Goal: Task Accomplishment & Management: Manage account settings

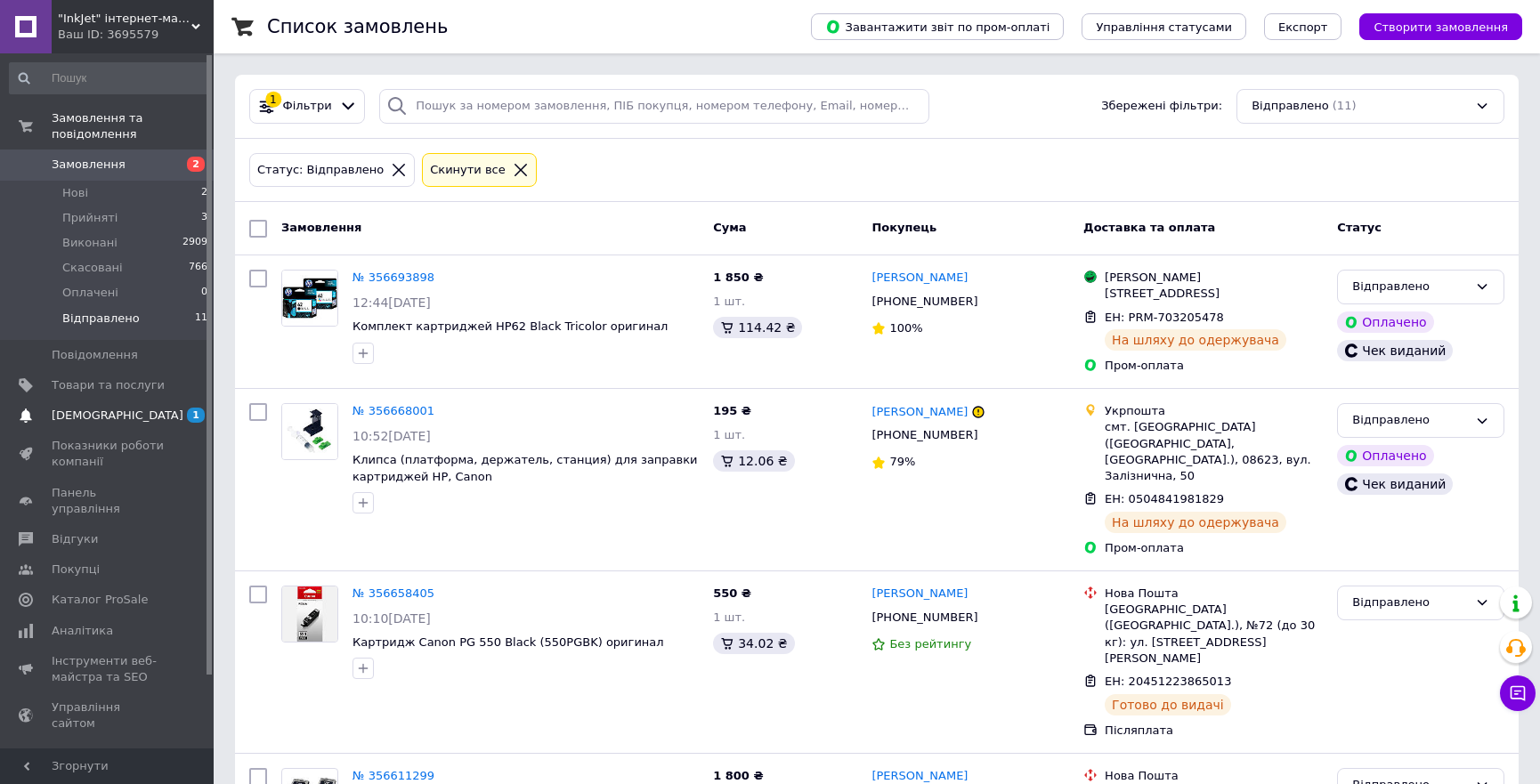
click at [67, 408] on span "[DEMOGRAPHIC_DATA]" at bounding box center [117, 416] width 132 height 16
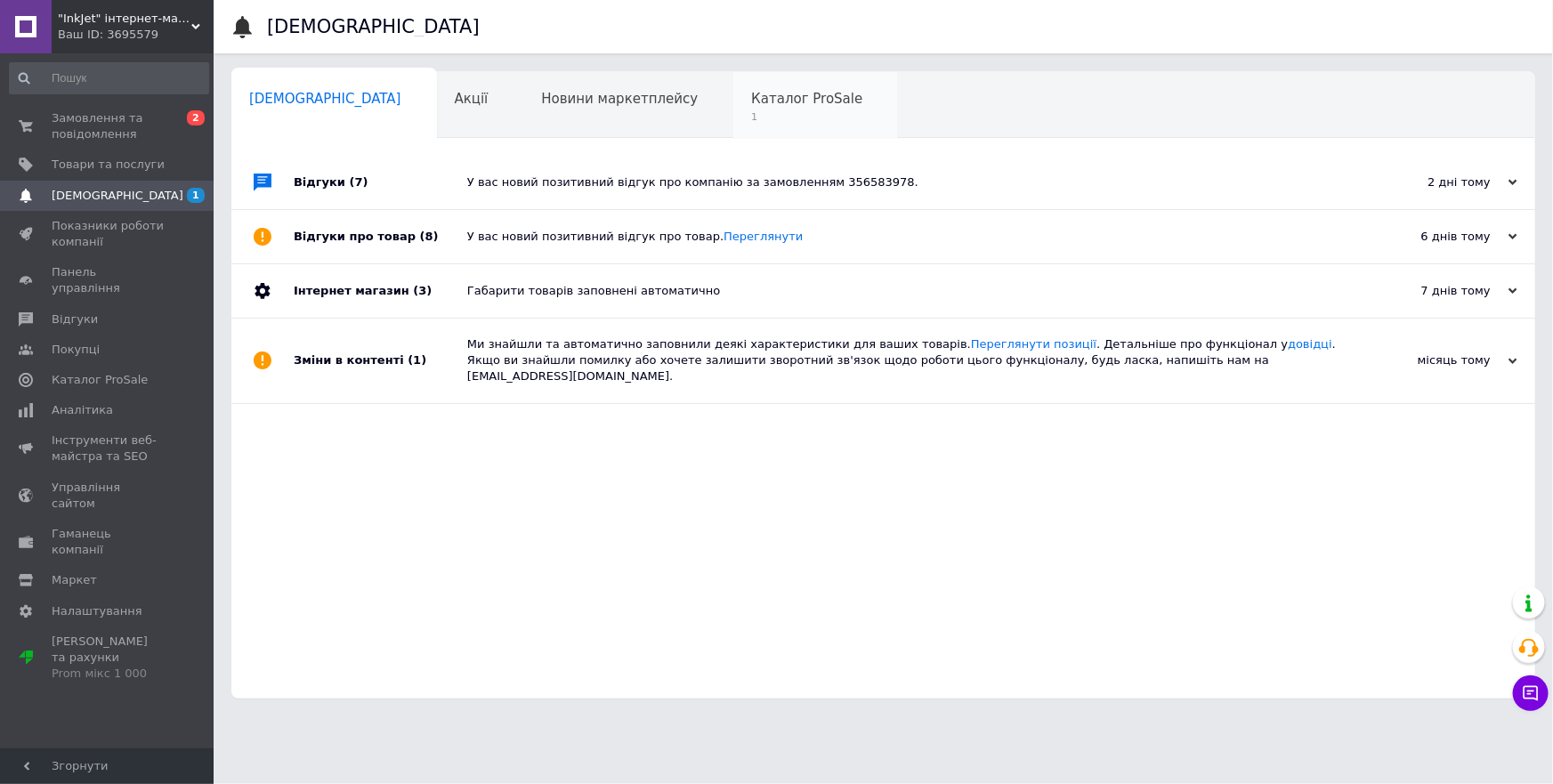
click at [734, 107] on div "Каталог ProSale 1" at bounding box center [816, 106] width 164 height 67
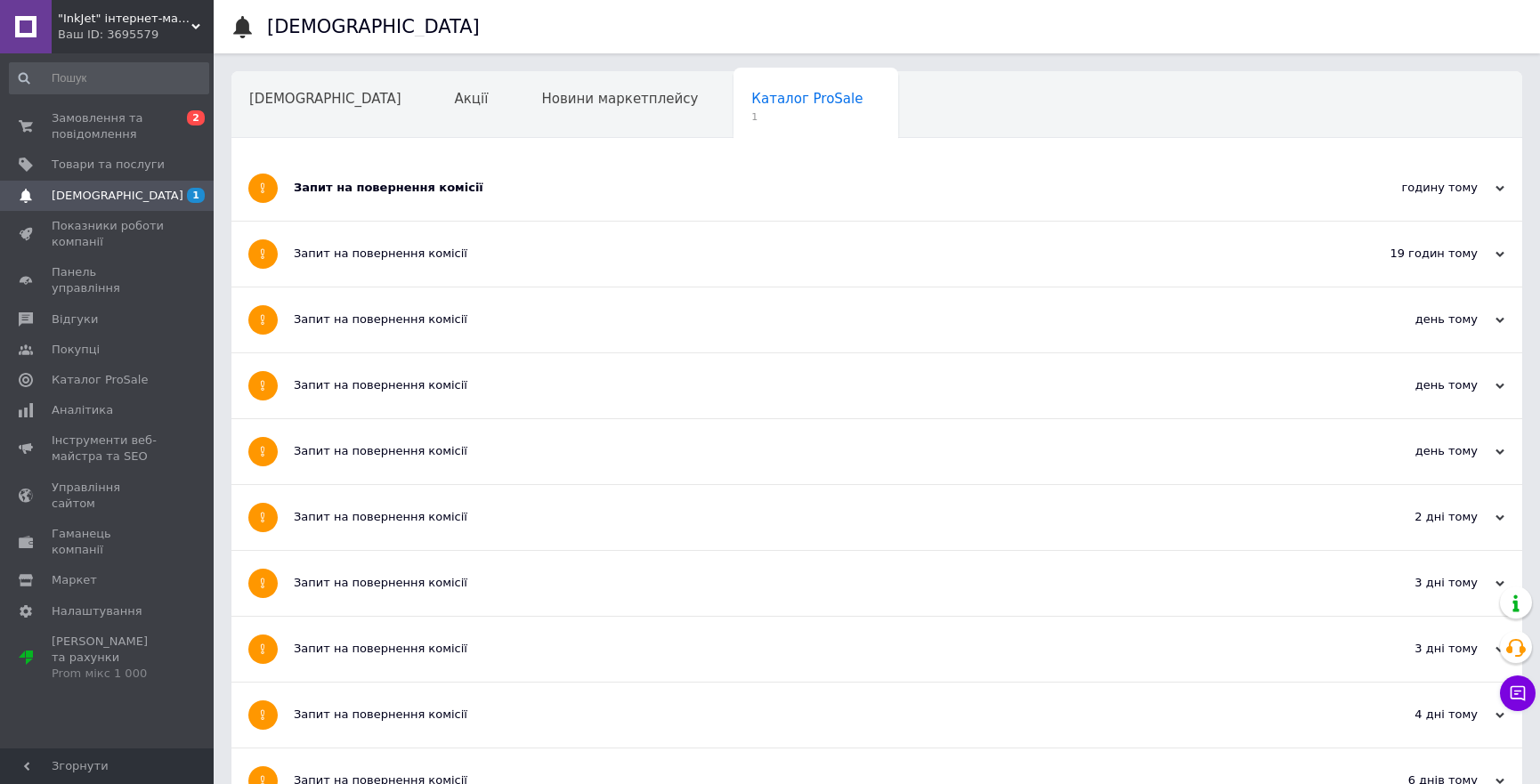
click at [618, 183] on div "Запит на повернення комісії" at bounding box center [810, 188] width 1033 height 16
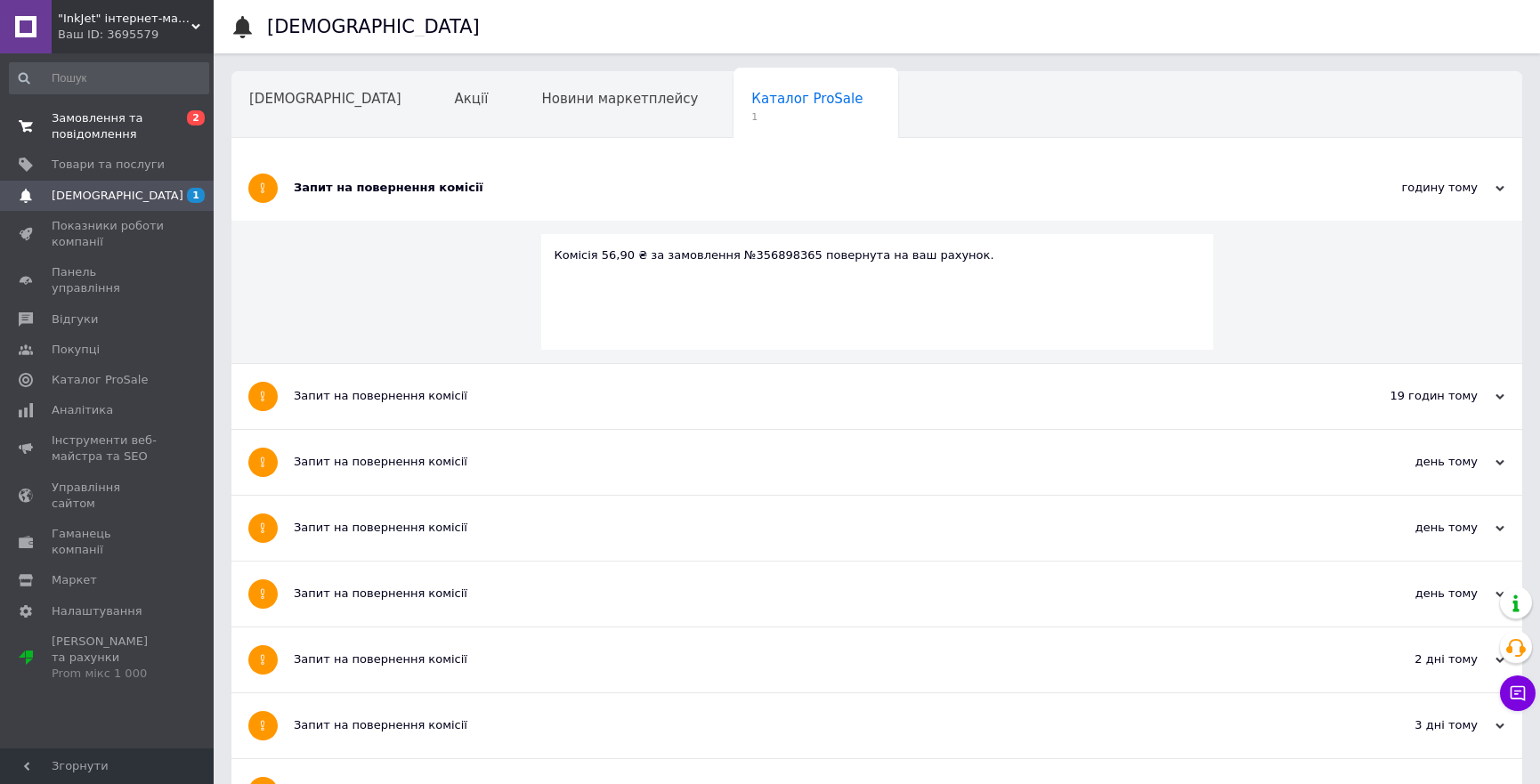
click at [92, 119] on span "Замовлення та повідомлення" at bounding box center [108, 126] width 113 height 32
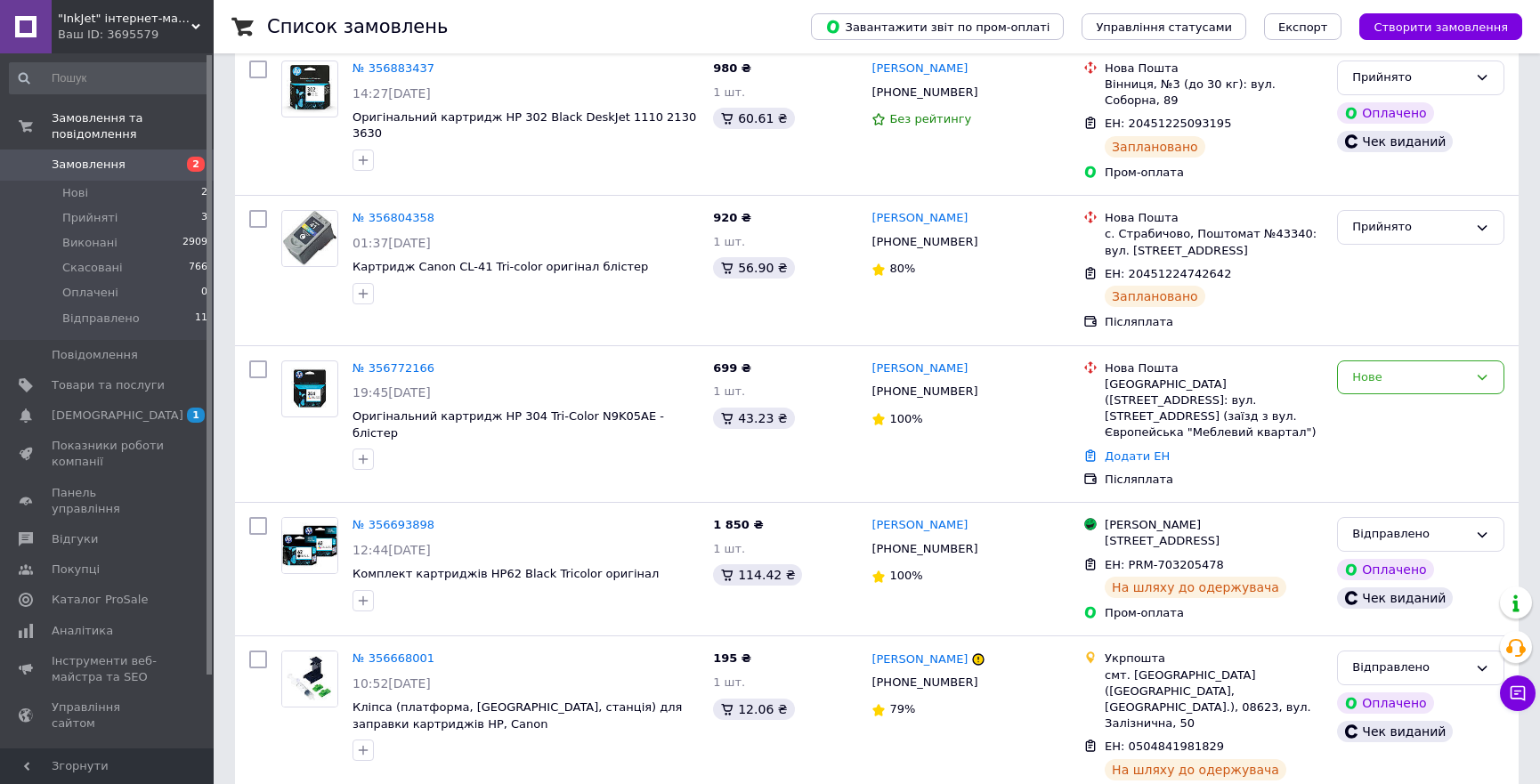
scroll to position [320, 0]
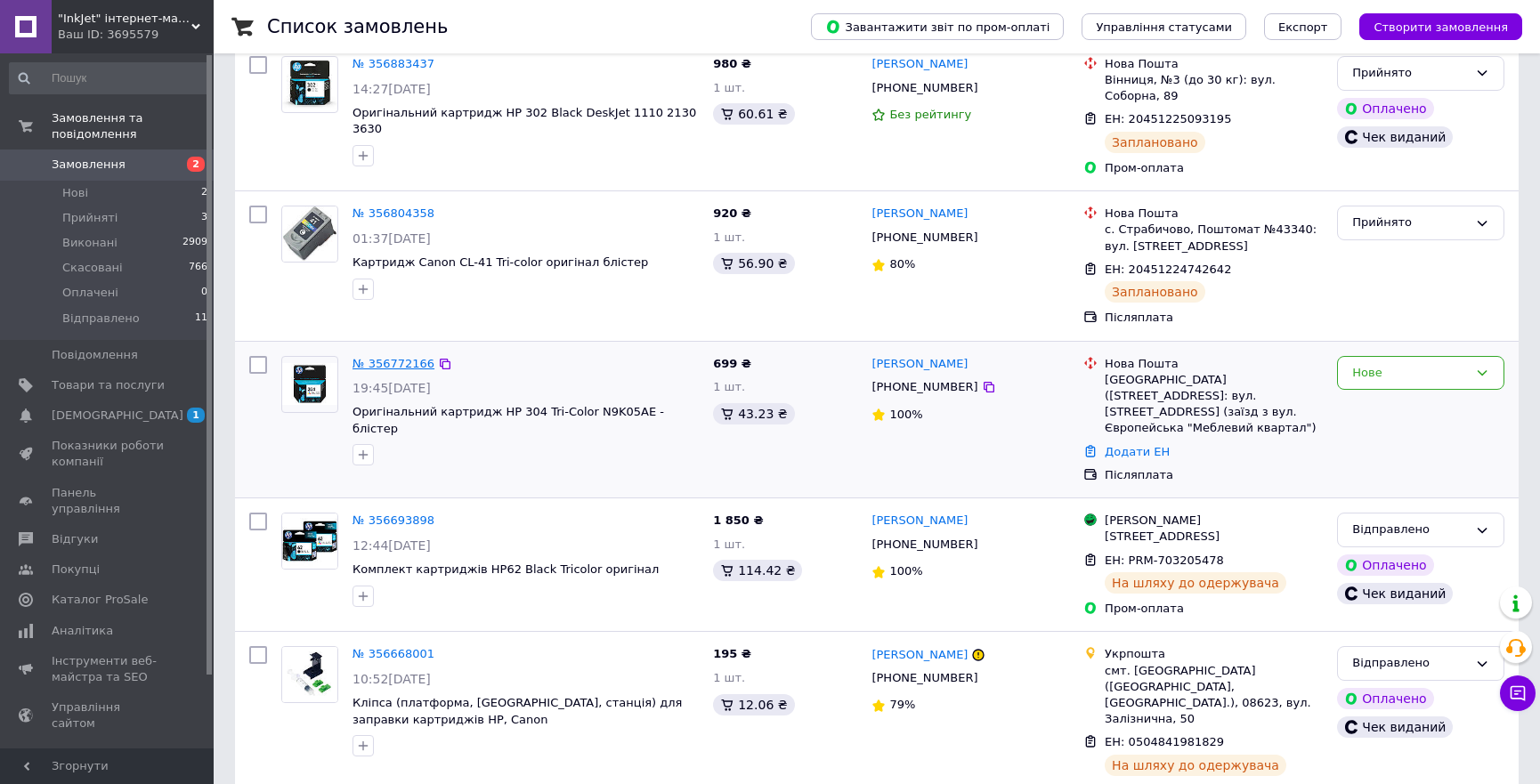
click at [387, 356] on link "№ 356772166" at bounding box center [393, 362] width 82 height 13
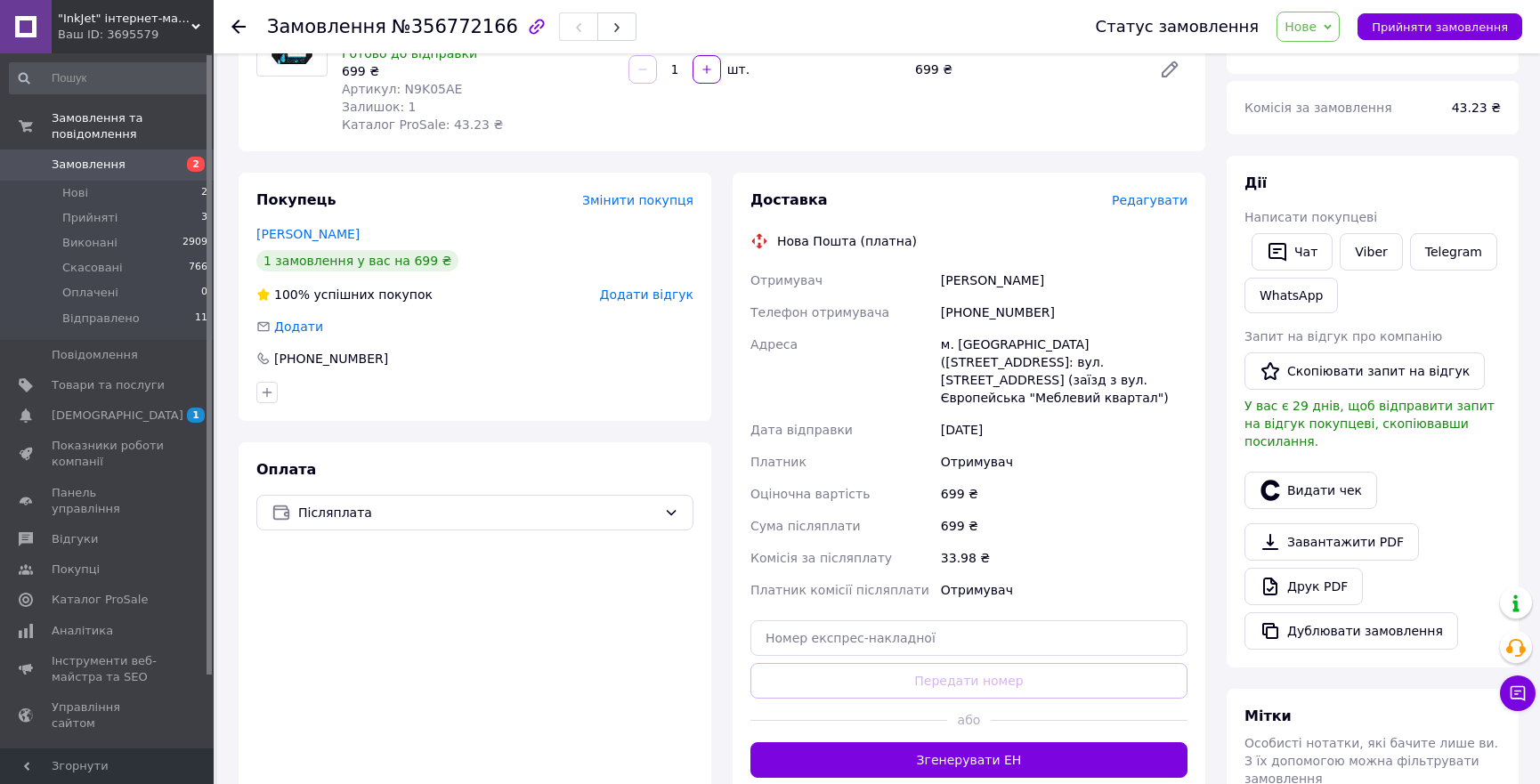
scroll to position [50, 0]
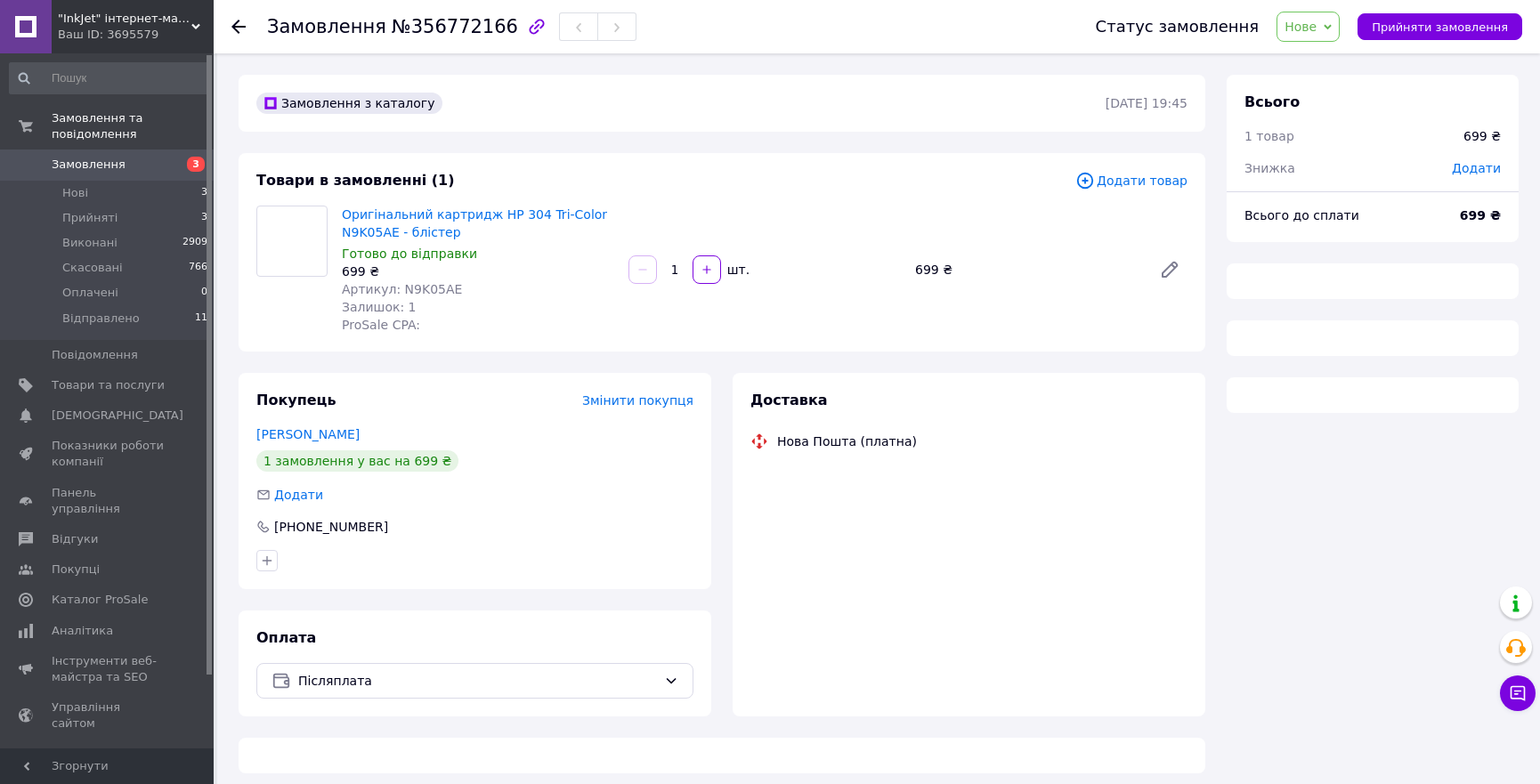
scroll to position [4, 0]
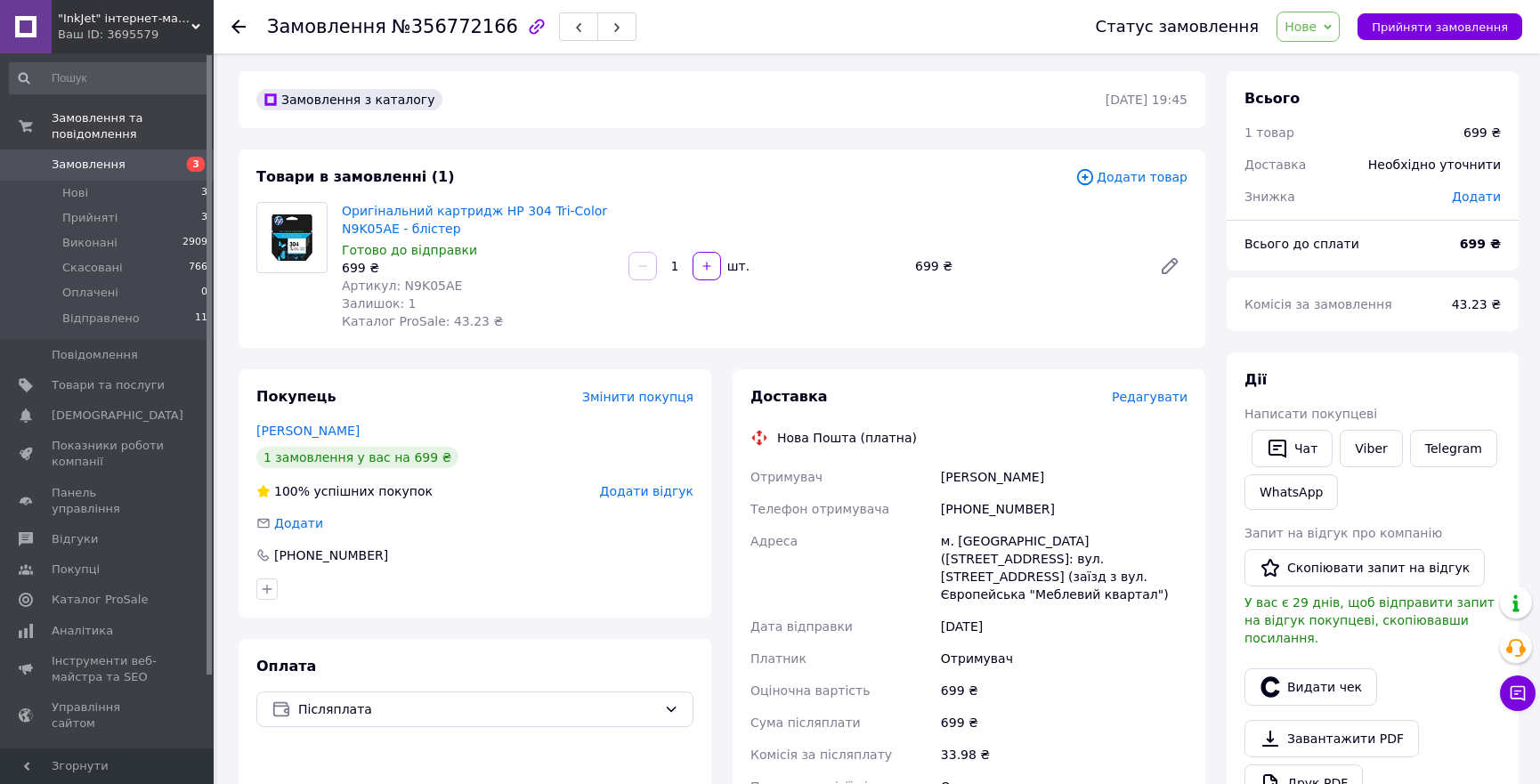
click at [737, 87] on div "Замовлення з каталогу" at bounding box center [678, 99] width 853 height 29
click at [740, 79] on div "Замовлення з каталогу 11.08.2025 | 19:45" at bounding box center [722, 100] width 967 height 57
click at [751, 80] on div "Замовлення з каталогу 11.08.2025 | 19:45" at bounding box center [722, 100] width 967 height 57
click at [739, 92] on div "Замовлення з каталогу" at bounding box center [678, 99] width 853 height 29
click at [80, 210] on span "Прийняті" at bounding box center [90, 218] width 55 height 16
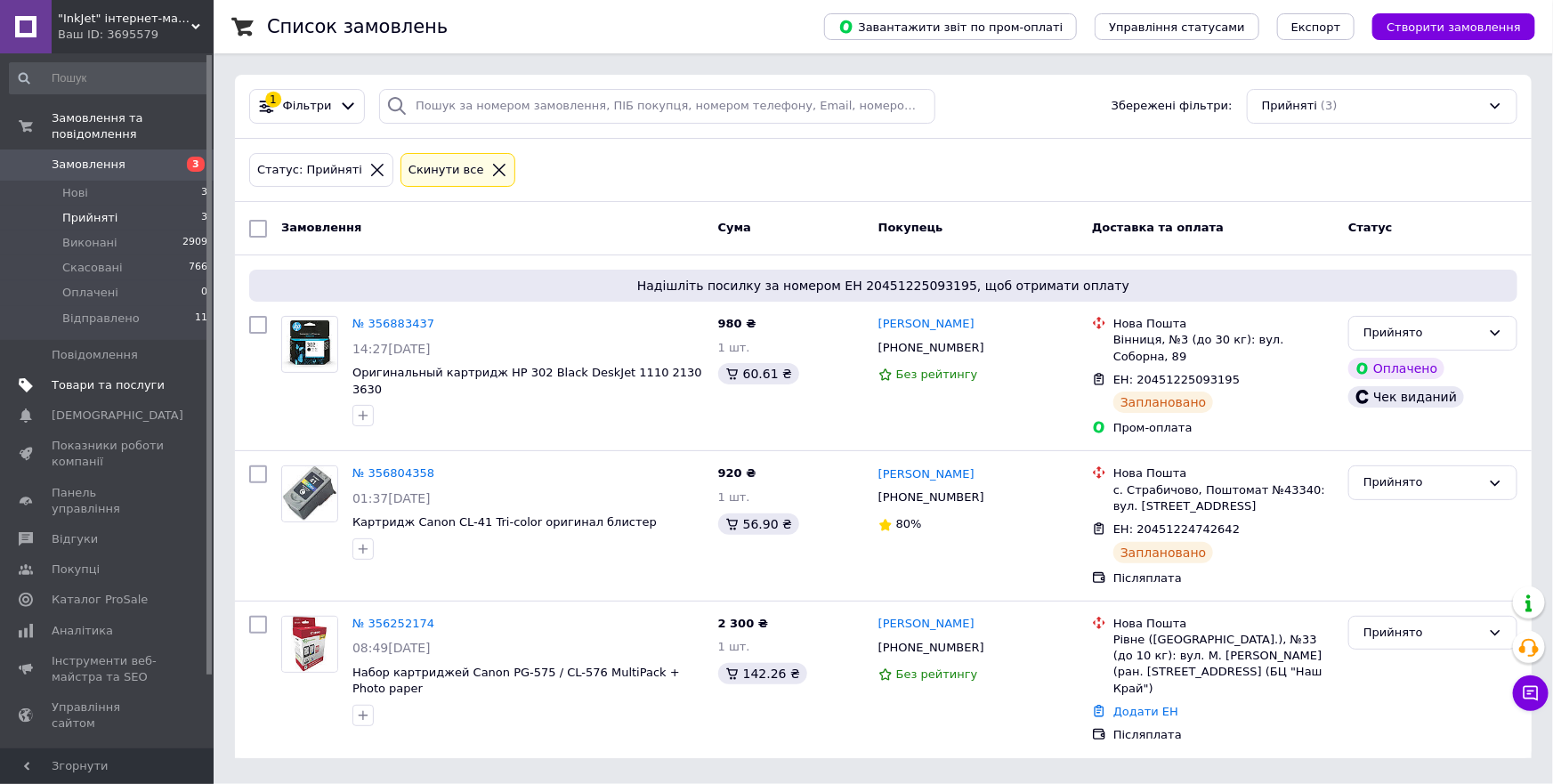
click at [110, 377] on span "Товари та послуги" at bounding box center [108, 385] width 113 height 16
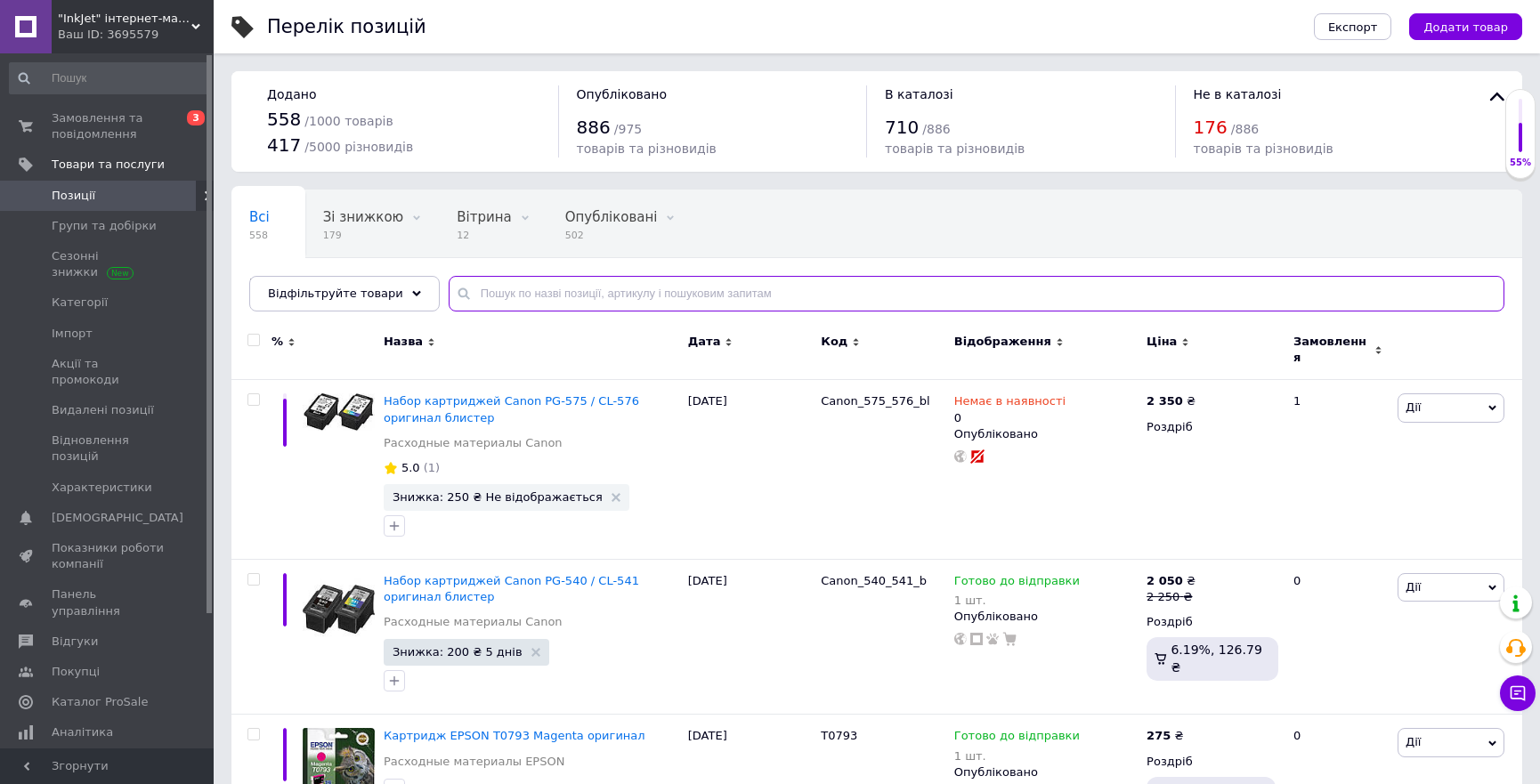
click at [544, 297] on input "text" at bounding box center [976, 294] width 1056 height 36
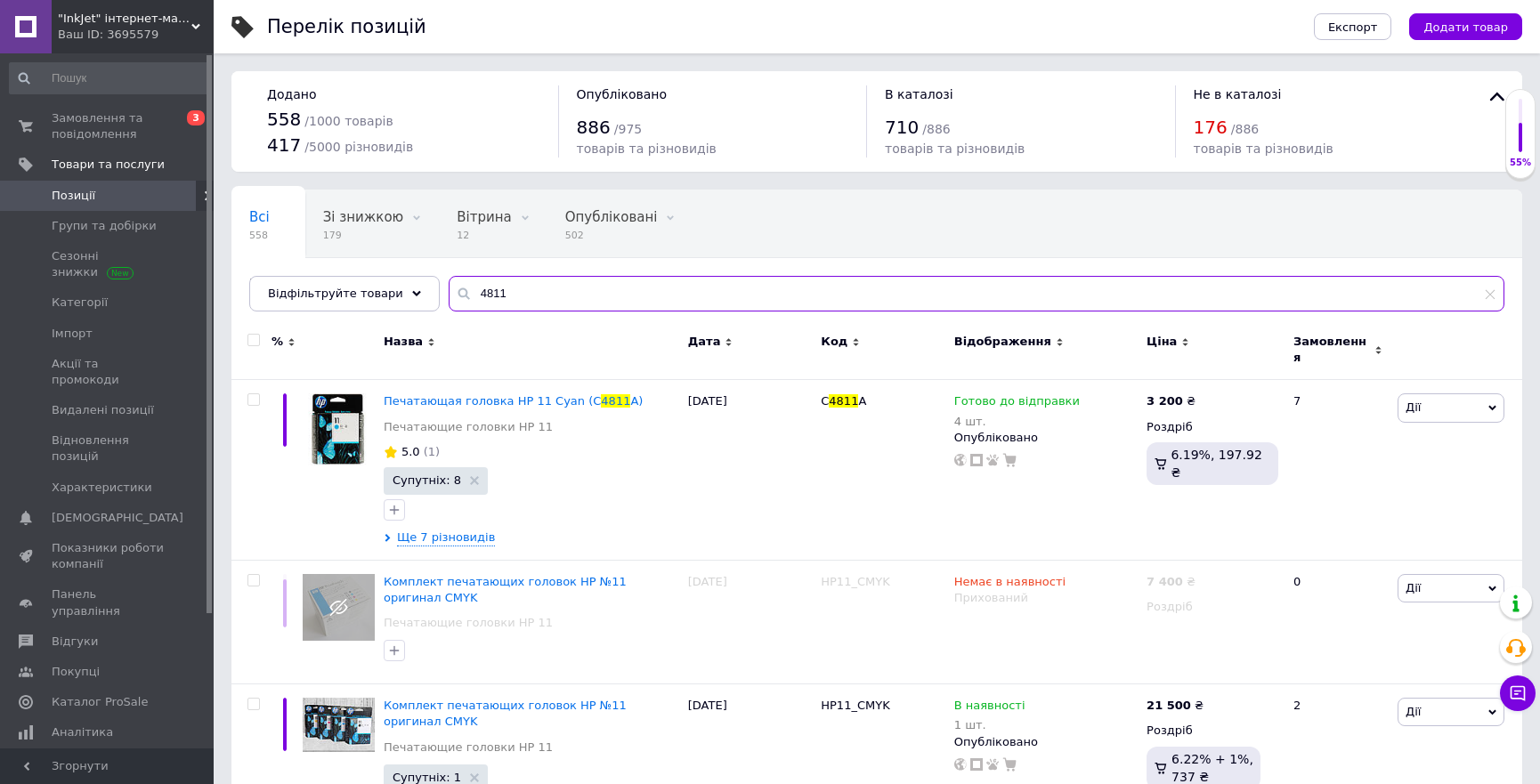
scroll to position [90, 0]
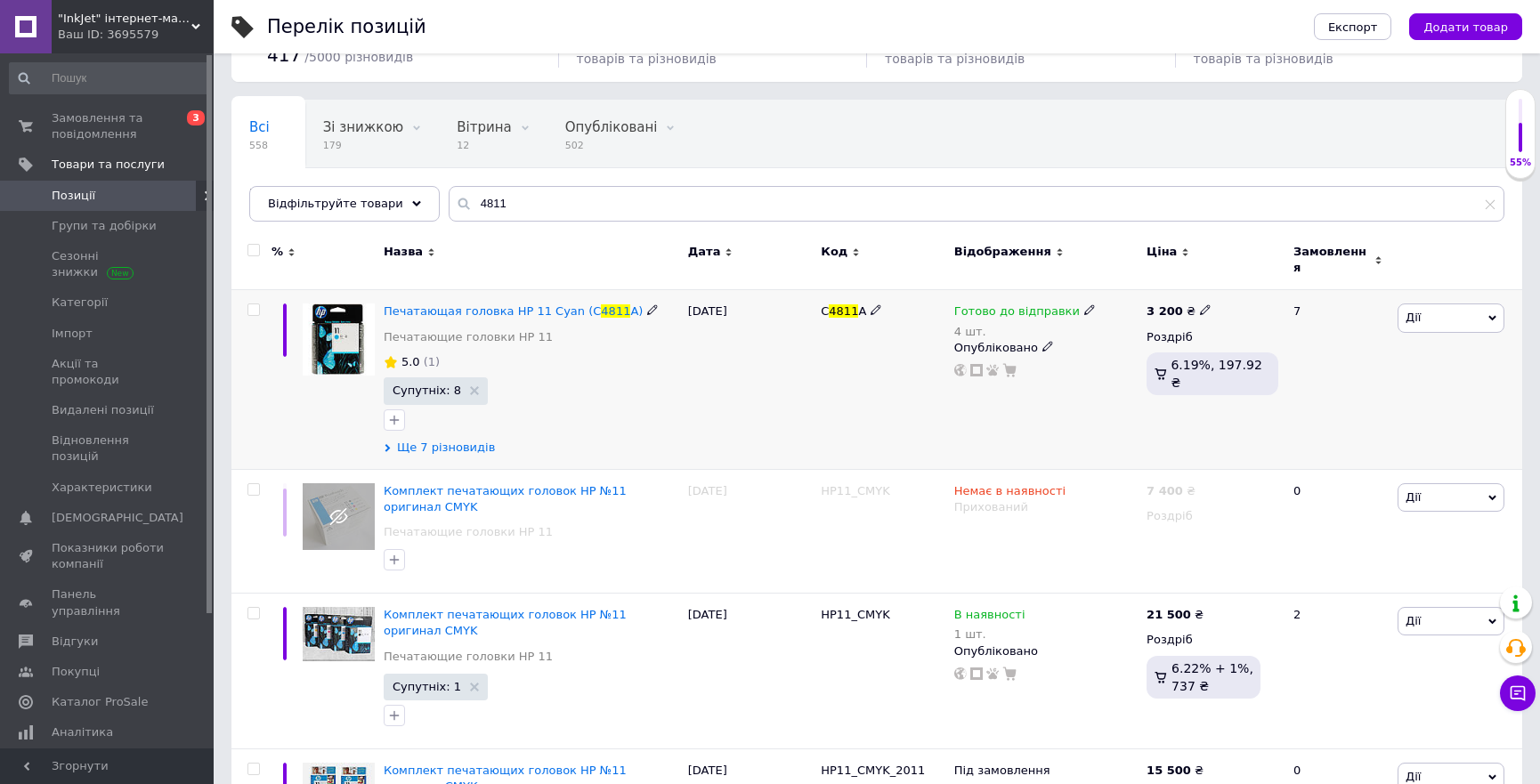
click at [444, 440] on span "Ще 7 різновидів" at bounding box center [446, 447] width 98 height 16
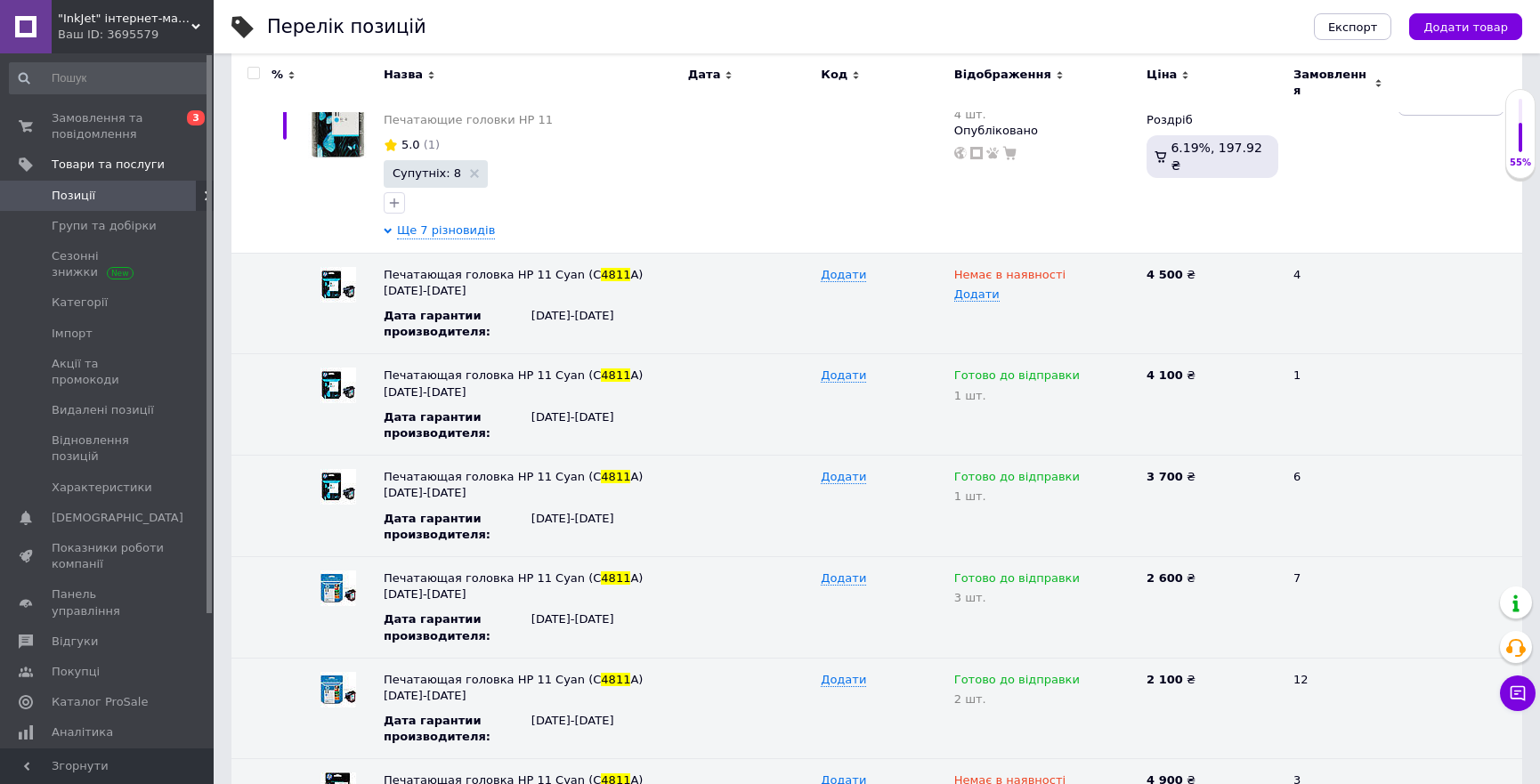
scroll to position [13, 0]
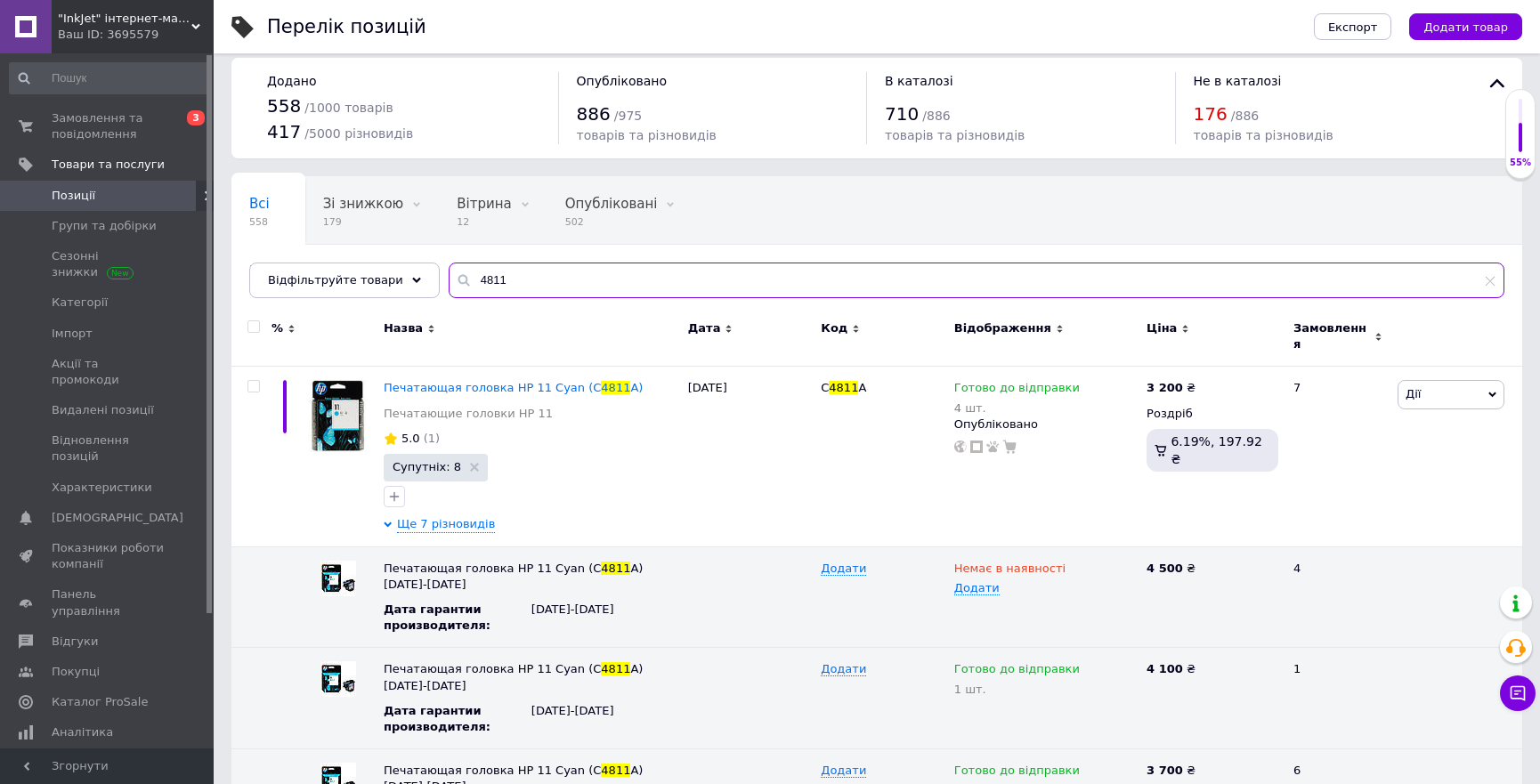
click at [517, 286] on input "4811" at bounding box center [976, 280] width 1056 height 36
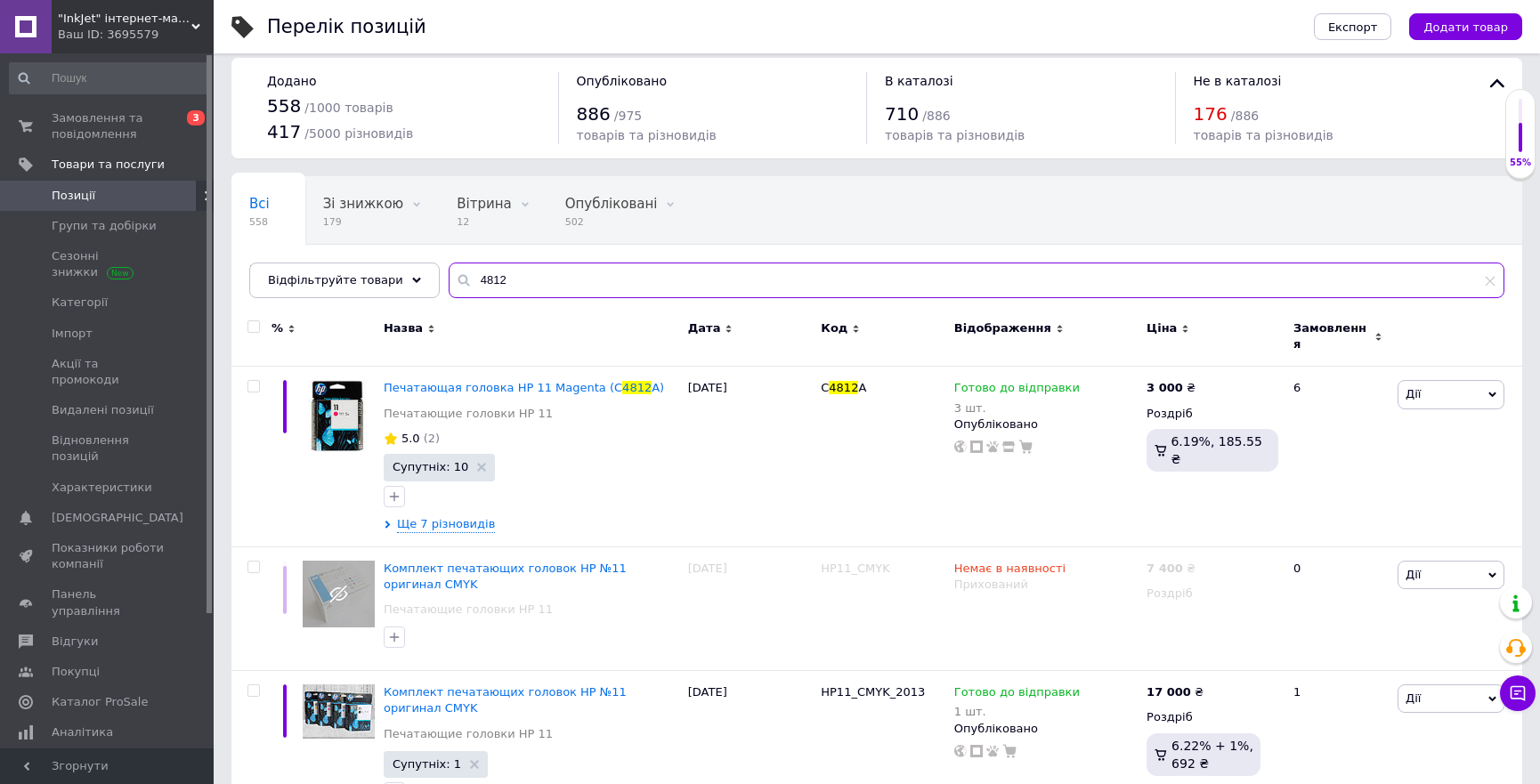
scroll to position [99, 0]
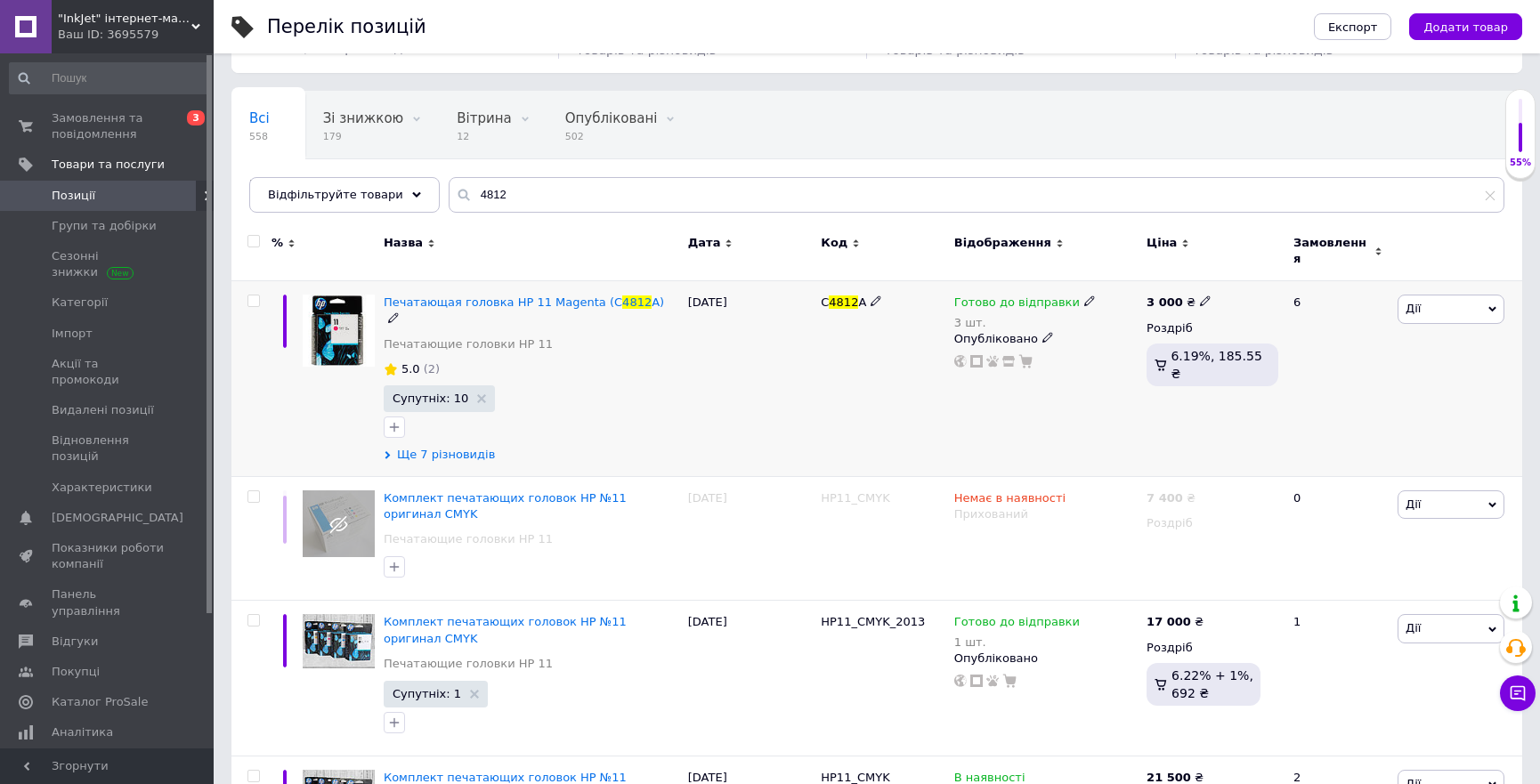
click at [458, 446] on span "Ще 7 різновидів" at bounding box center [446, 454] width 98 height 16
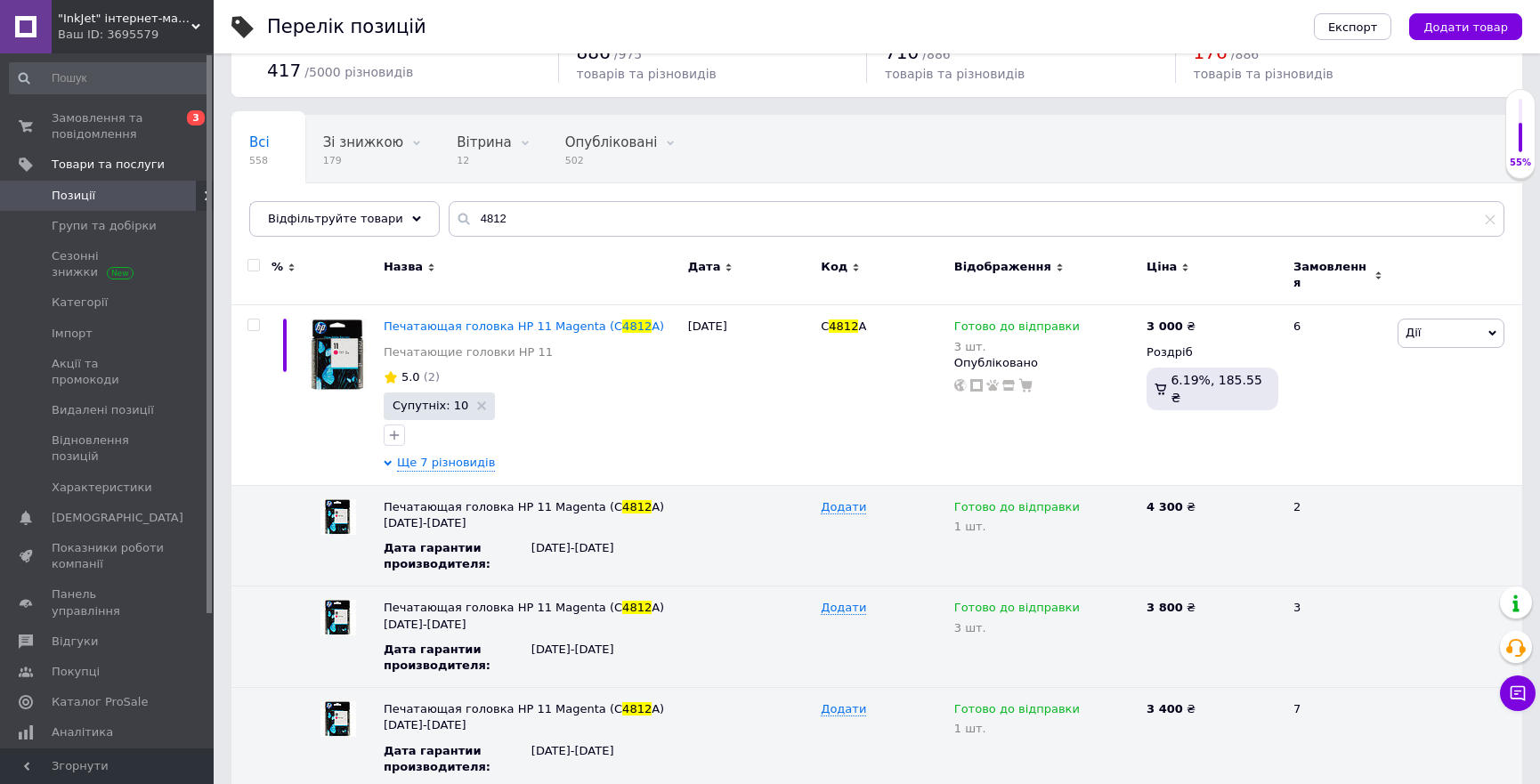
scroll to position [37, 0]
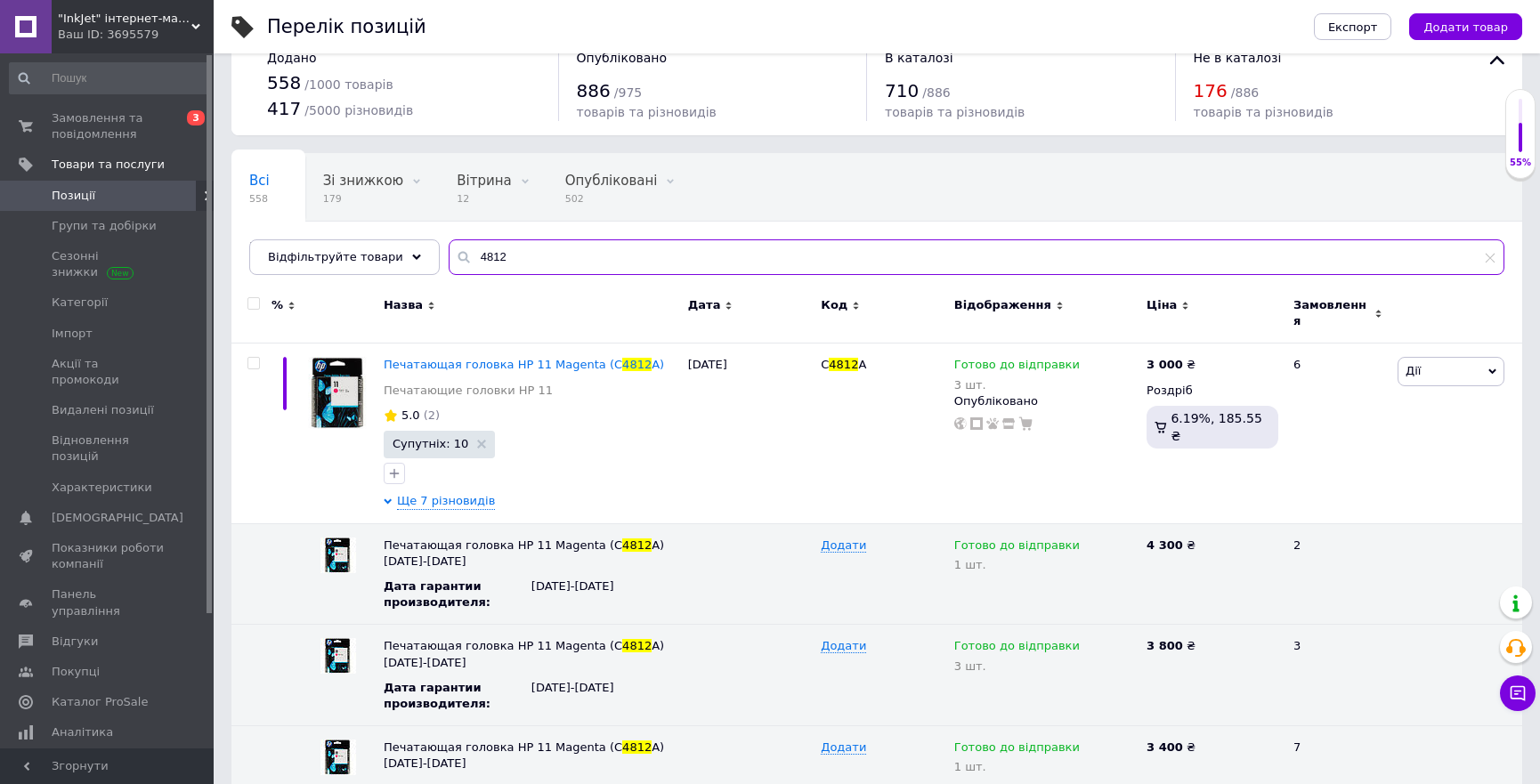
click at [457, 253] on input "4812" at bounding box center [976, 257] width 1056 height 36
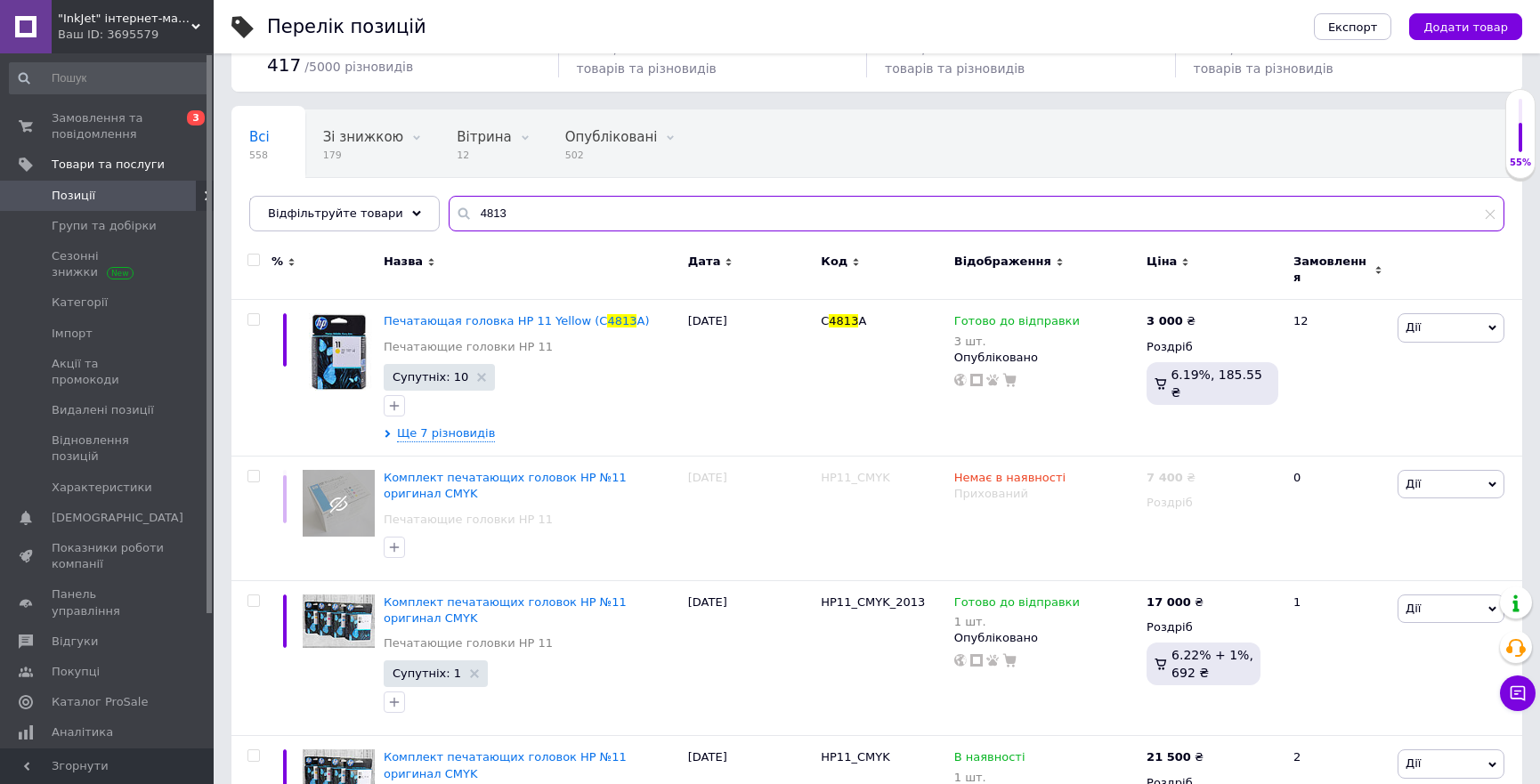
scroll to position [110, 0]
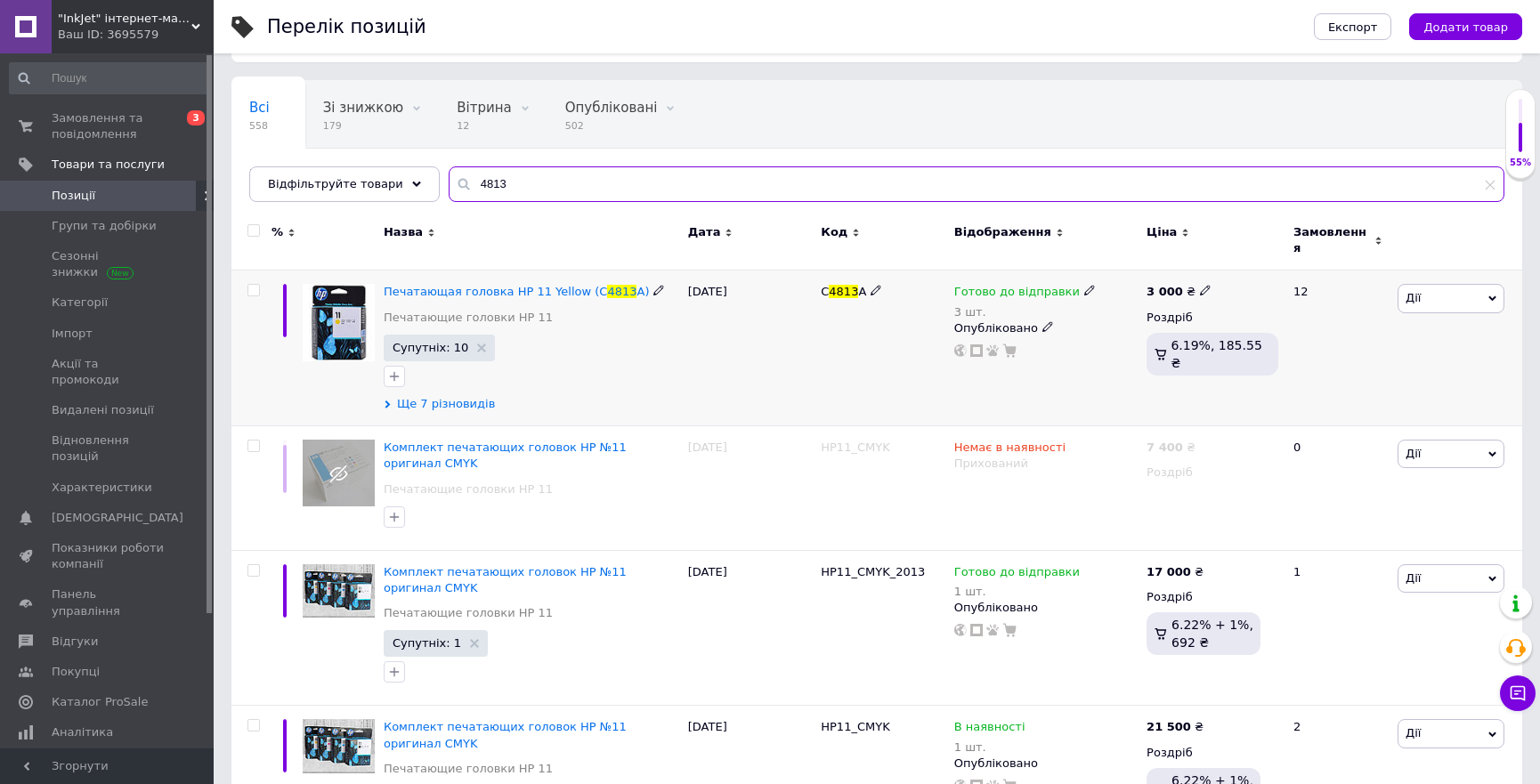
type input "4813"
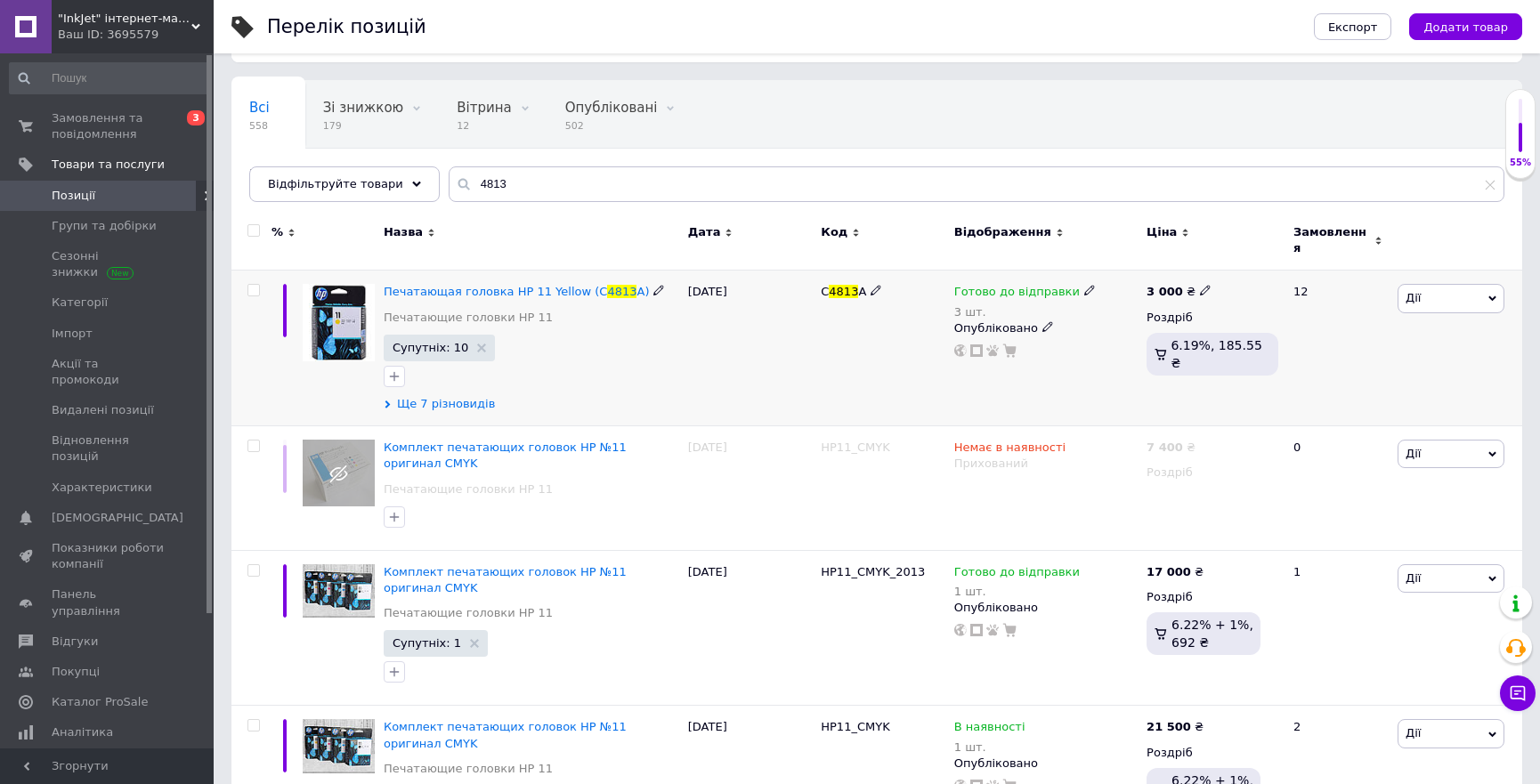
click at [418, 397] on span "Ще 7 різновидів" at bounding box center [446, 404] width 98 height 16
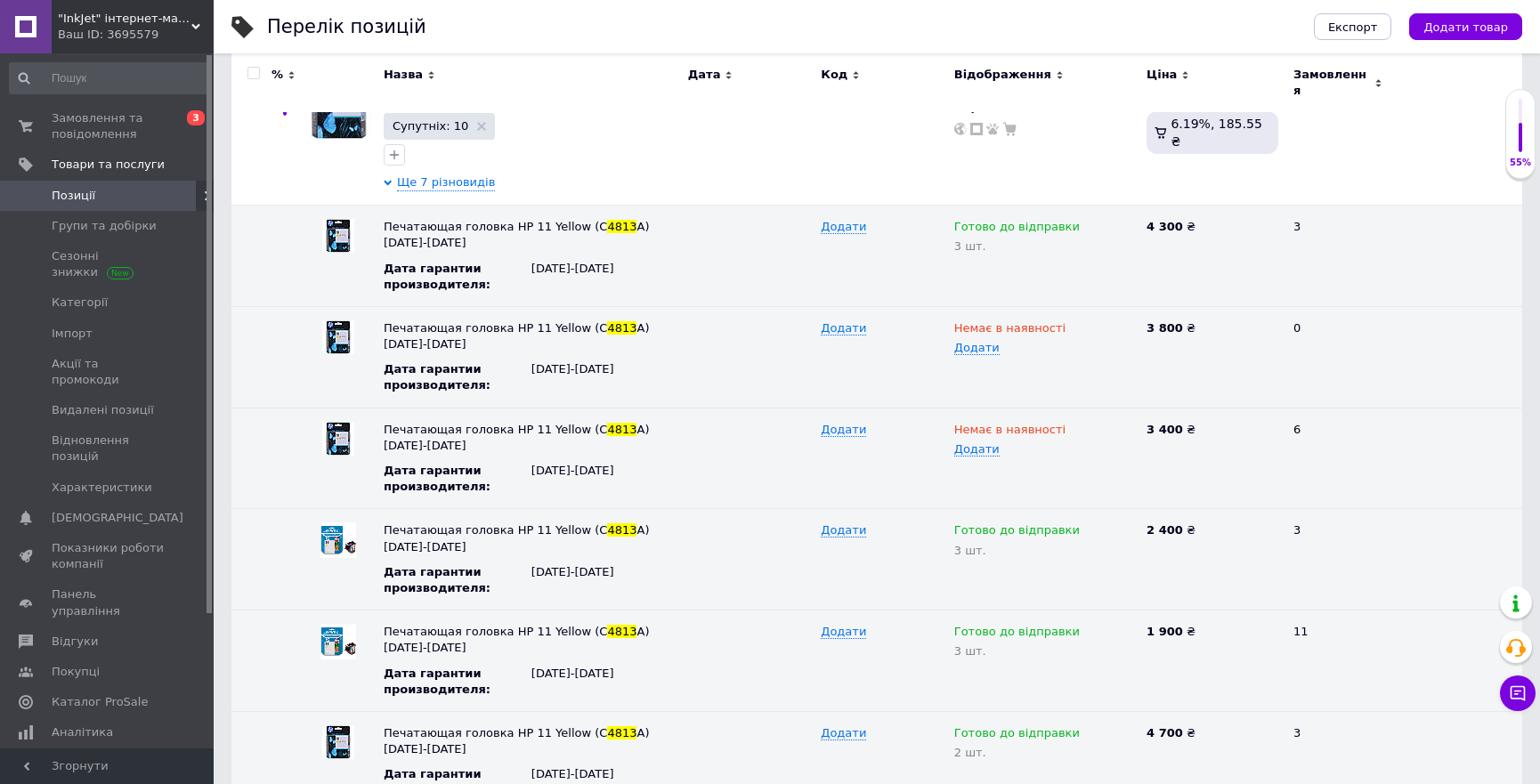
scroll to position [0, 0]
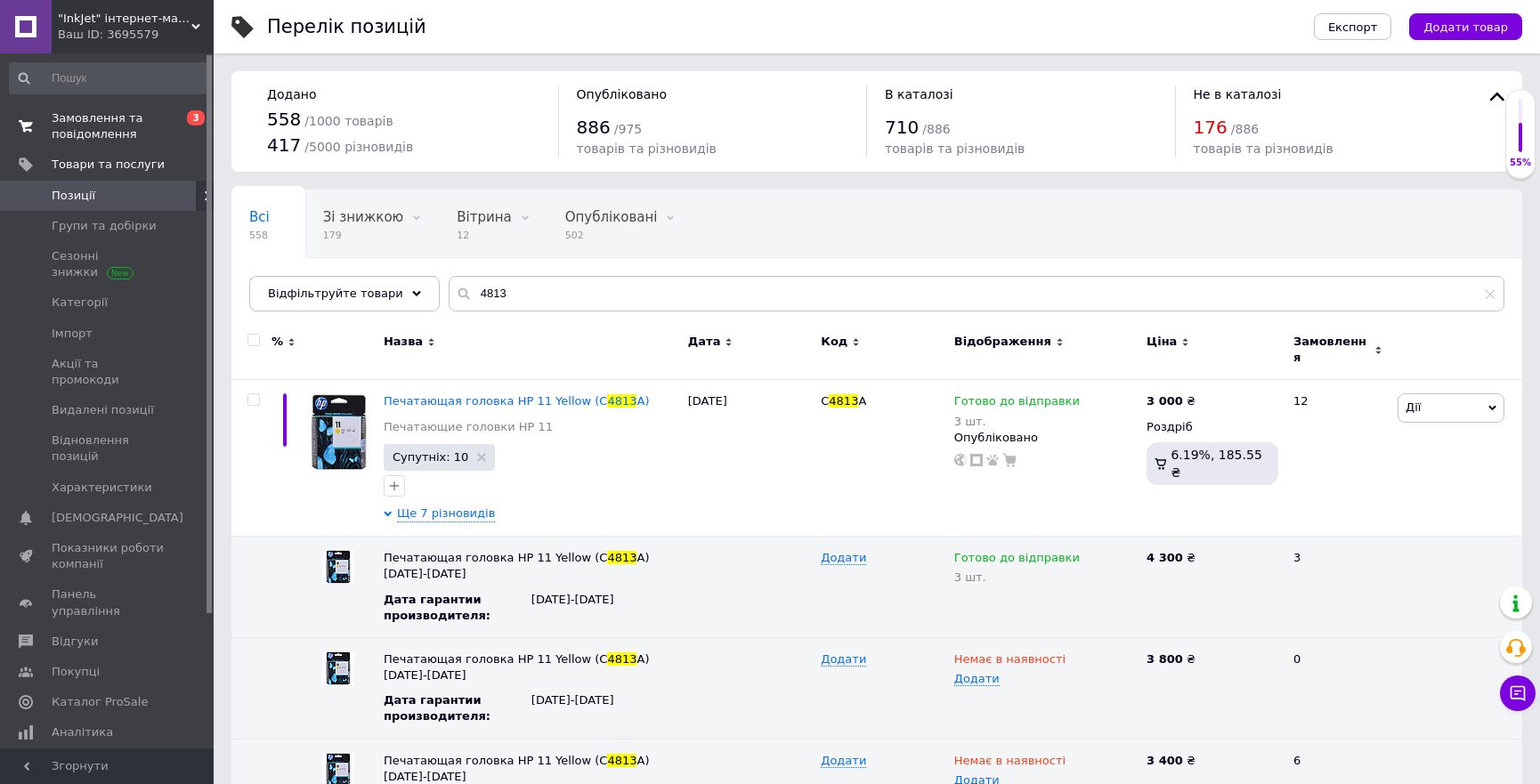
click at [106, 128] on span "Замовлення та повідомлення" at bounding box center [108, 126] width 113 height 32
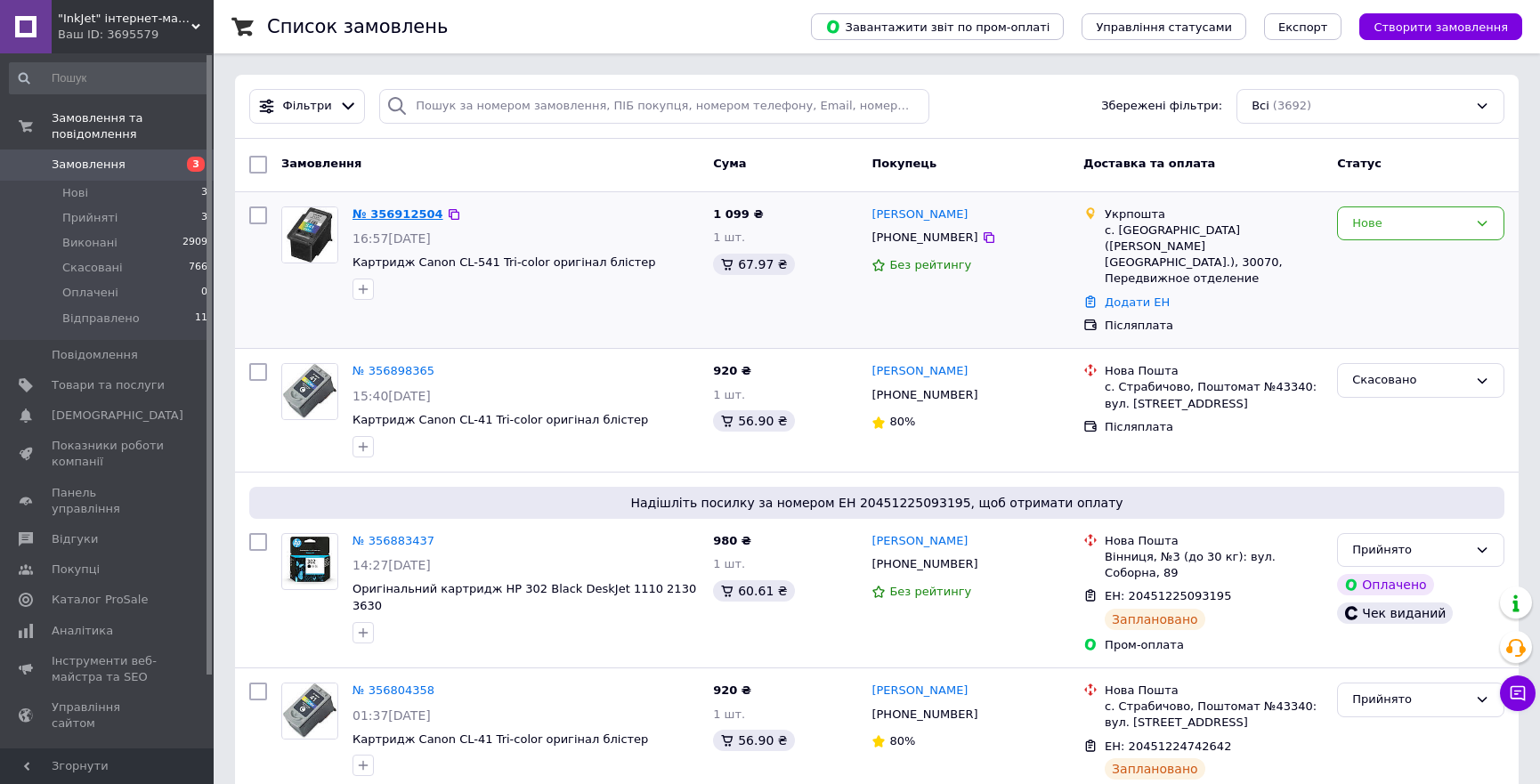
click at [391, 214] on link "№ 356912504" at bounding box center [398, 213] width 91 height 13
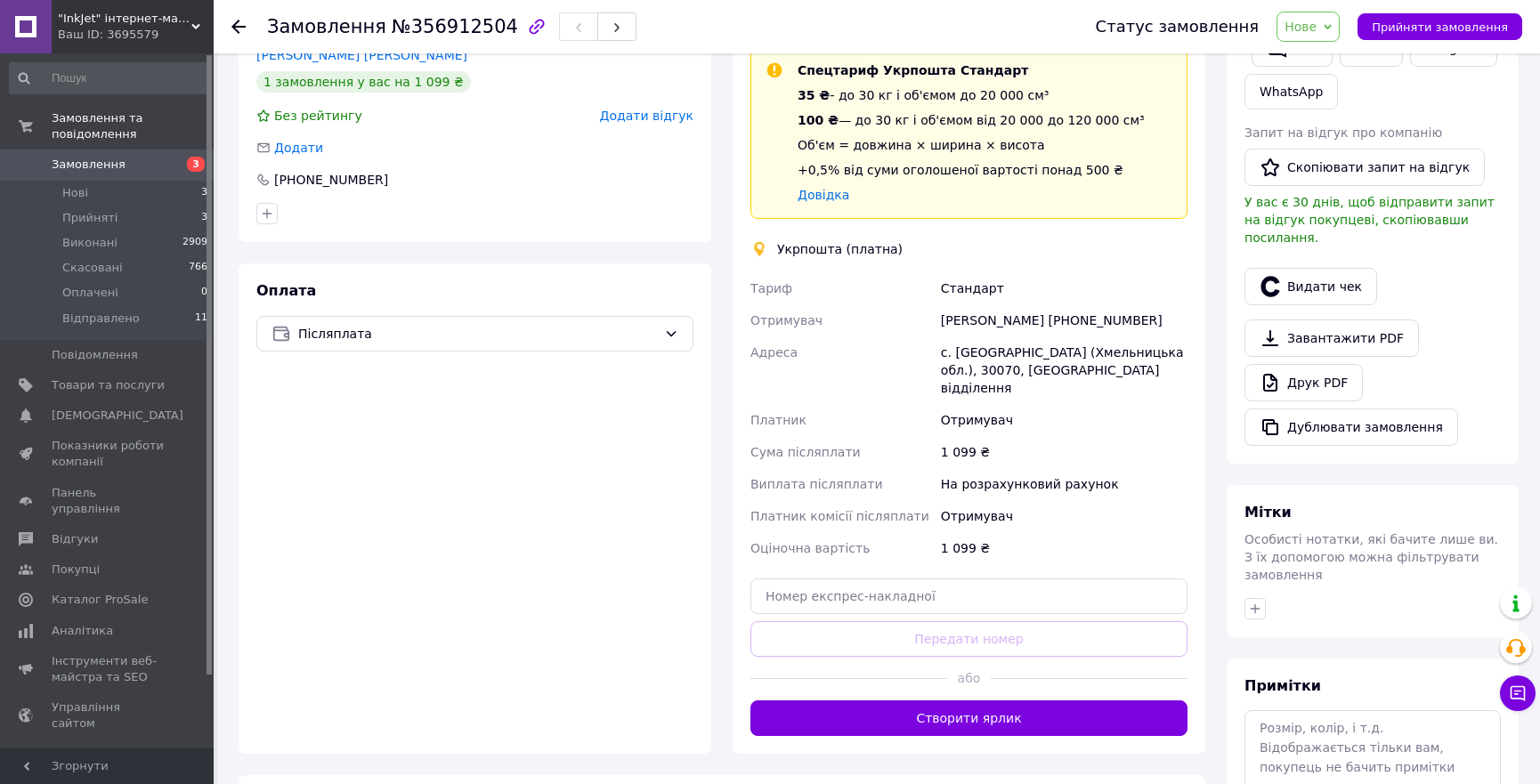
scroll to position [410, 0]
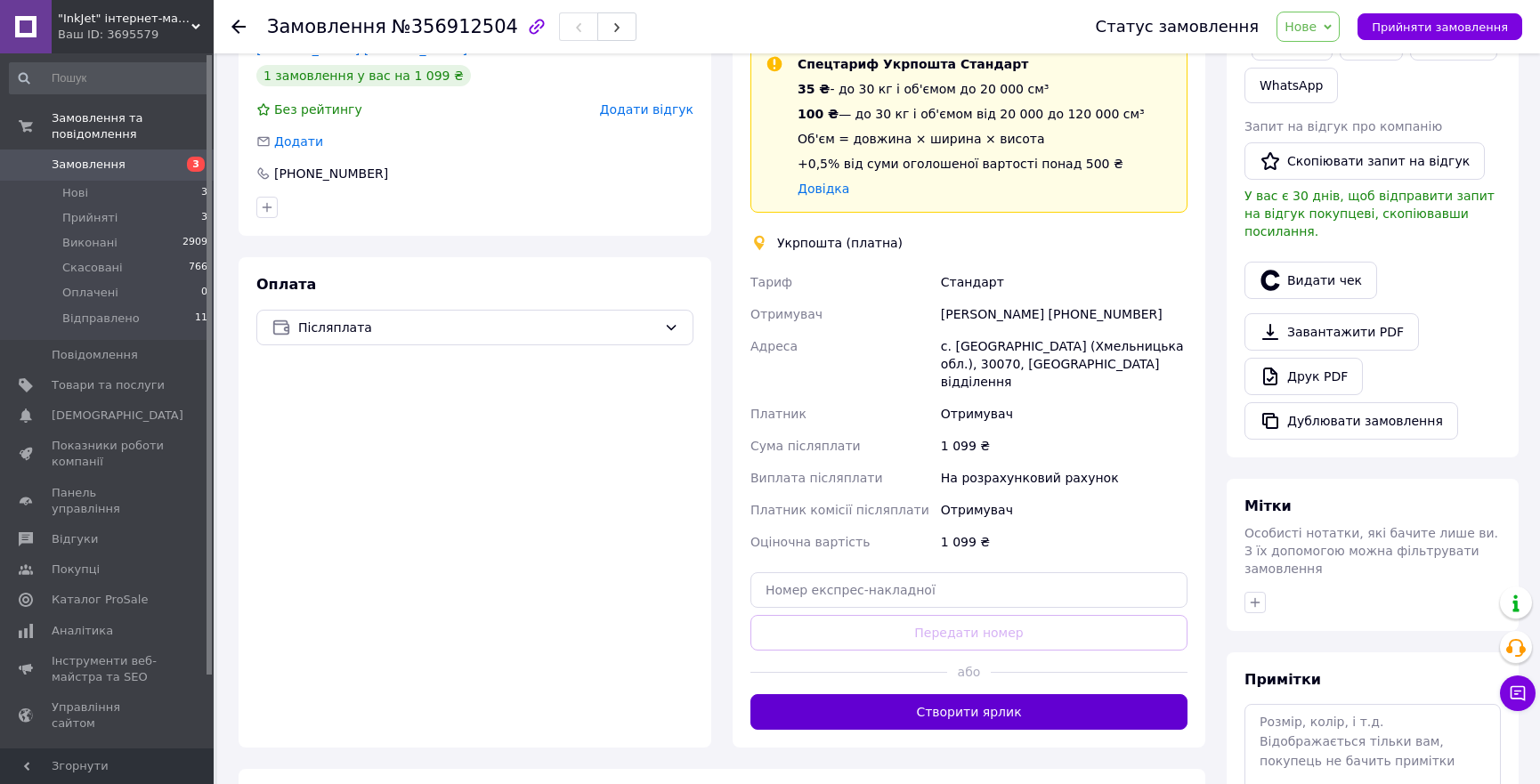
click at [1011, 694] on button "Створити ярлик" at bounding box center [969, 712] width 437 height 36
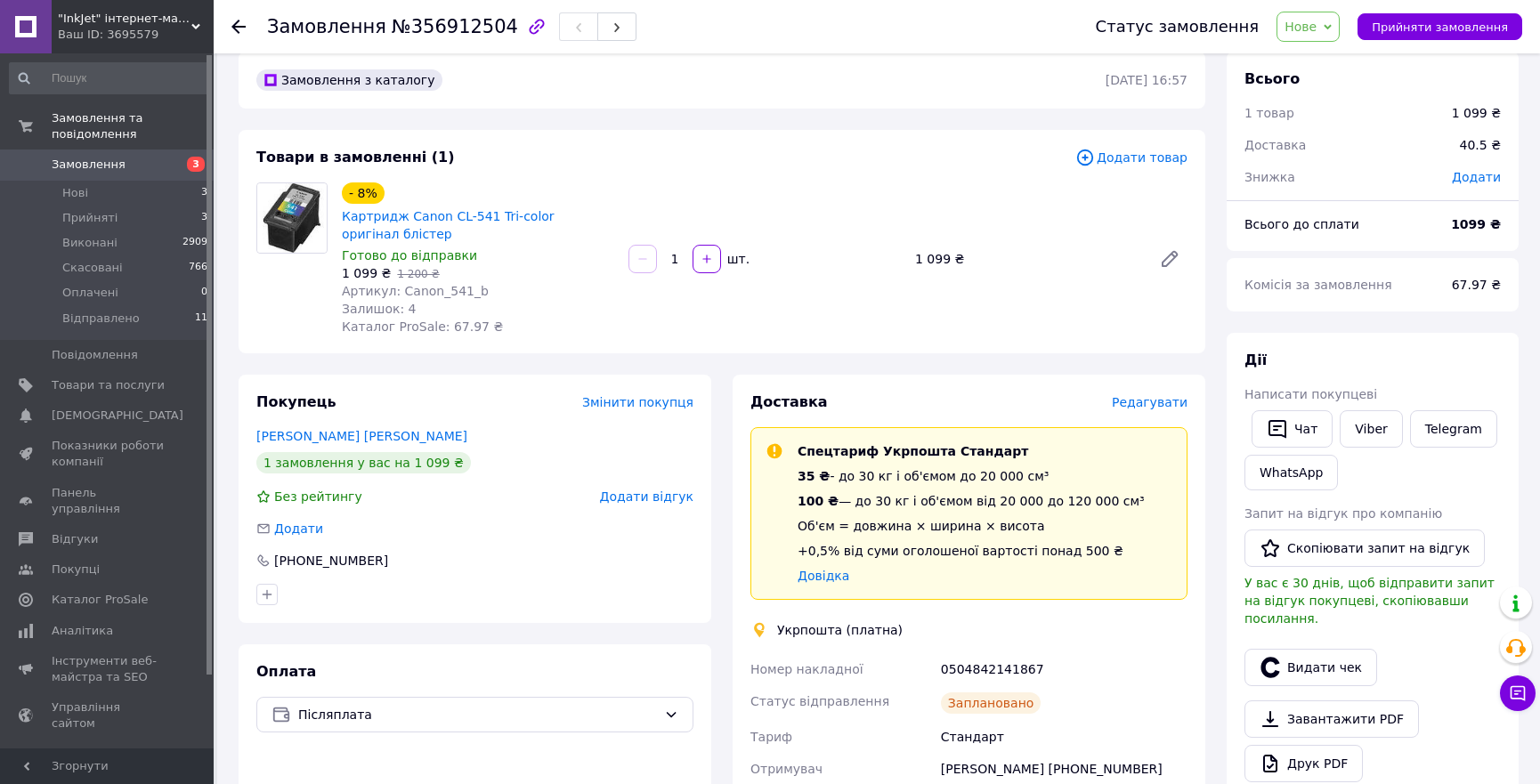
scroll to position [0, 0]
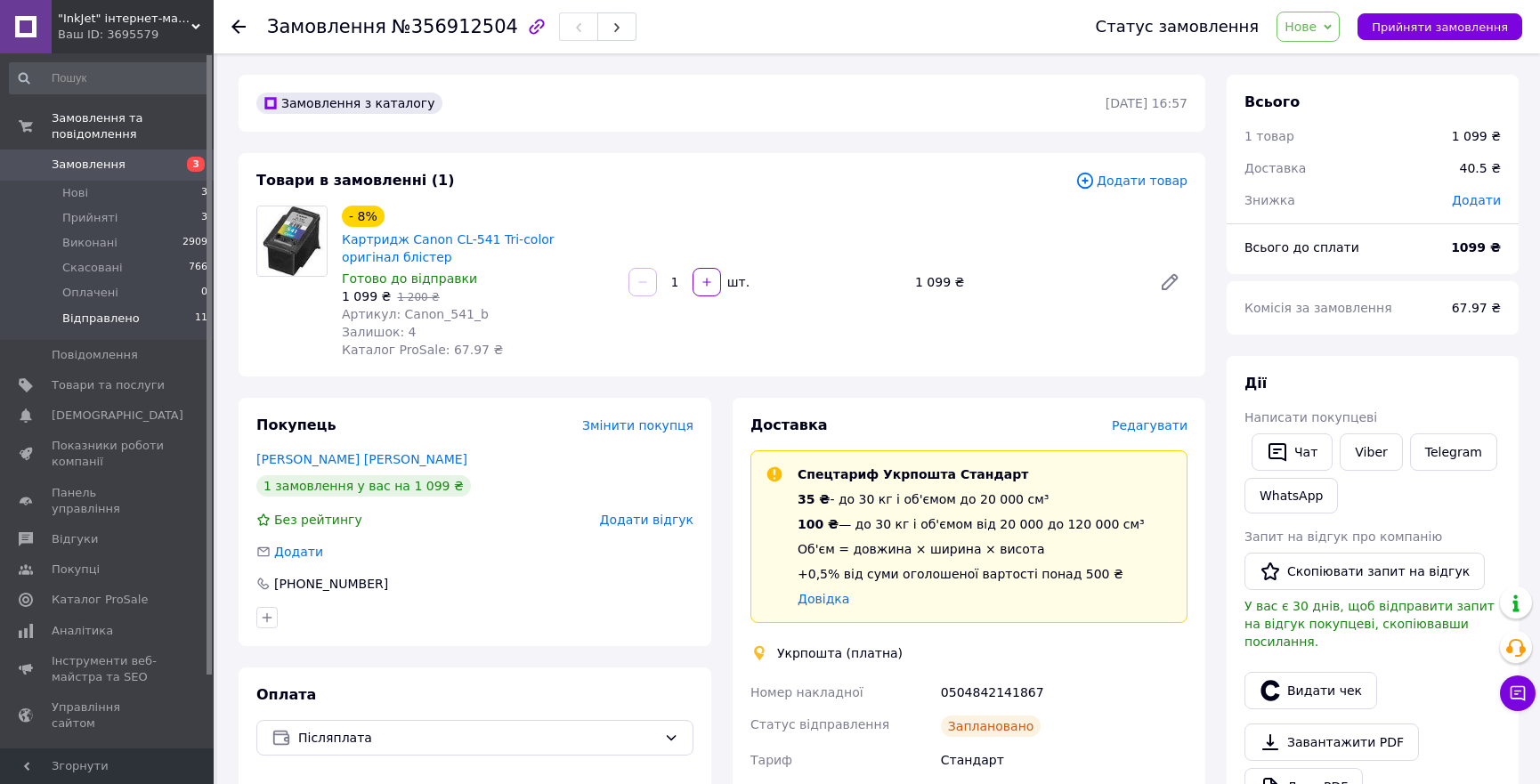
click at [124, 311] on span "Відправлено" at bounding box center [101, 319] width 77 height 16
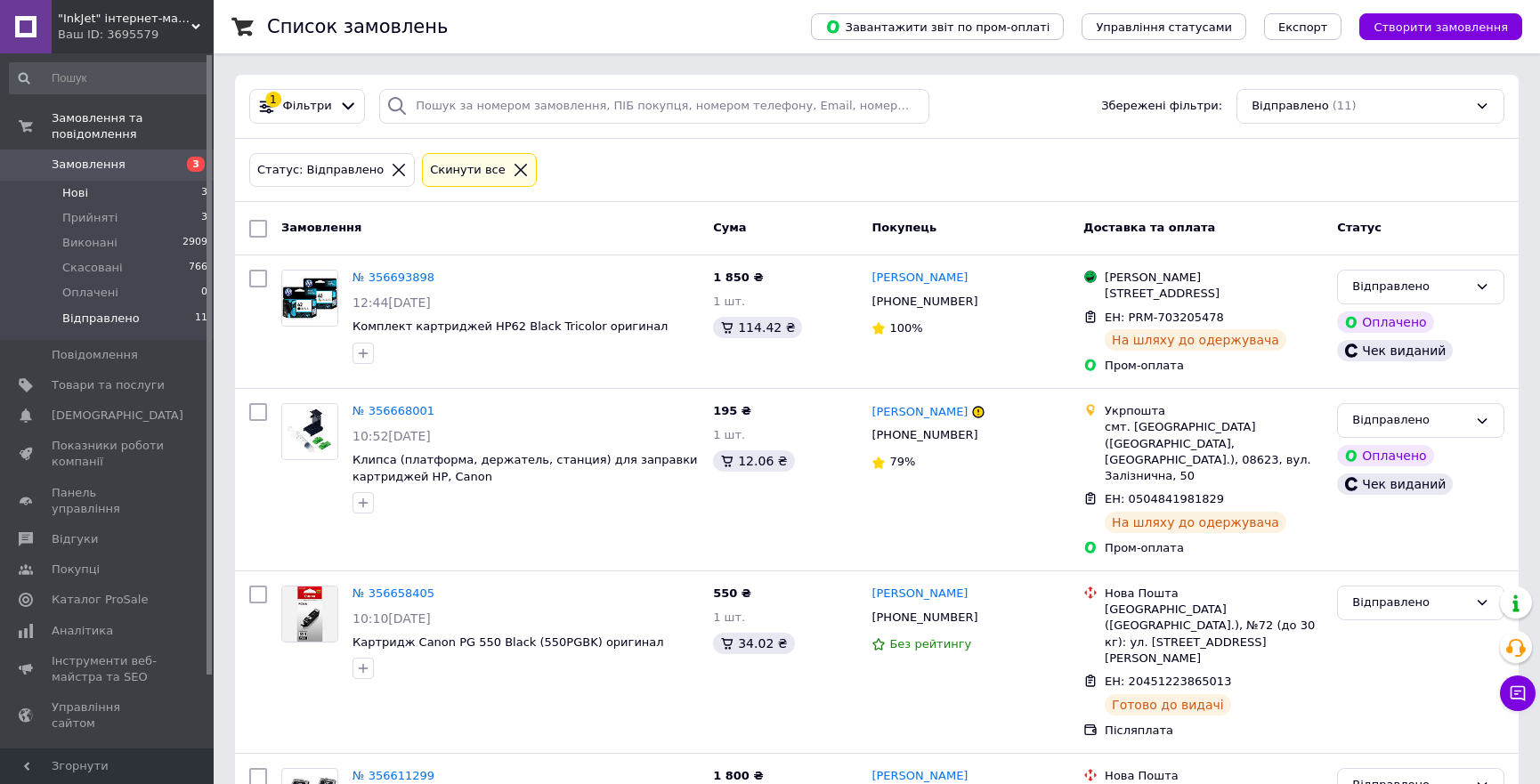
click at [75, 185] on span "Нові" at bounding box center [75, 193] width 26 height 16
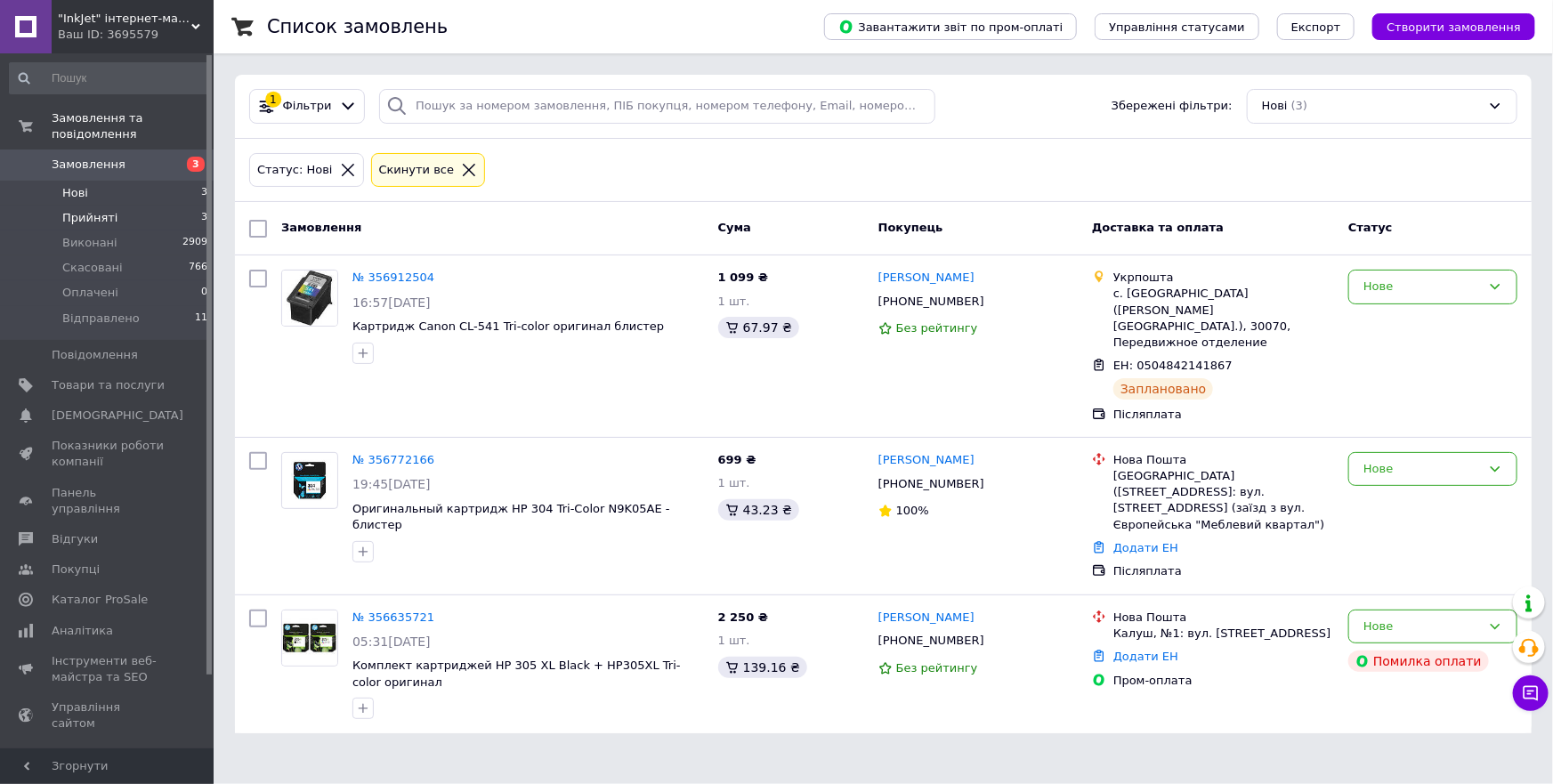
click at [78, 210] on span "Прийняті" at bounding box center [90, 218] width 55 height 16
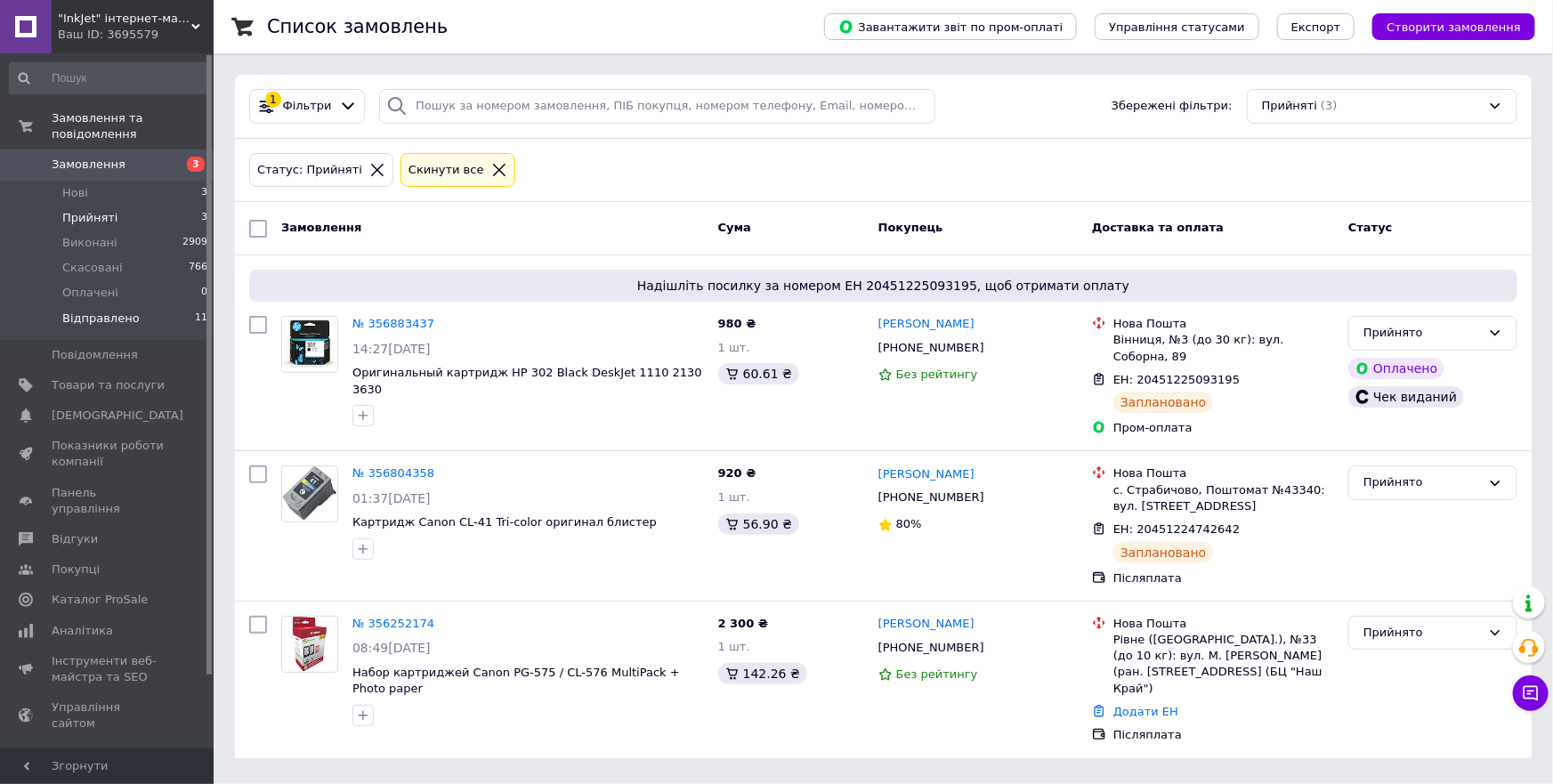
click at [102, 311] on span "Відправлено" at bounding box center [101, 319] width 77 height 16
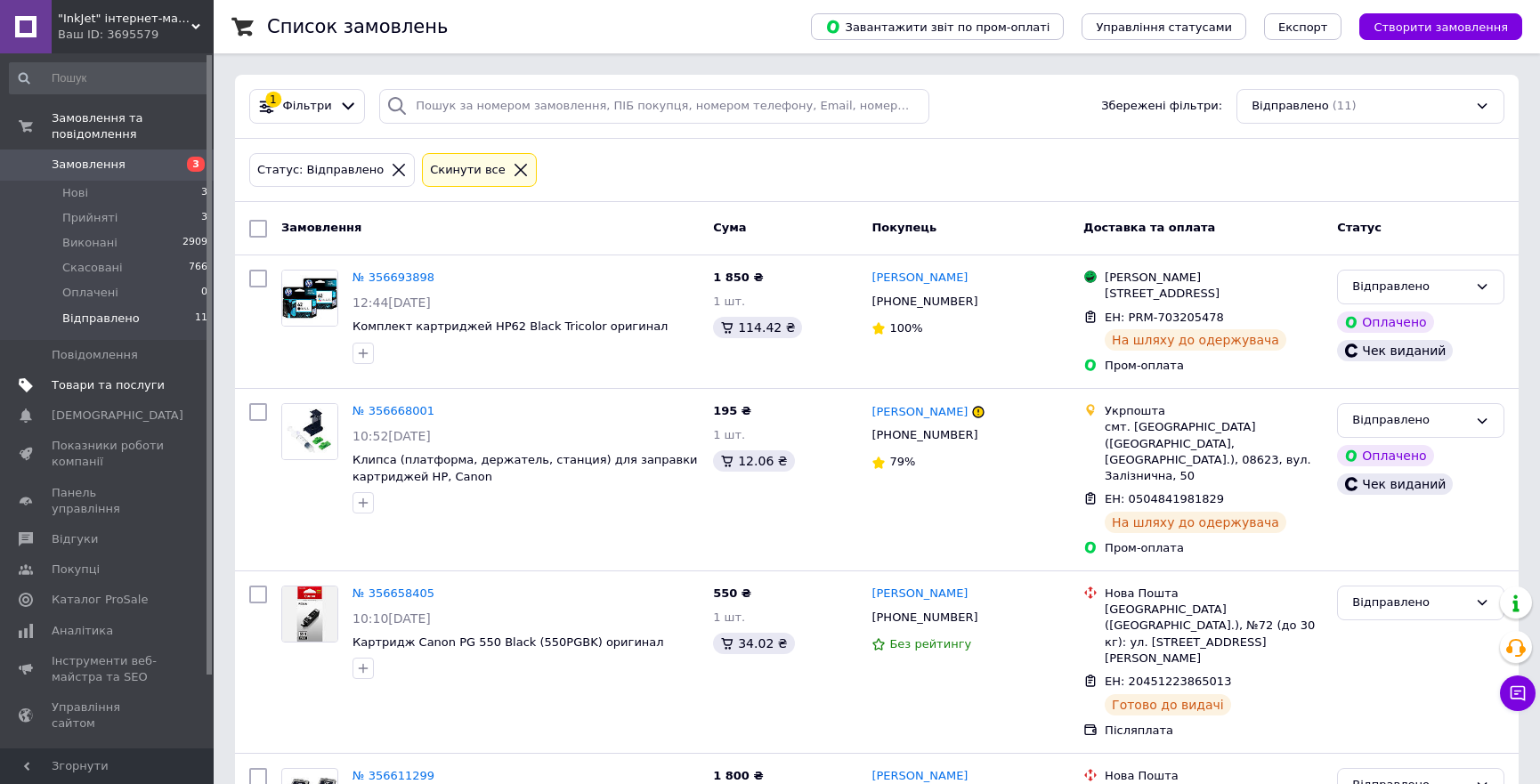
click at [110, 377] on span "Товари та послуги" at bounding box center [108, 385] width 113 height 16
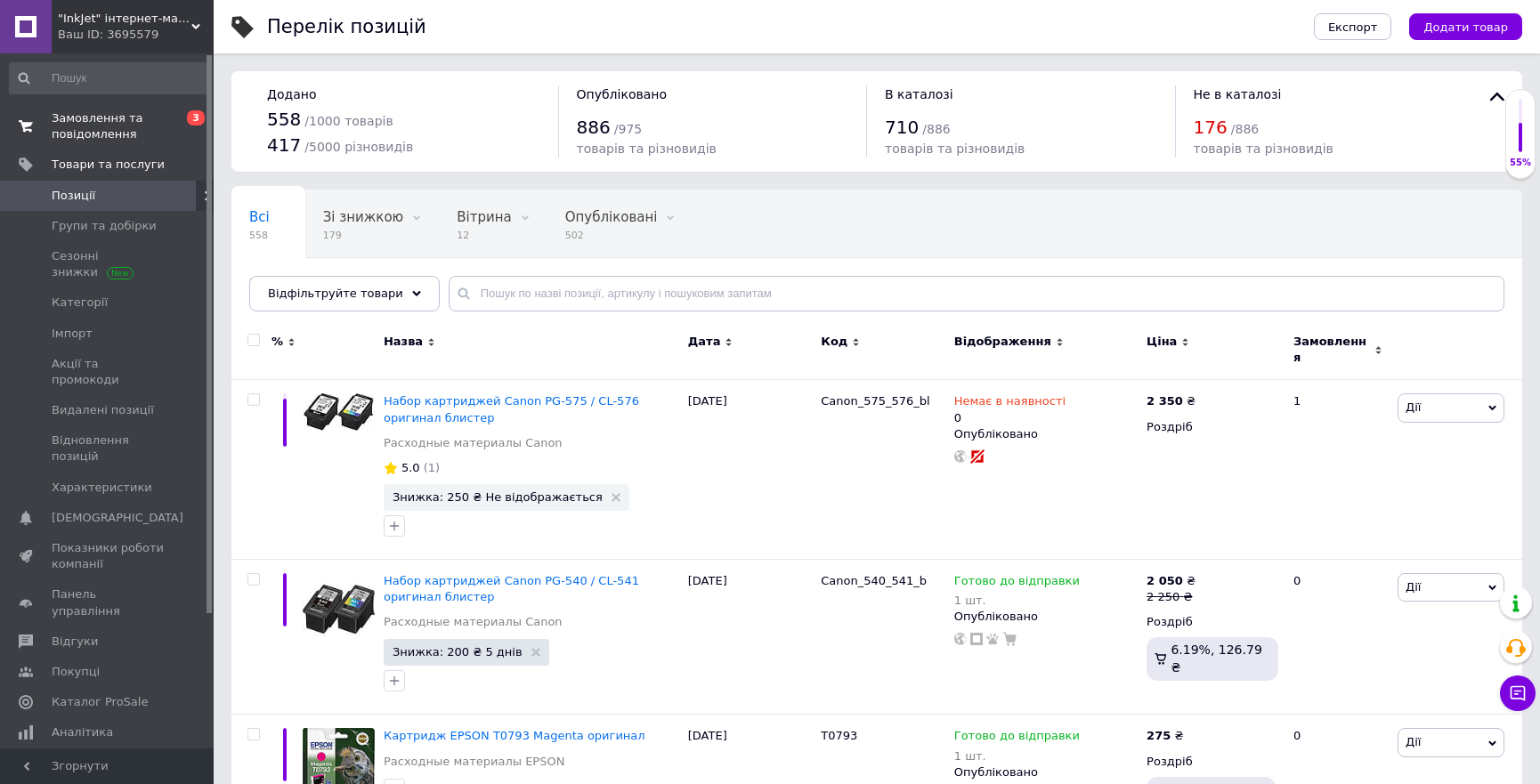
click at [81, 125] on span "Замовлення та повідомлення" at bounding box center [108, 126] width 113 height 32
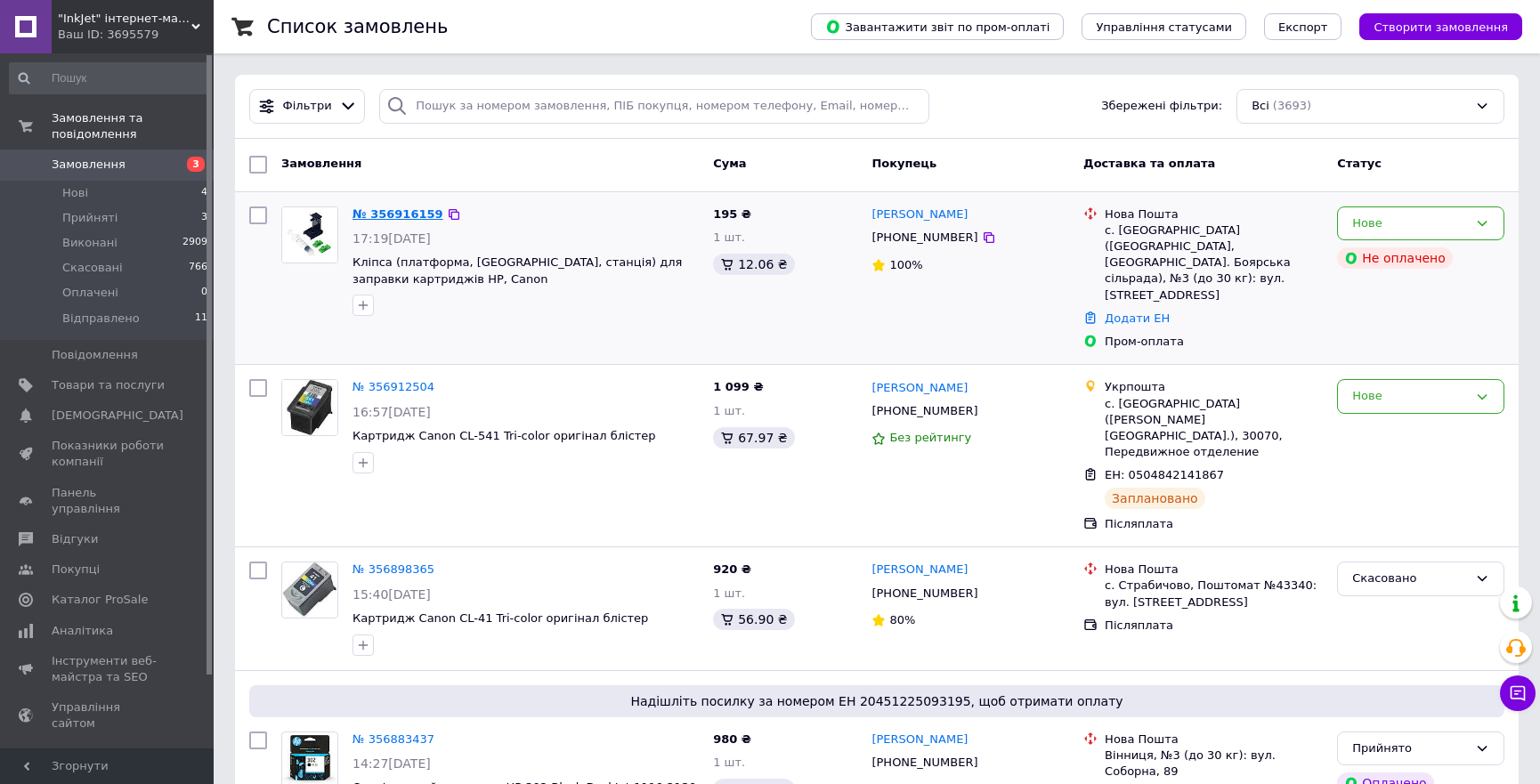
click at [395, 213] on link "№ 356916159" at bounding box center [398, 213] width 91 height 13
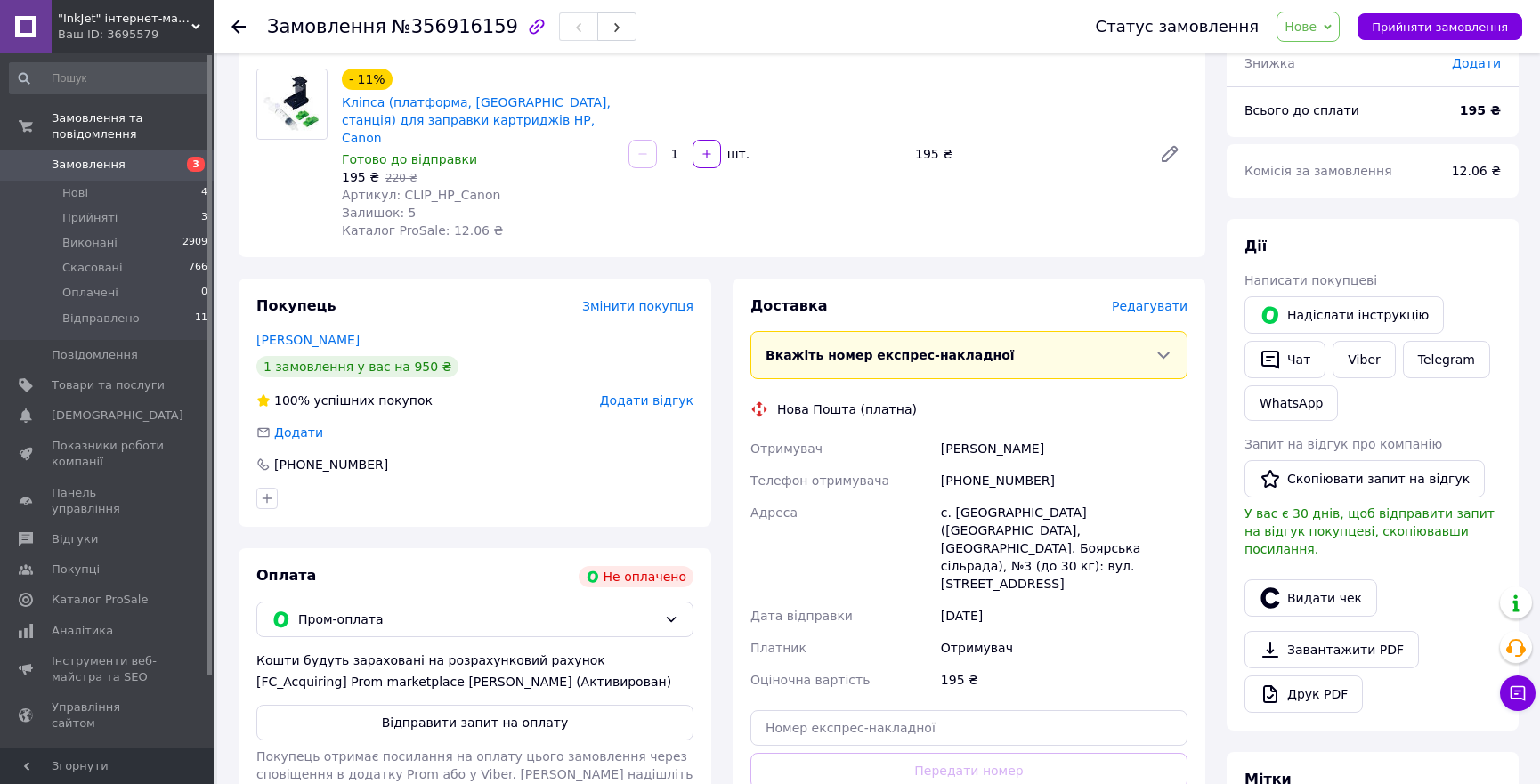
scroll to position [164, 0]
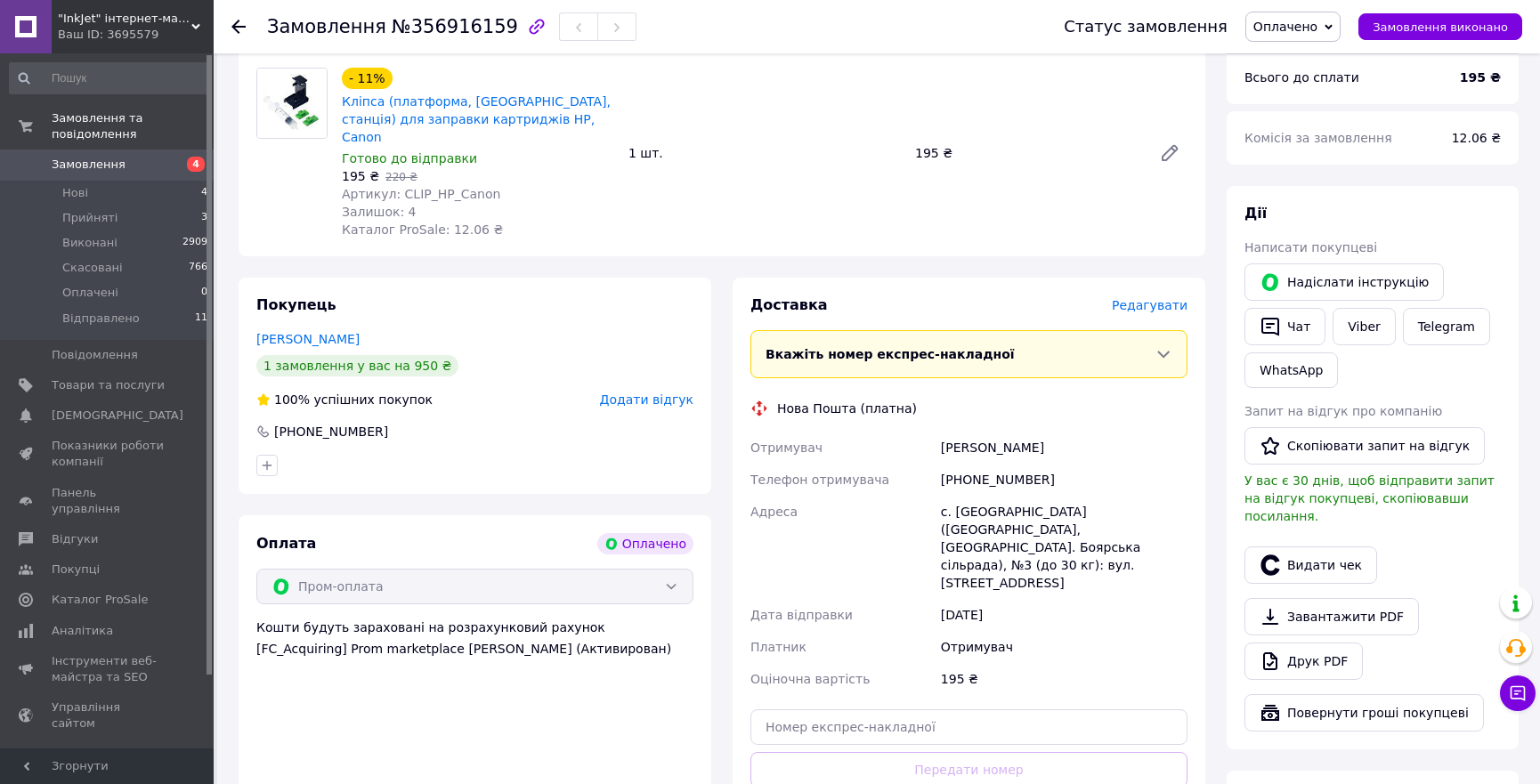
scroll to position [332, 0]
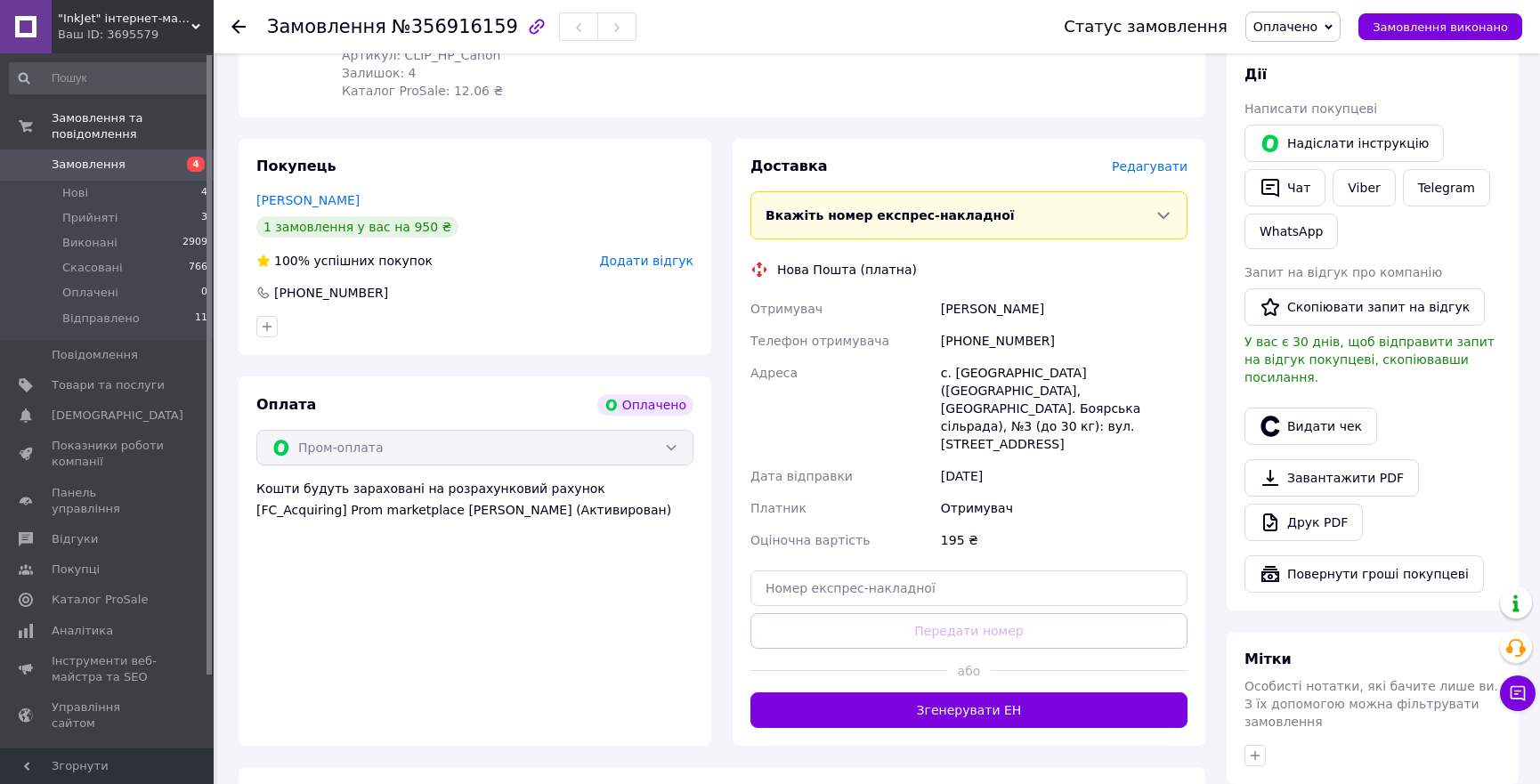
click at [1332, 24] on icon at bounding box center [1328, 27] width 8 height 8
click at [1325, 52] on li "Прийнято" at bounding box center [1293, 61] width 95 height 27
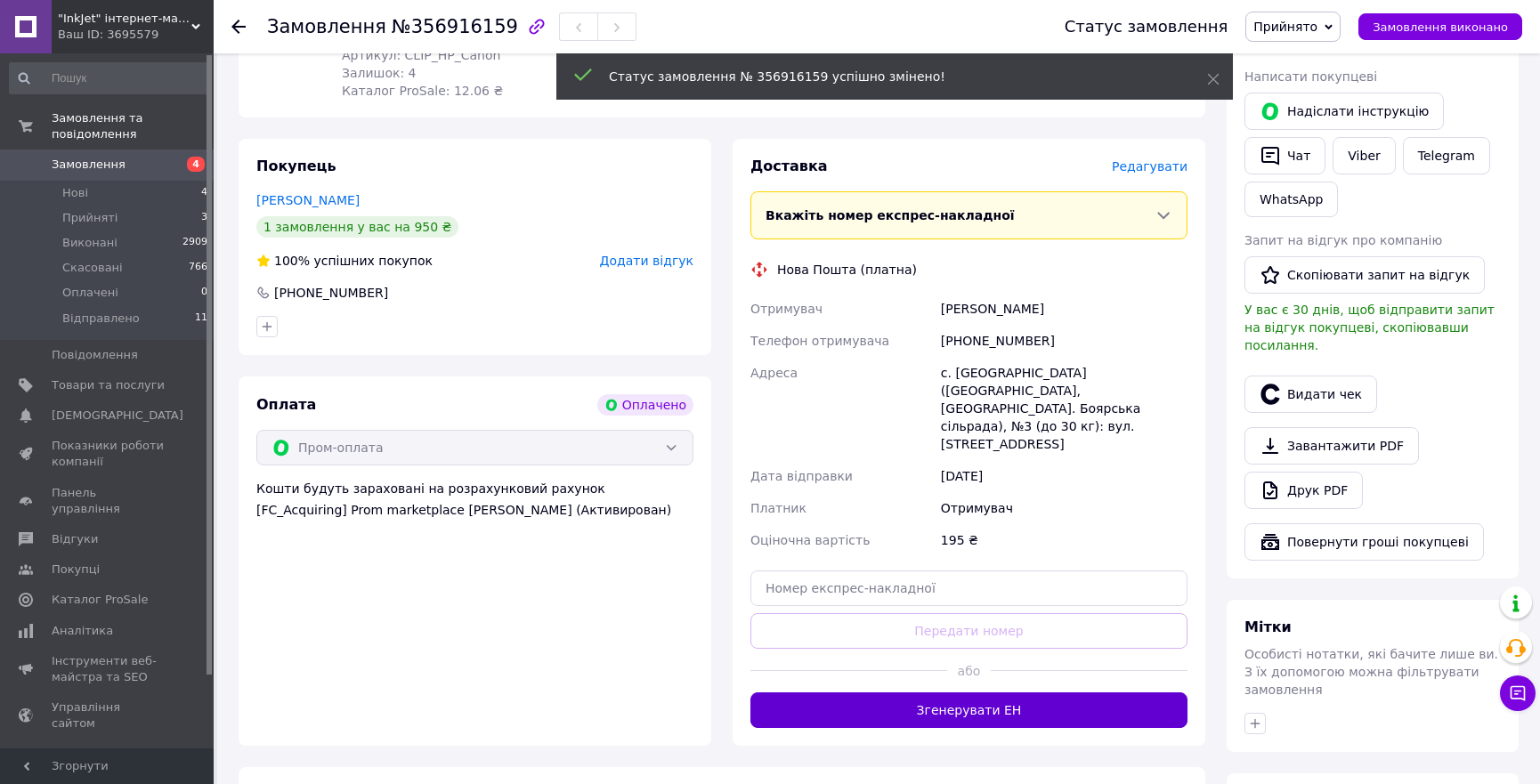
click at [975, 692] on button "Згенерувати ЕН" at bounding box center [969, 710] width 437 height 36
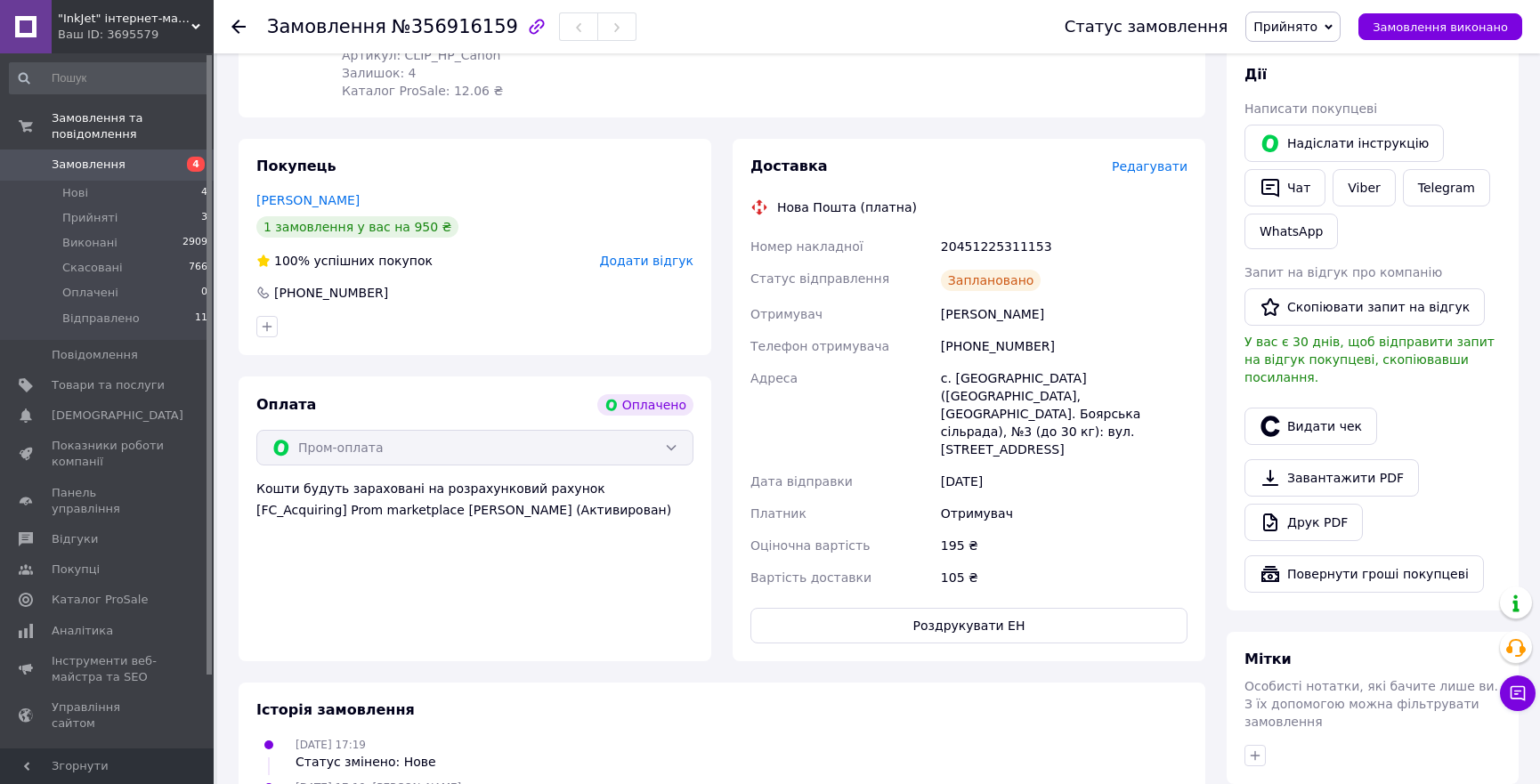
click at [989, 231] on div "20451225311153" at bounding box center [1064, 246] width 254 height 32
copy div "20451225311153"
click at [453, 139] on div "Покупець [PERSON_NAME] 1 замовлення у вас на 950 ₴ 100% успішних покупок Додати…" at bounding box center [474, 246] width 472 height 216
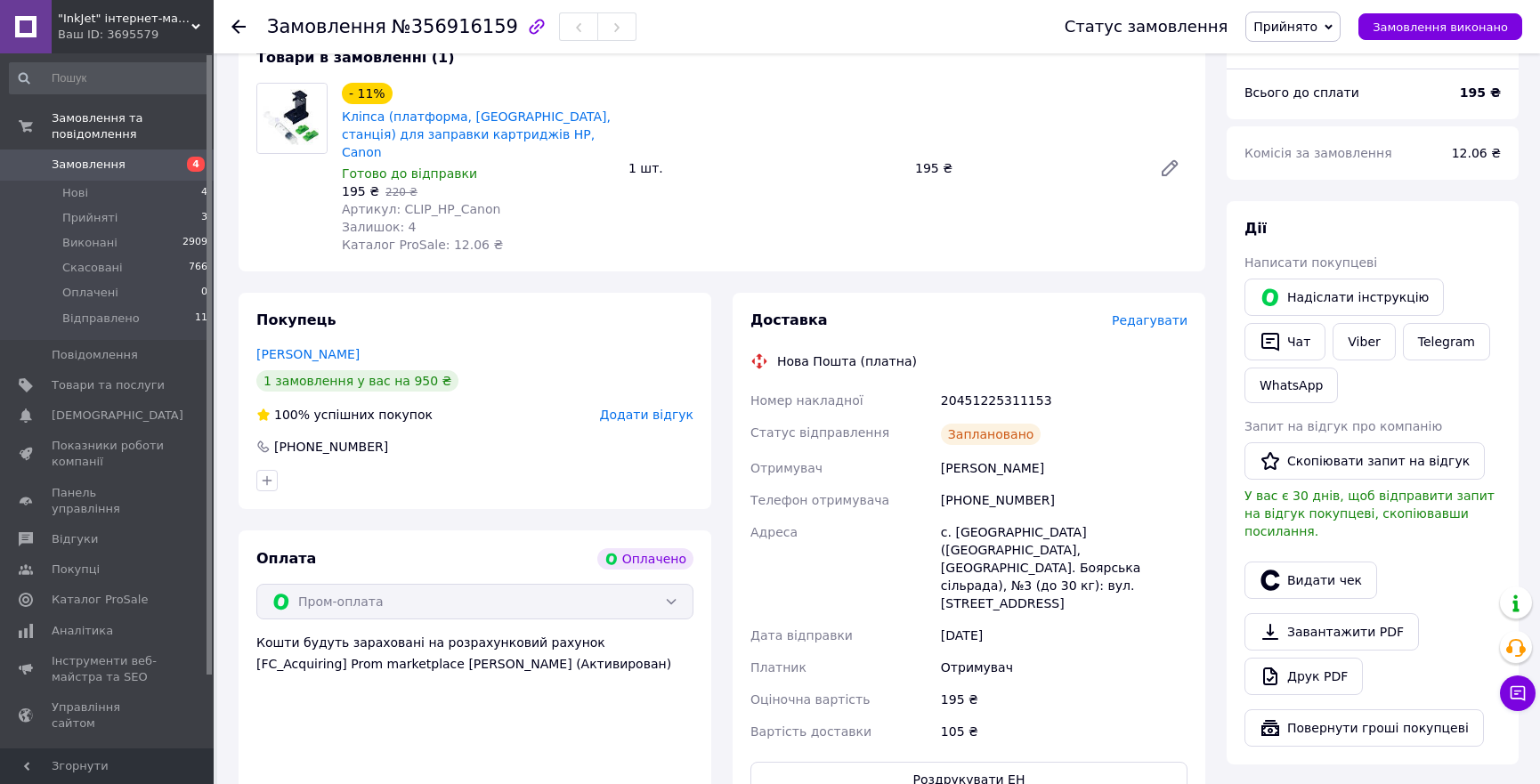
scroll to position [321, 0]
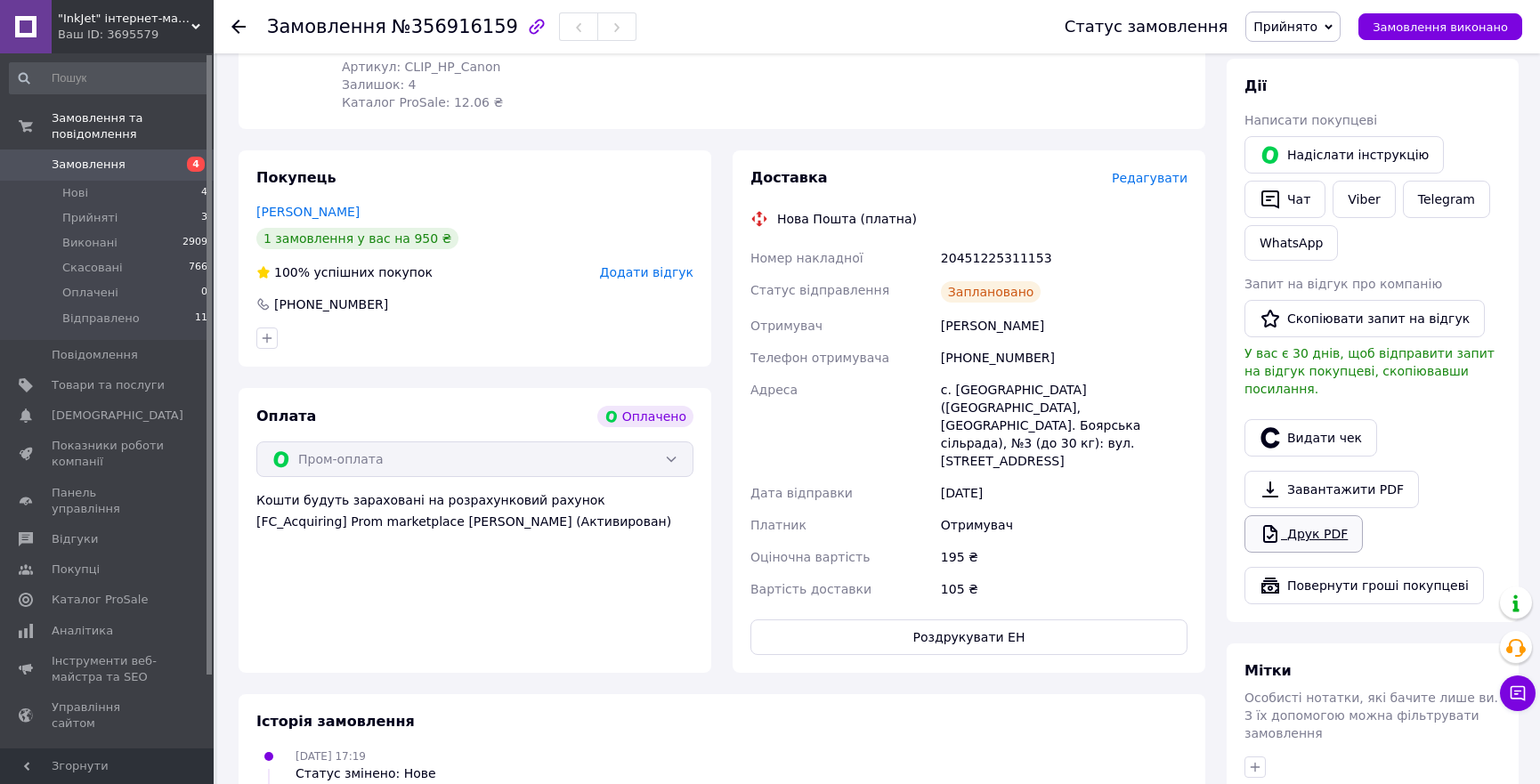
click at [1328, 519] on link "Друк PDF" at bounding box center [1303, 534] width 119 height 38
click at [1314, 423] on button "Видати чек" at bounding box center [1310, 438] width 133 height 38
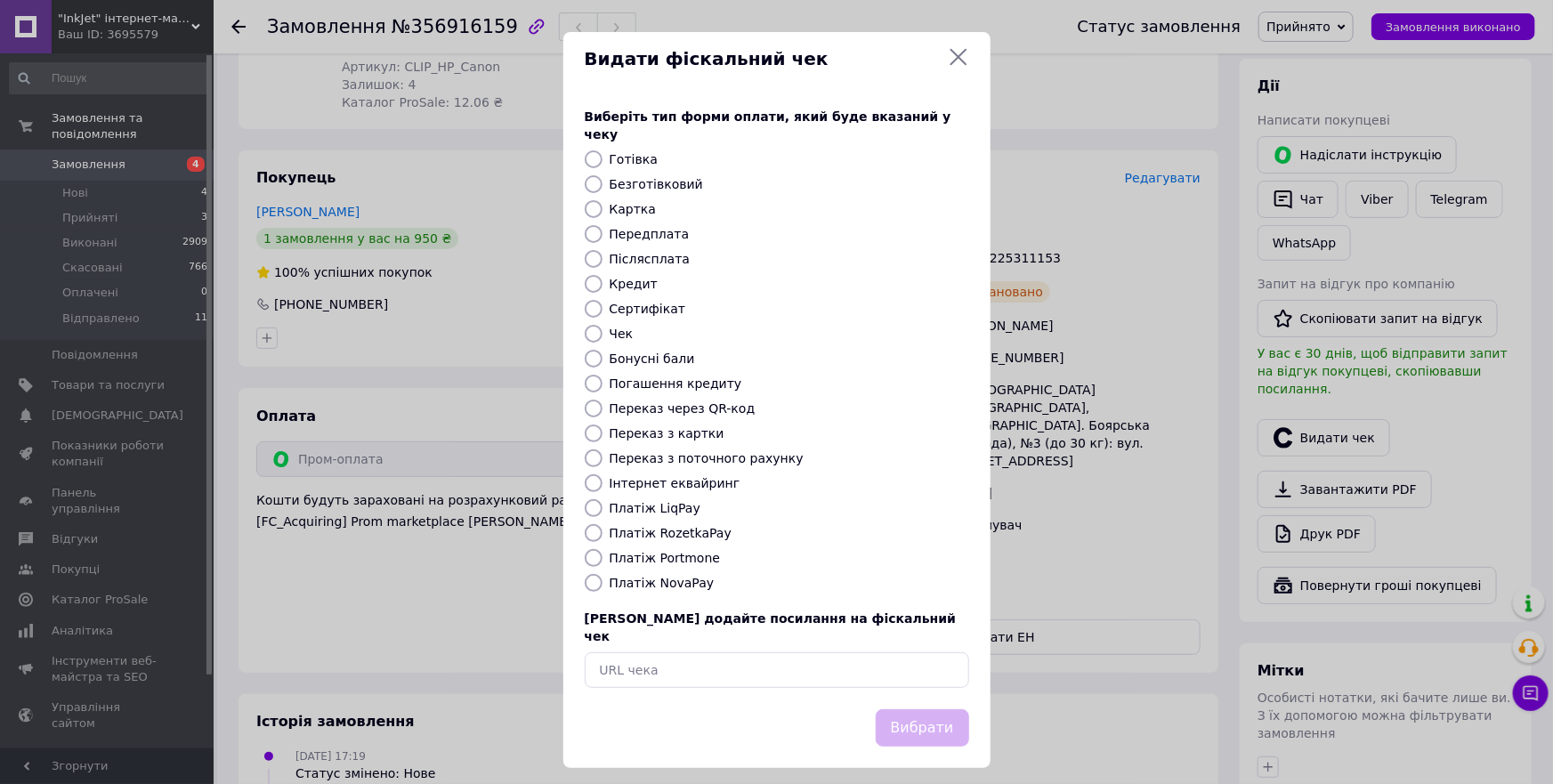
click at [641, 526] on label "Платіж RozetkaPay" at bounding box center [671, 533] width 122 height 14
click at [602, 525] on input "Платіж RozetkaPay" at bounding box center [593, 533] width 18 height 18
radio input "true"
click at [917, 709] on button "Вибрати" at bounding box center [922, 728] width 93 height 39
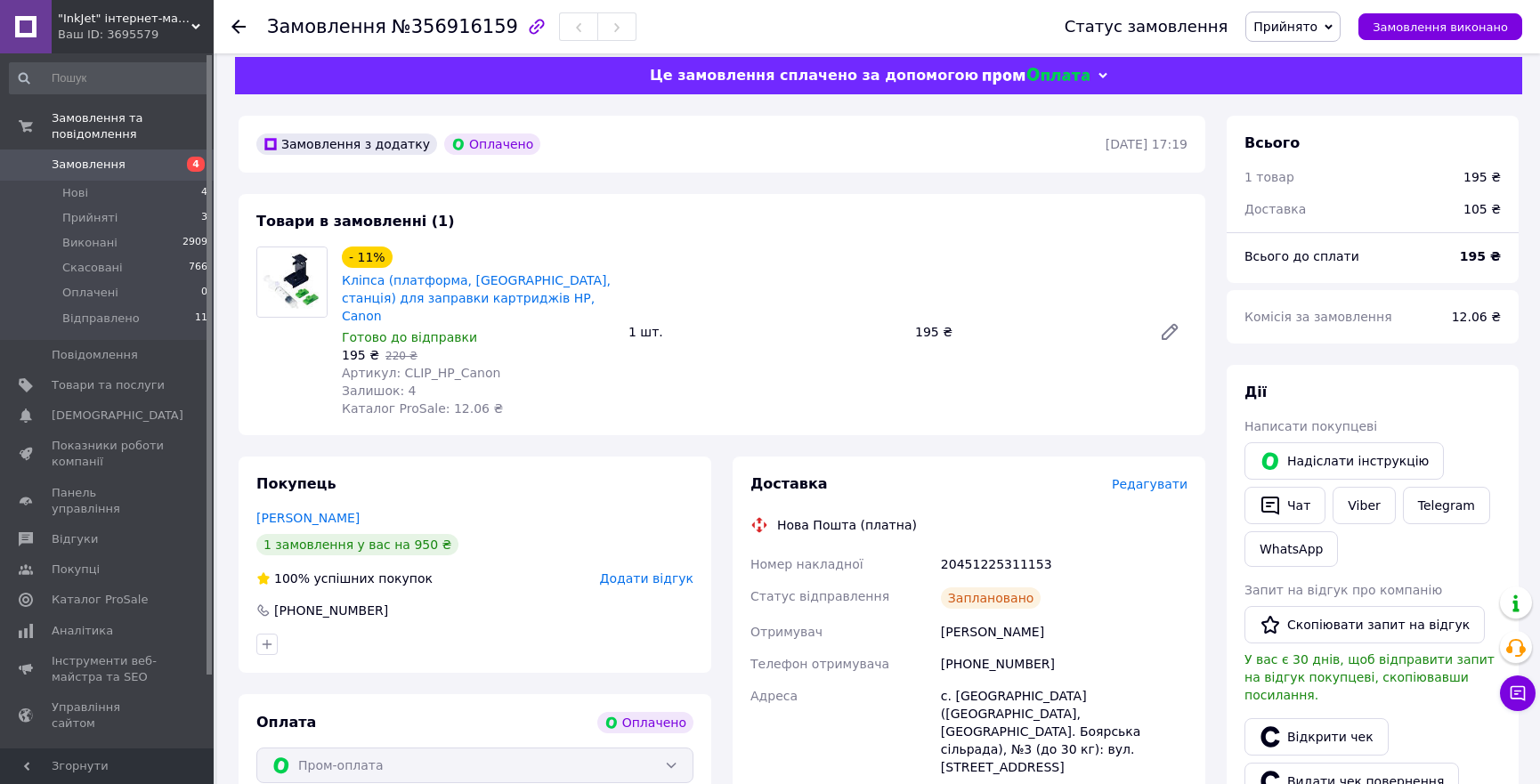
scroll to position [0, 0]
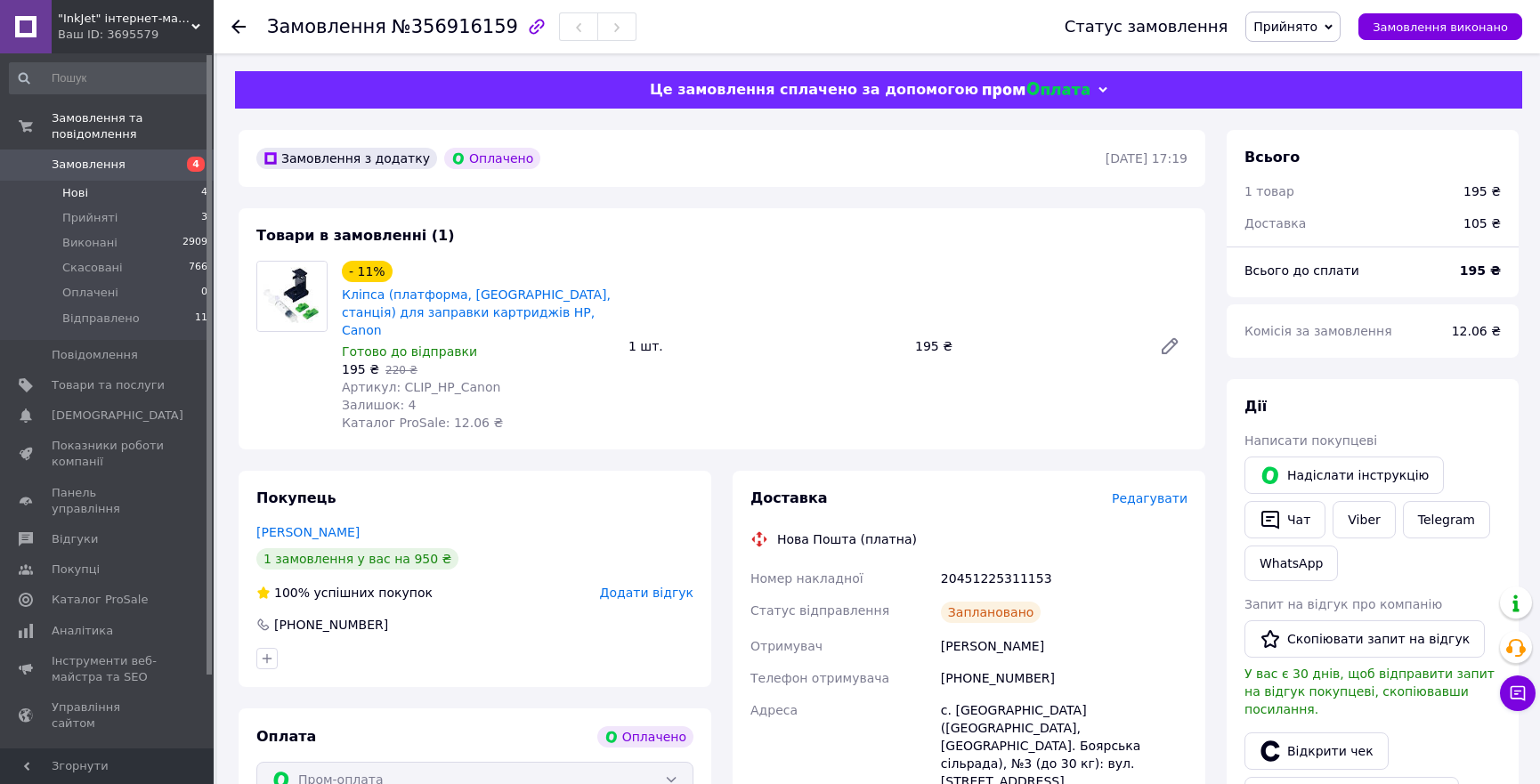
click at [74, 185] on span "Нові" at bounding box center [75, 193] width 26 height 16
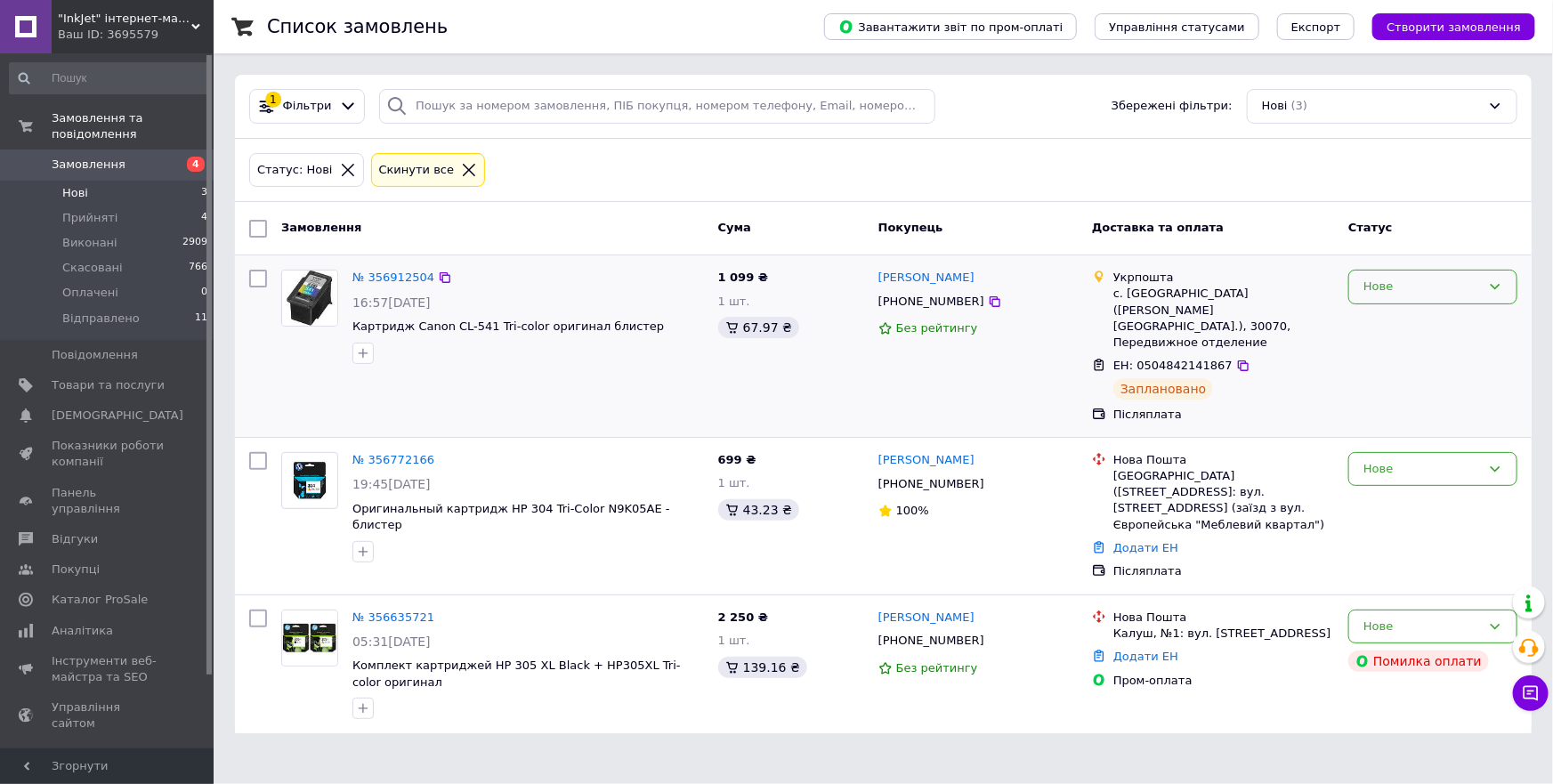
click at [1434, 277] on div "Нове" at bounding box center [1422, 286] width 118 height 19
click at [1411, 321] on li "Прийнято" at bounding box center [1433, 324] width 167 height 33
click at [1391, 460] on div "Нове" at bounding box center [1422, 469] width 118 height 19
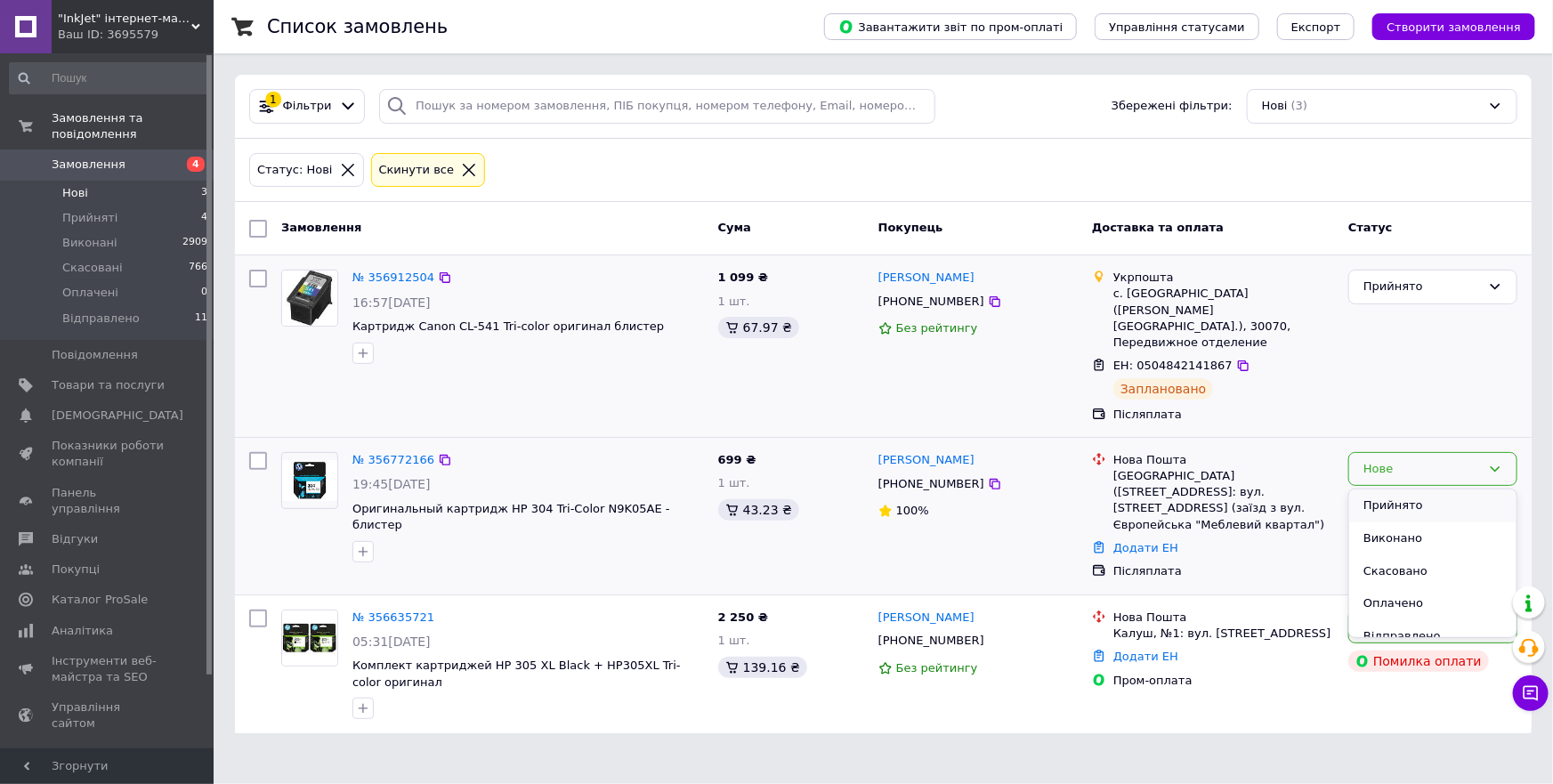
click at [1388, 489] on li "Прийнято" at bounding box center [1433, 505] width 167 height 33
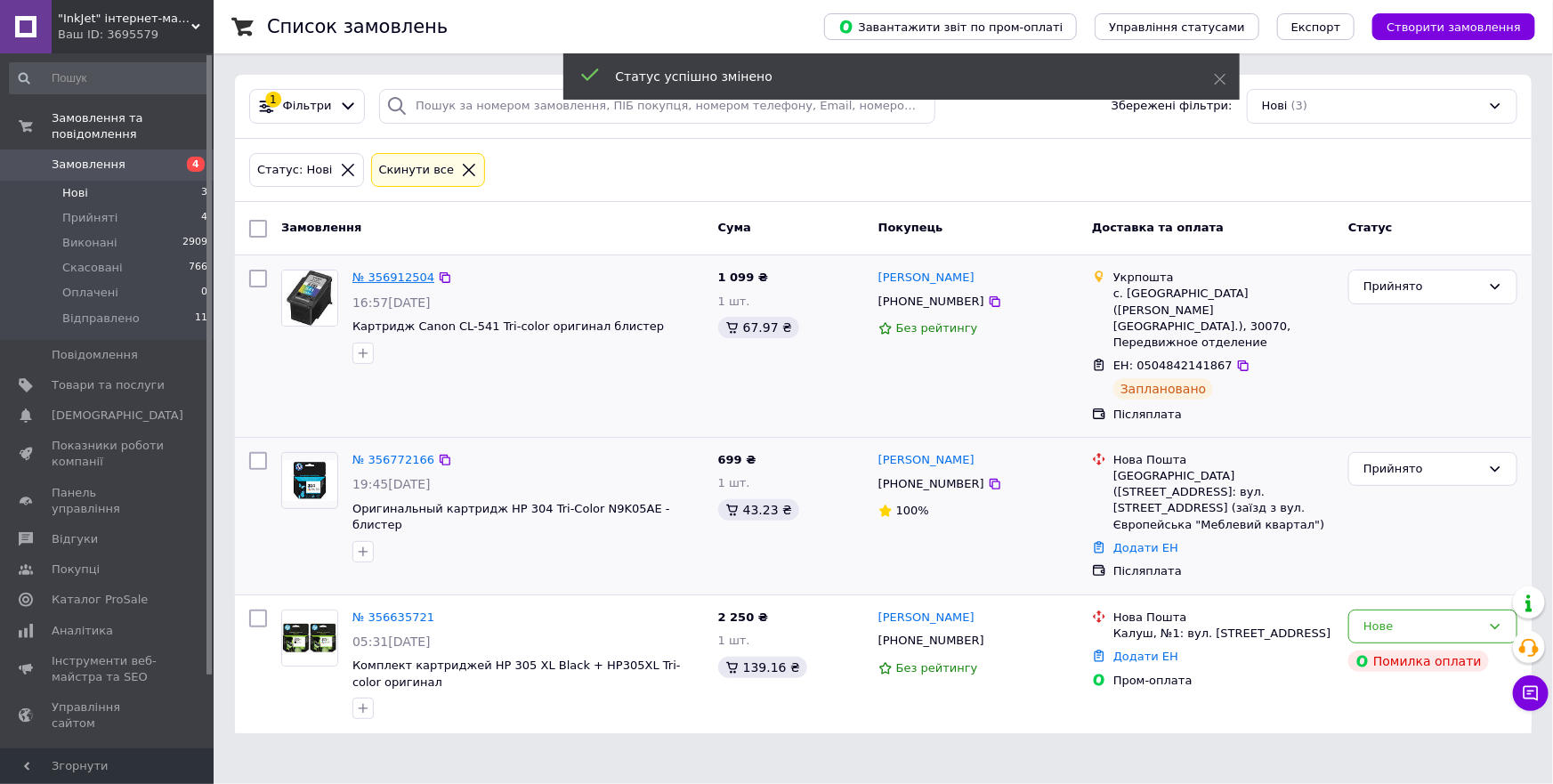
click at [382, 275] on link "№ 356912504" at bounding box center [393, 276] width 82 height 13
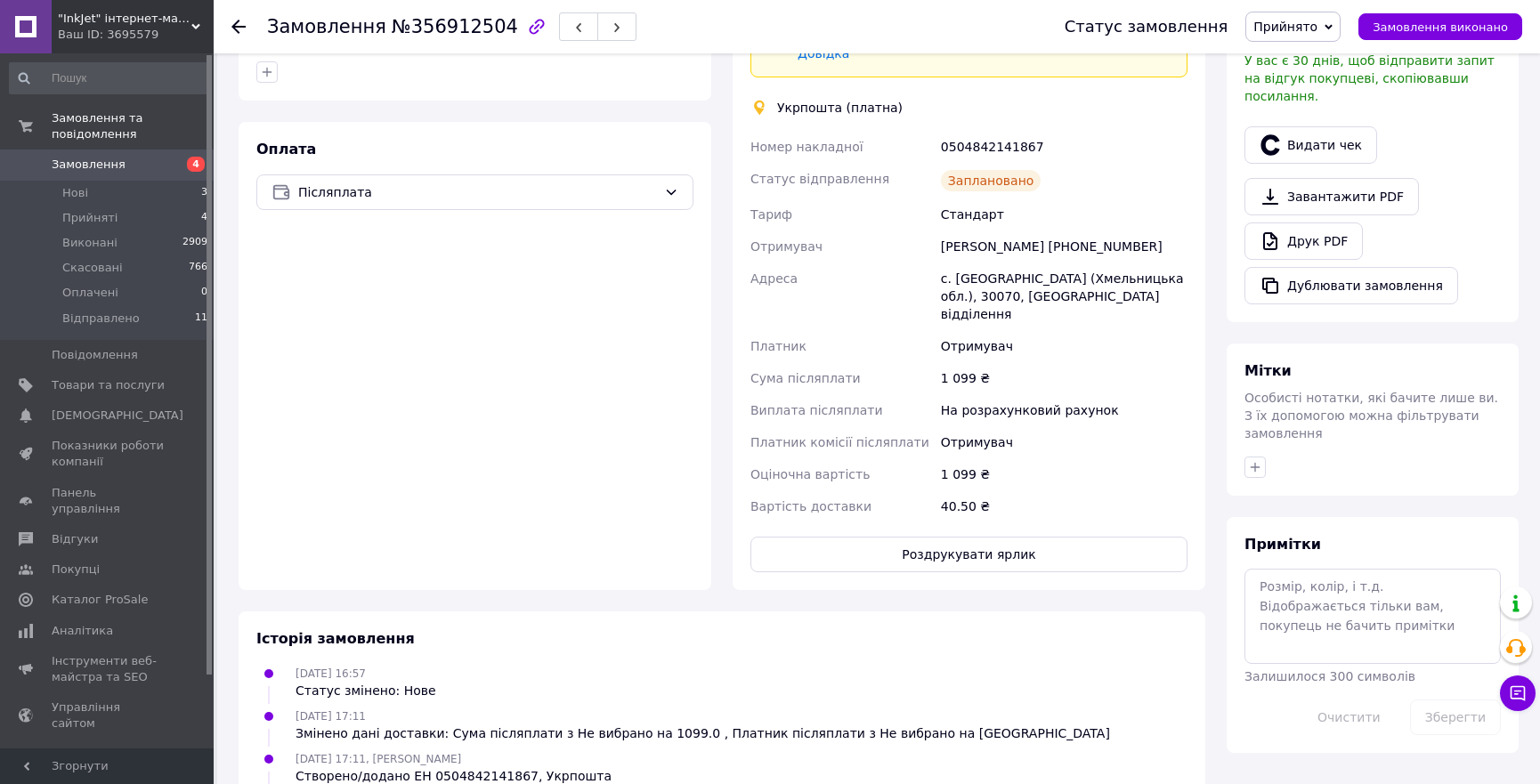
scroll to position [567, 0]
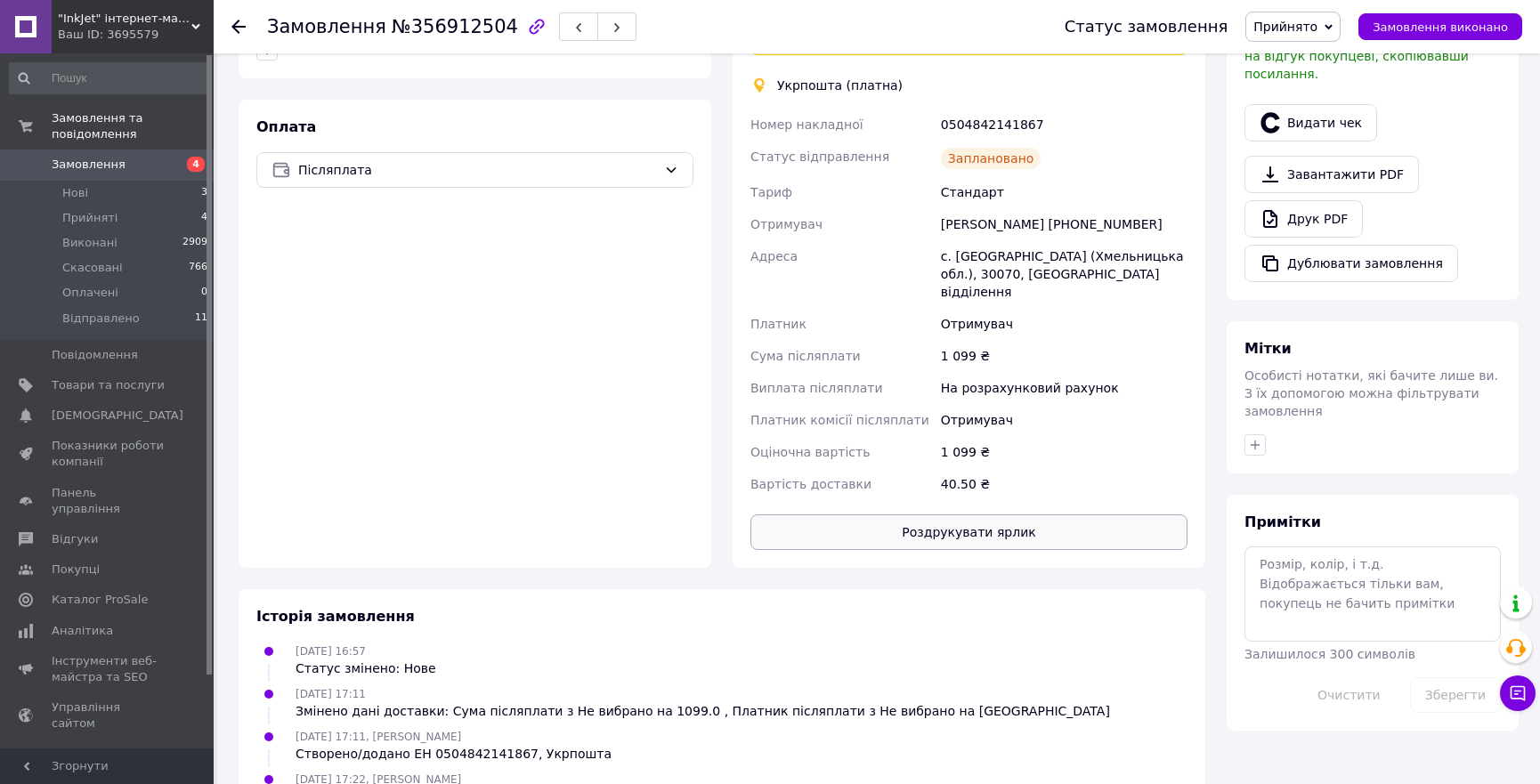
click at [927, 517] on button "Роздрукувати ярлик" at bounding box center [969, 532] width 437 height 36
click at [83, 185] on span "Нові" at bounding box center [75, 193] width 26 height 16
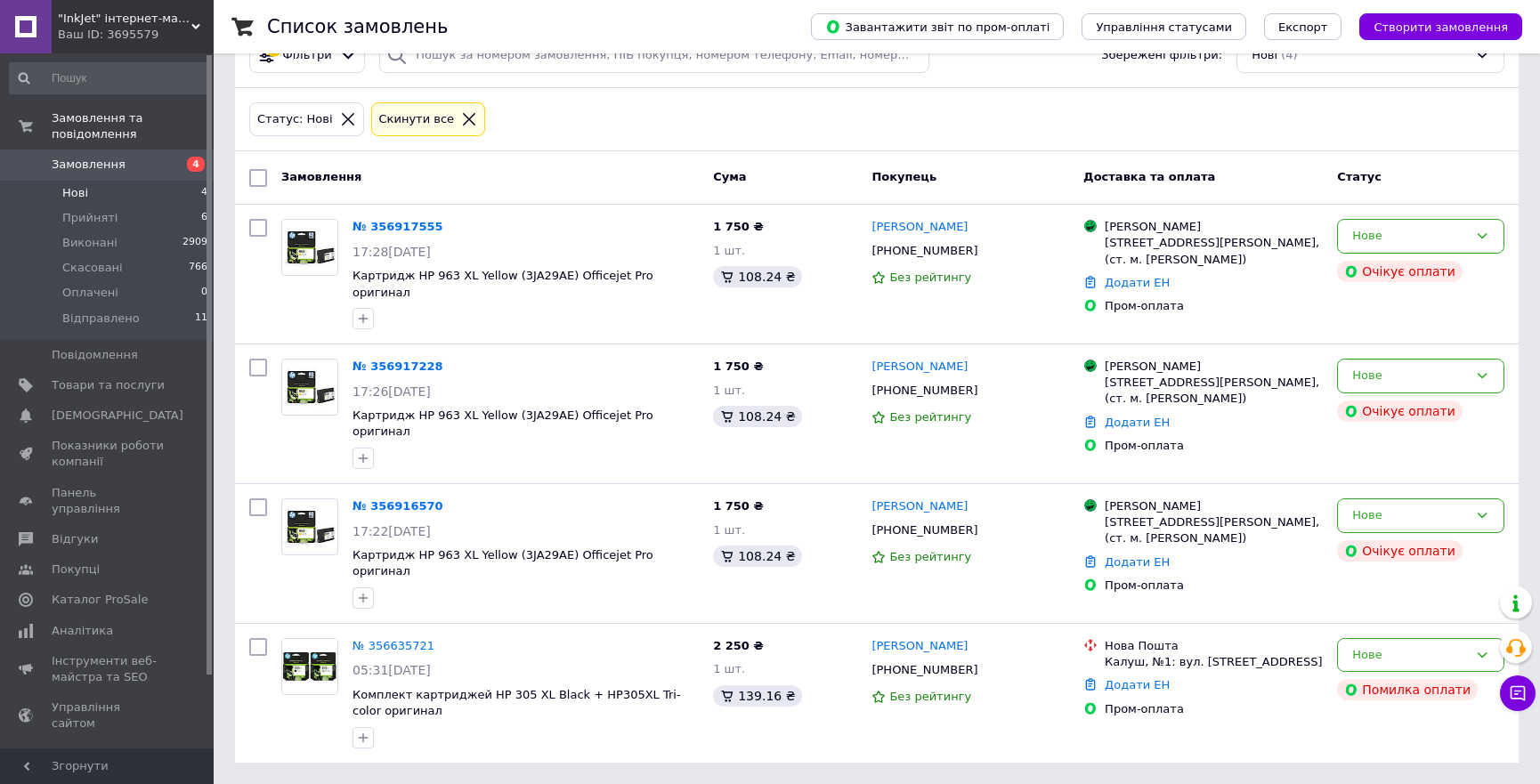
scroll to position [53, 0]
click at [418, 548] on span "Картридж HP 963 XL Yellow (3JA29AE) Officejet Pro оригинал" at bounding box center [503, 563] width 301 height 31
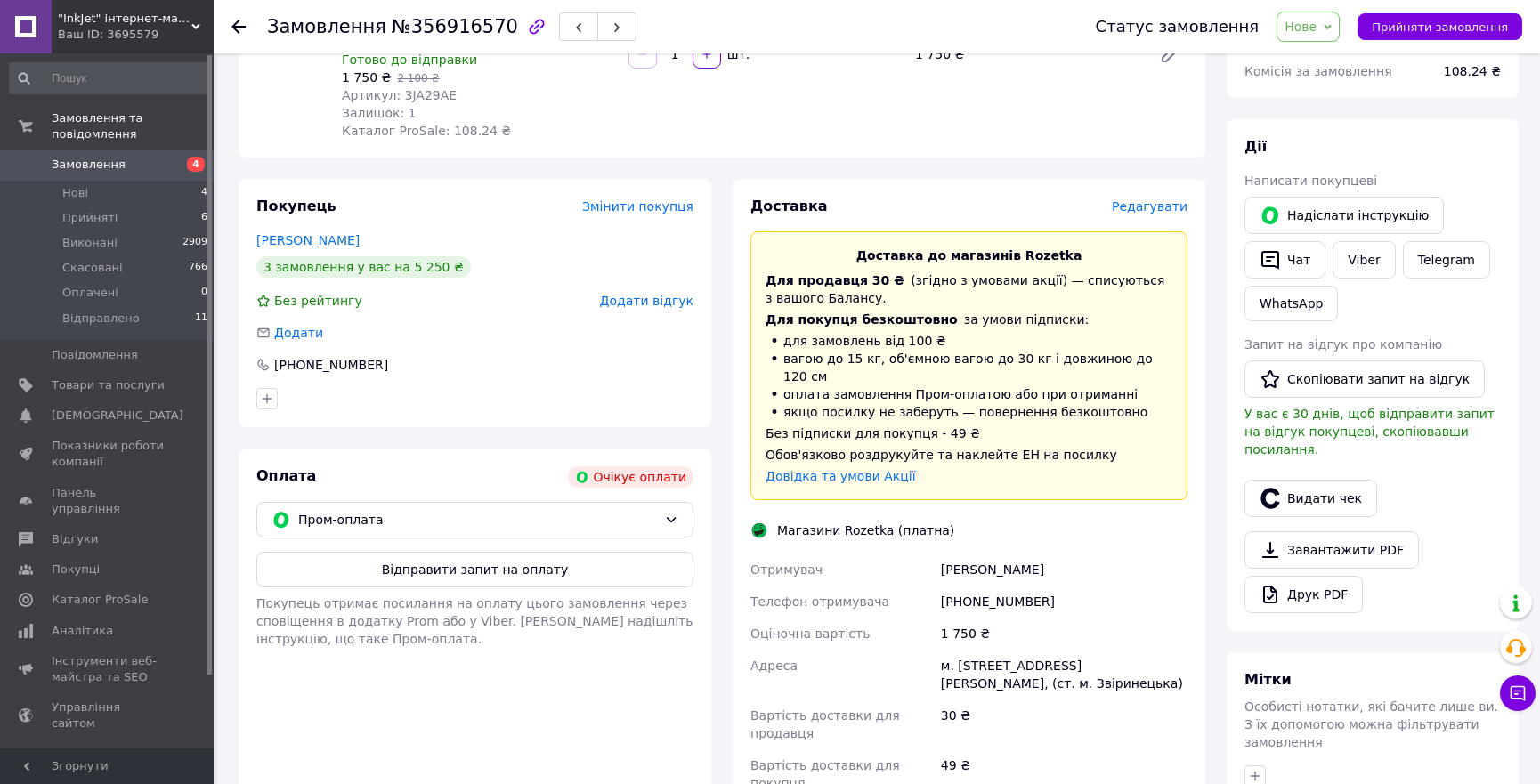
scroll to position [259, 0]
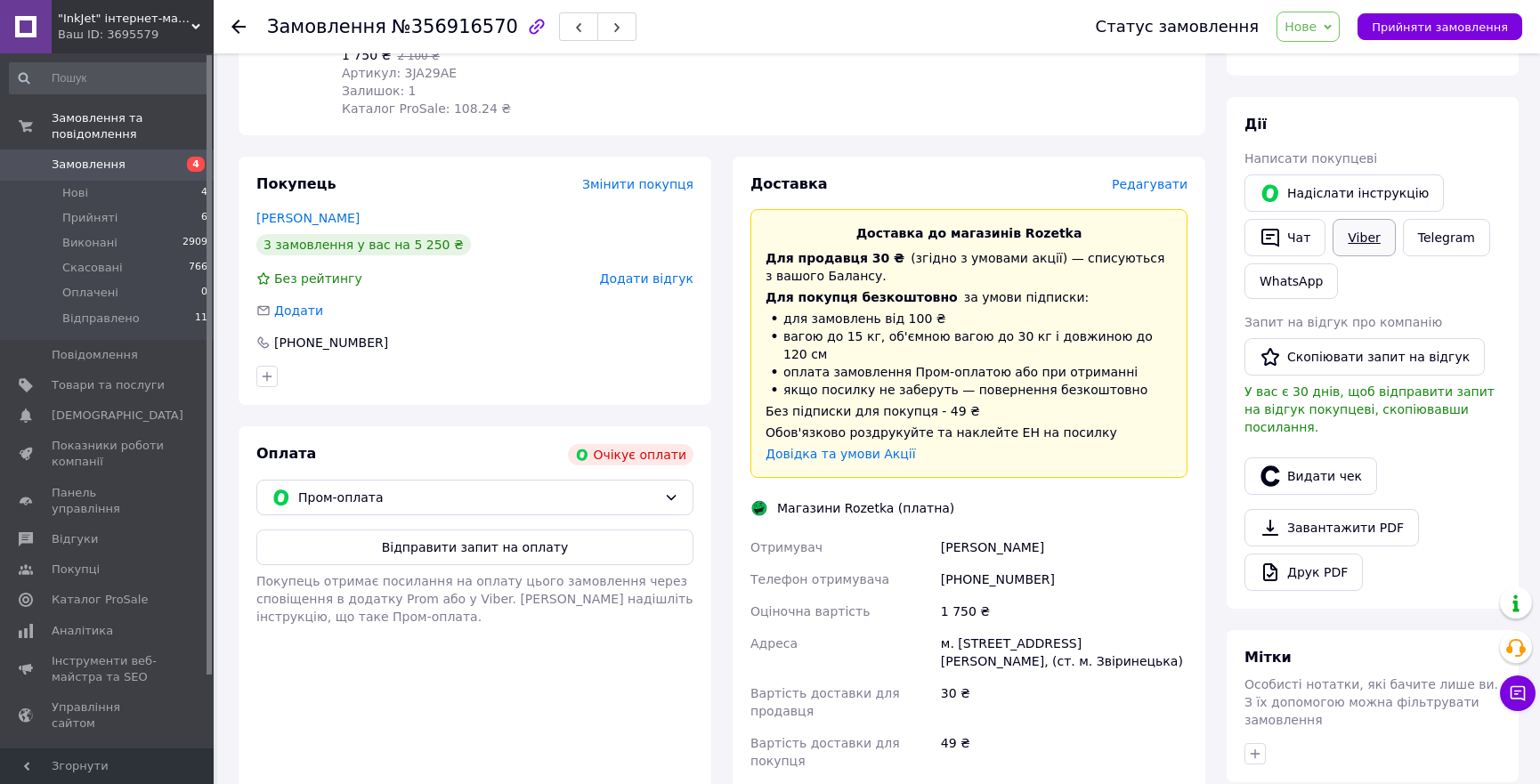
click at [1362, 237] on link "Viber" at bounding box center [1363, 238] width 62 height 38
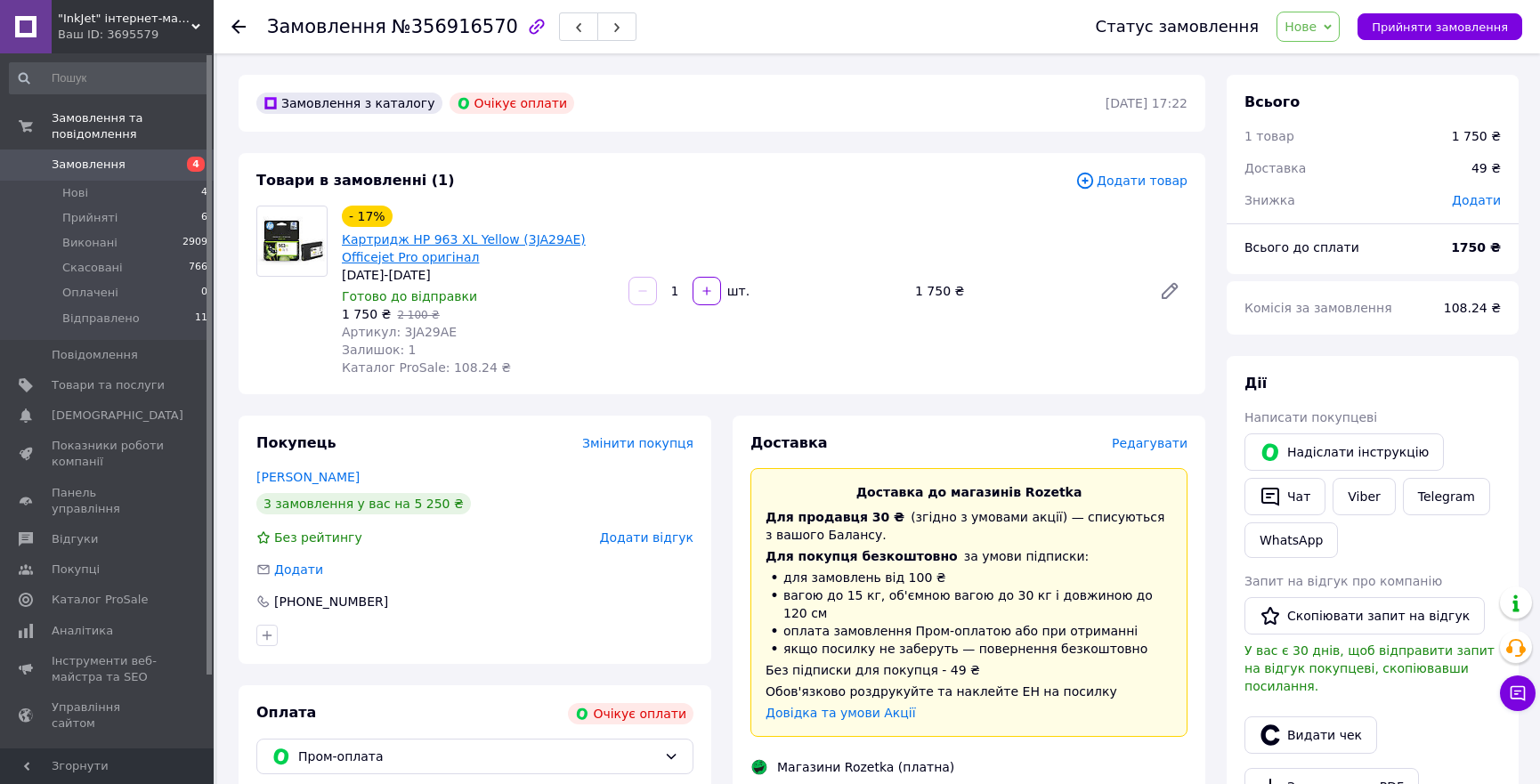
click at [468, 234] on link "Картридж HP 963 XL Yellow (3JA29AE) Officejet Pro оригінал" at bounding box center [463, 248] width 244 height 32
click at [79, 185] on span "Нові" at bounding box center [75, 193] width 26 height 16
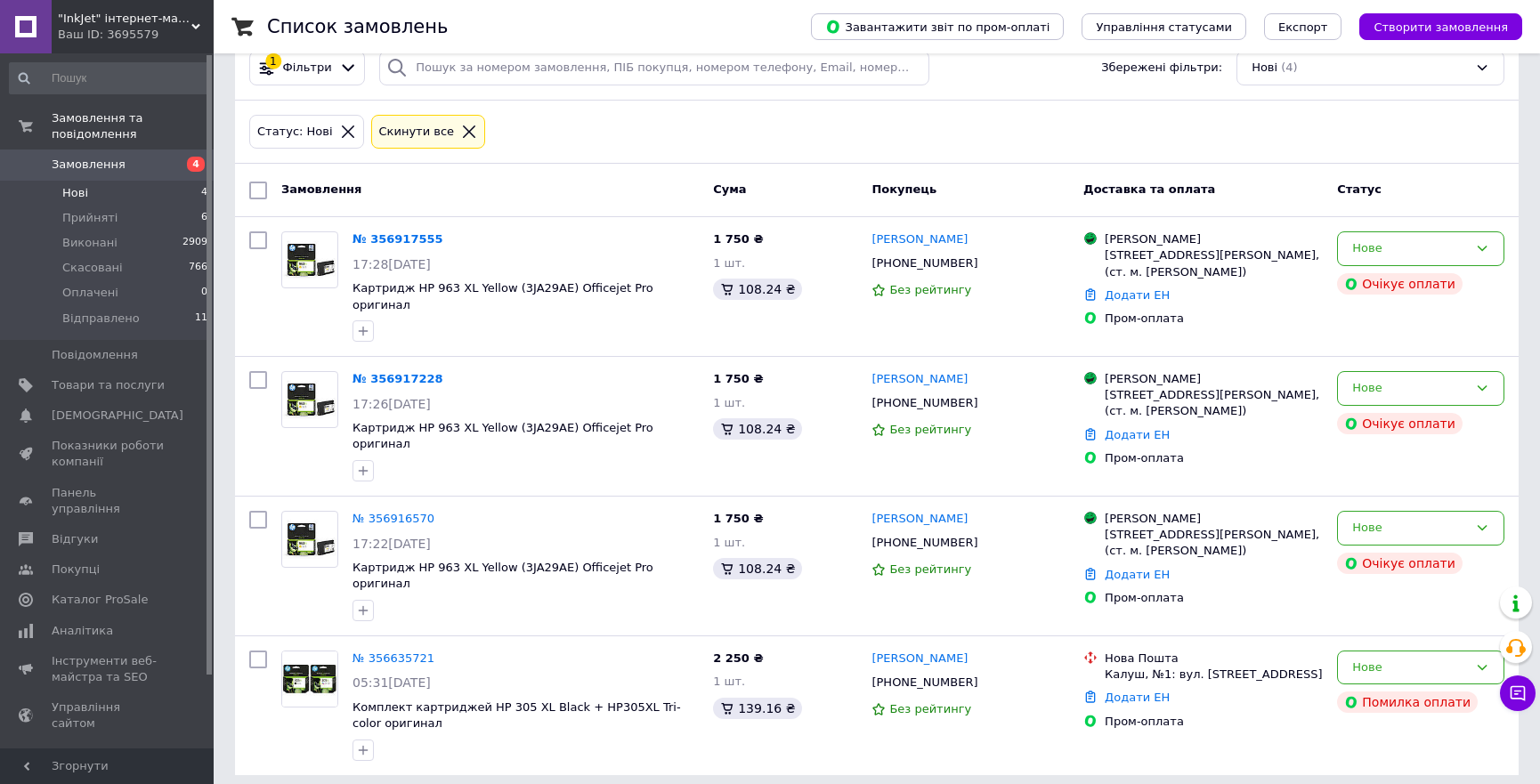
scroll to position [53, 0]
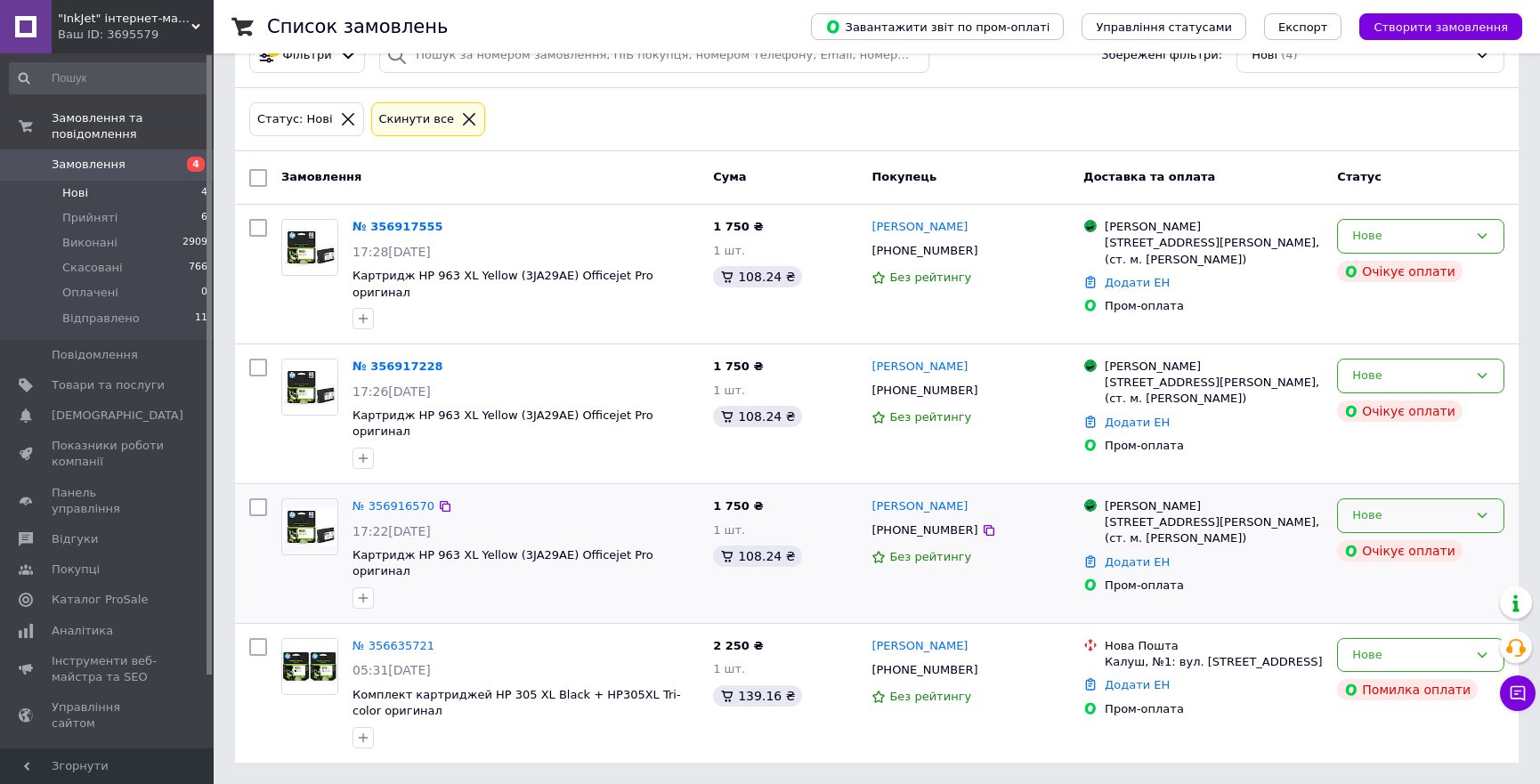
click at [1448, 510] on div "Нове" at bounding box center [1409, 515] width 116 height 19
click at [1393, 620] on li "Скасовано" at bounding box center [1420, 618] width 165 height 33
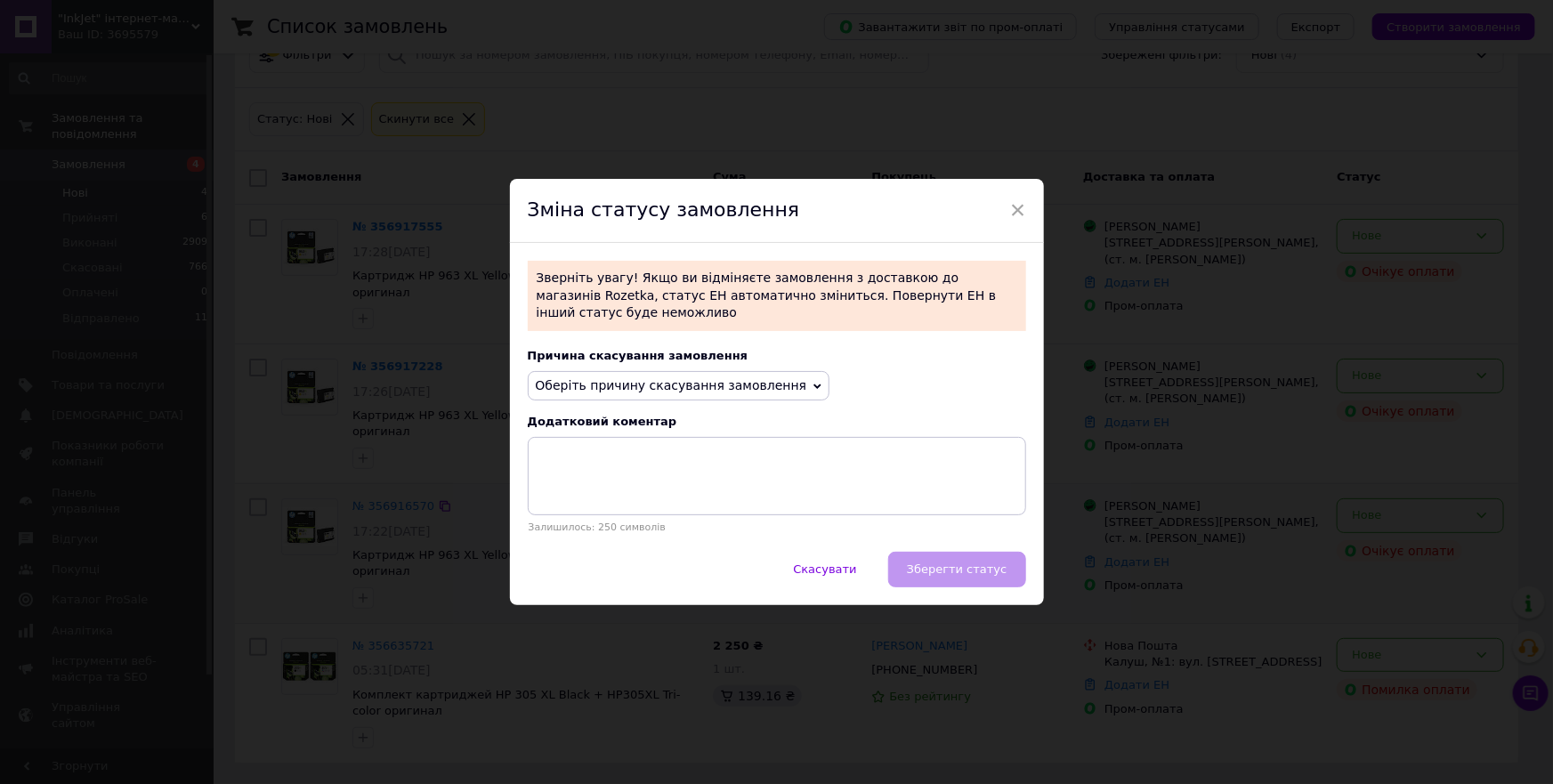
click at [813, 382] on icon at bounding box center [817, 386] width 8 height 8
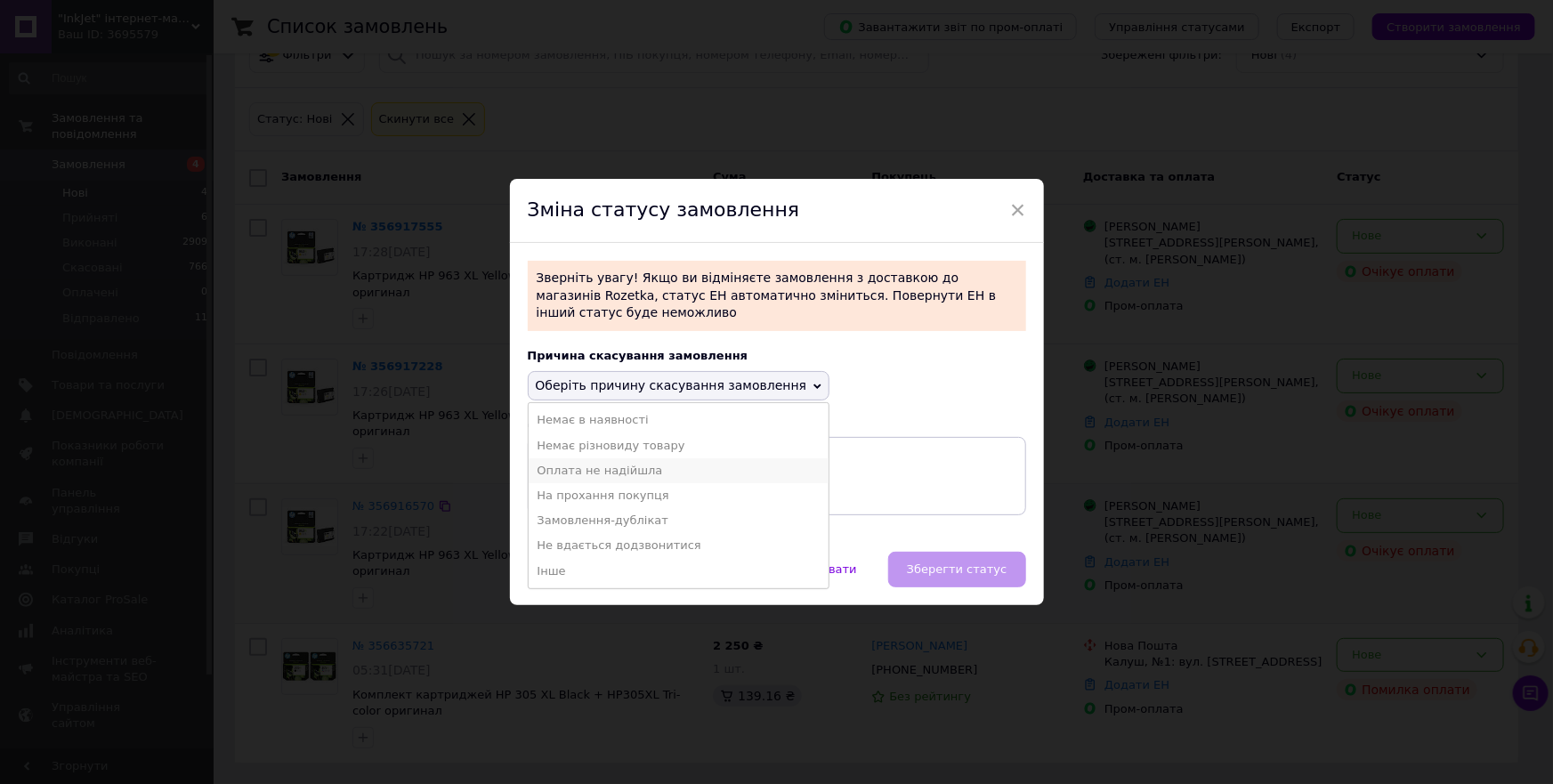
click at [600, 458] on li "Оплата не надійшла" at bounding box center [679, 470] width 301 height 25
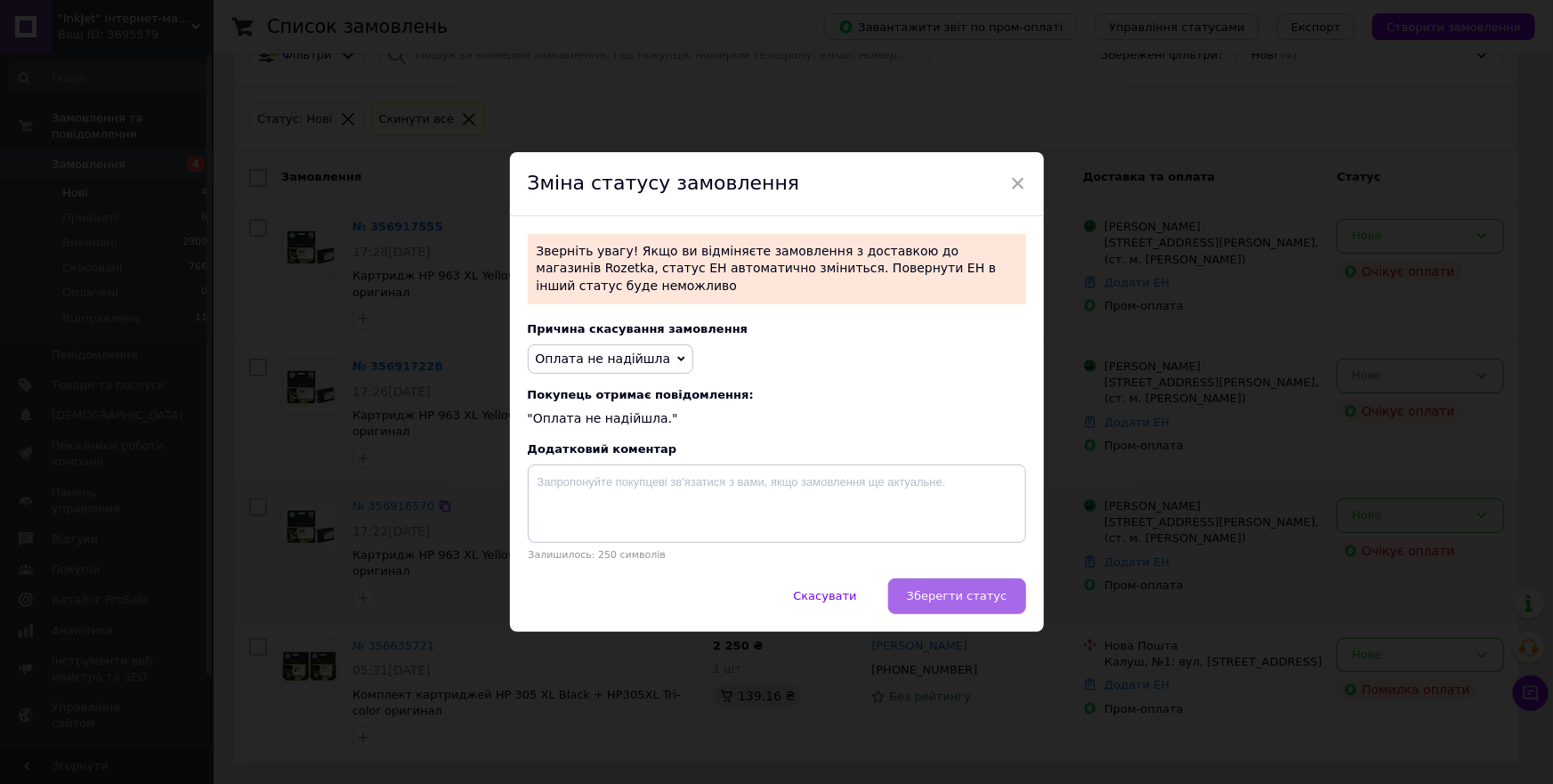
click at [972, 590] on span "Зберегти статус" at bounding box center [958, 595] width 101 height 13
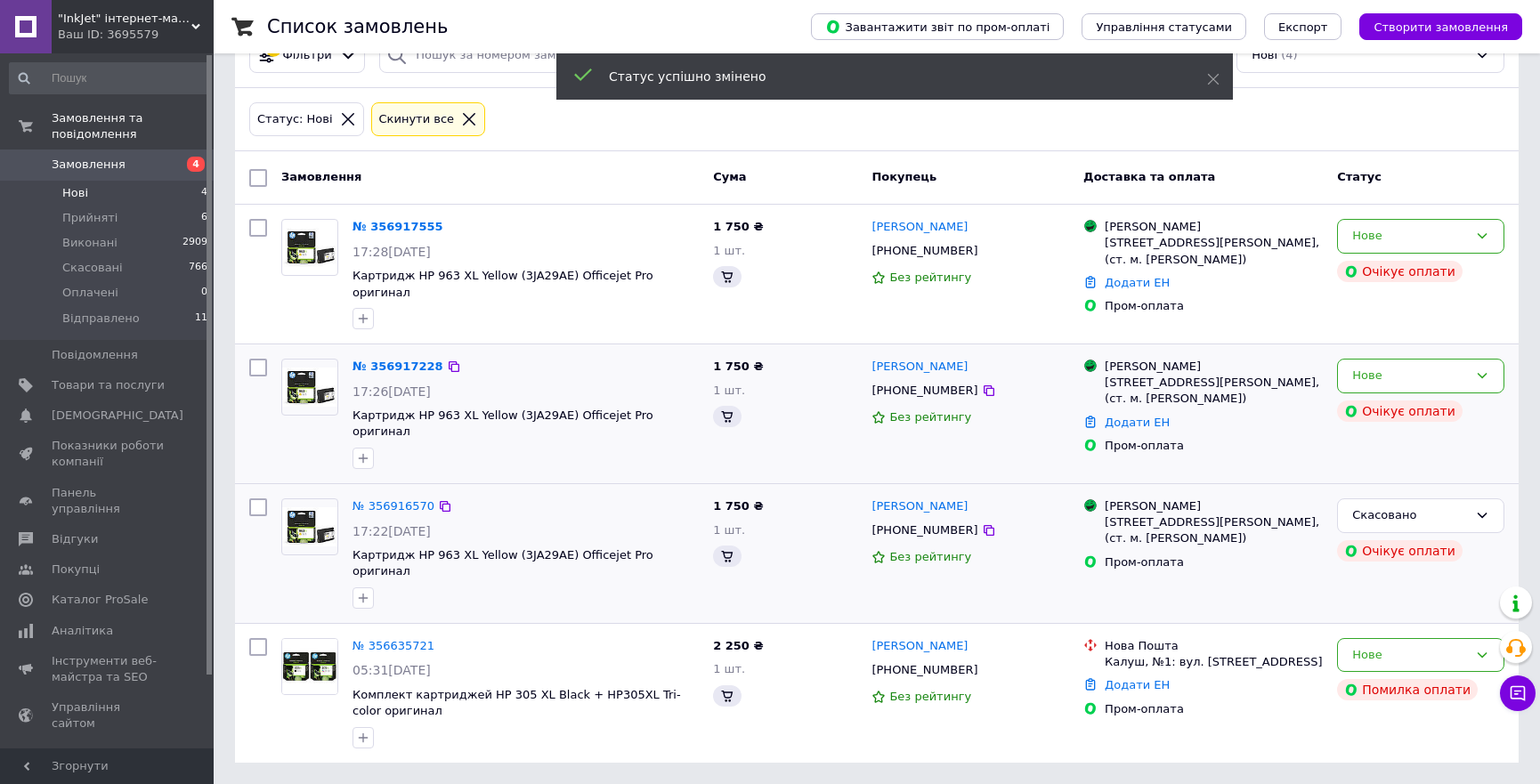
scroll to position [36, 0]
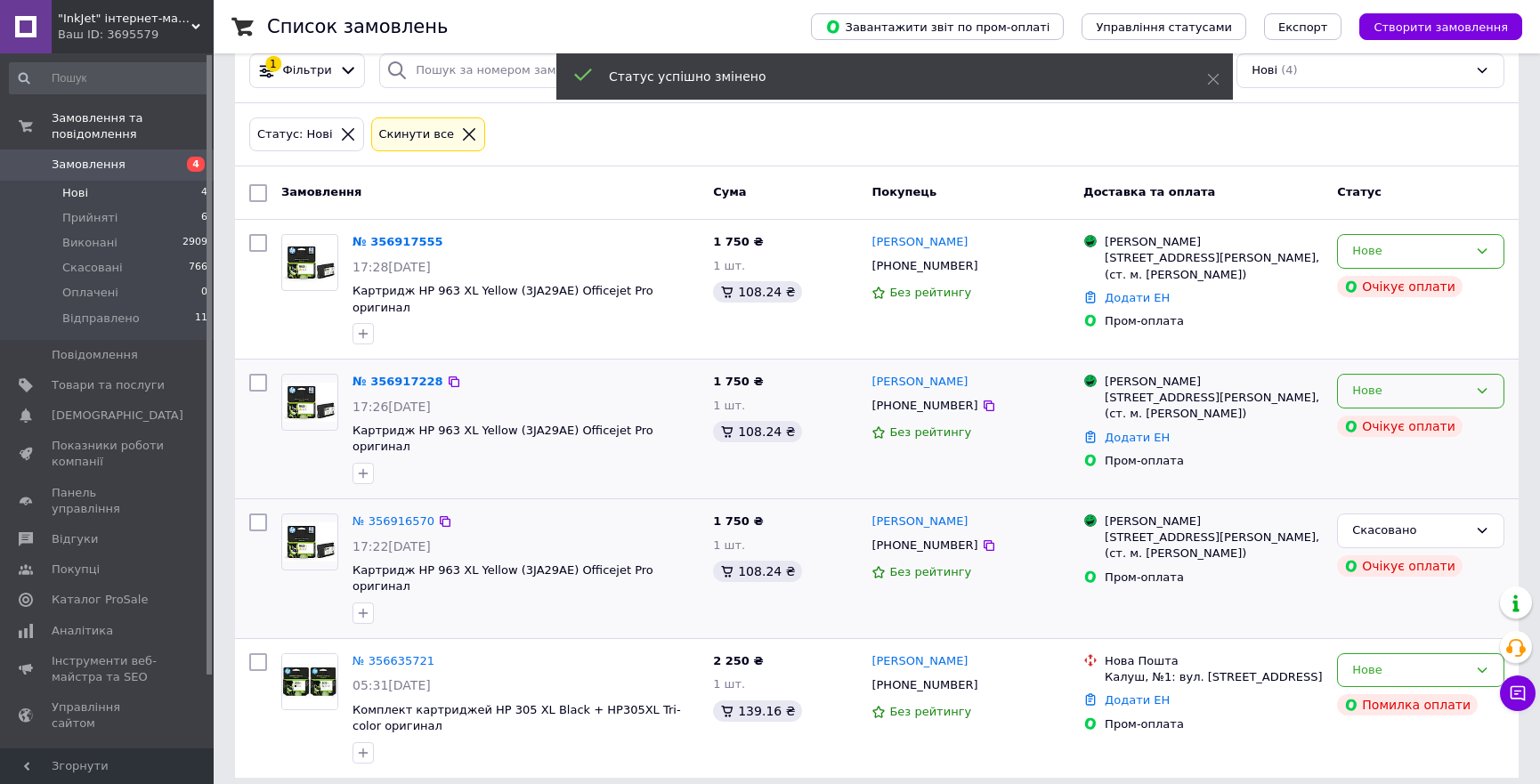
click at [1464, 384] on div "Нове" at bounding box center [1409, 391] width 116 height 19
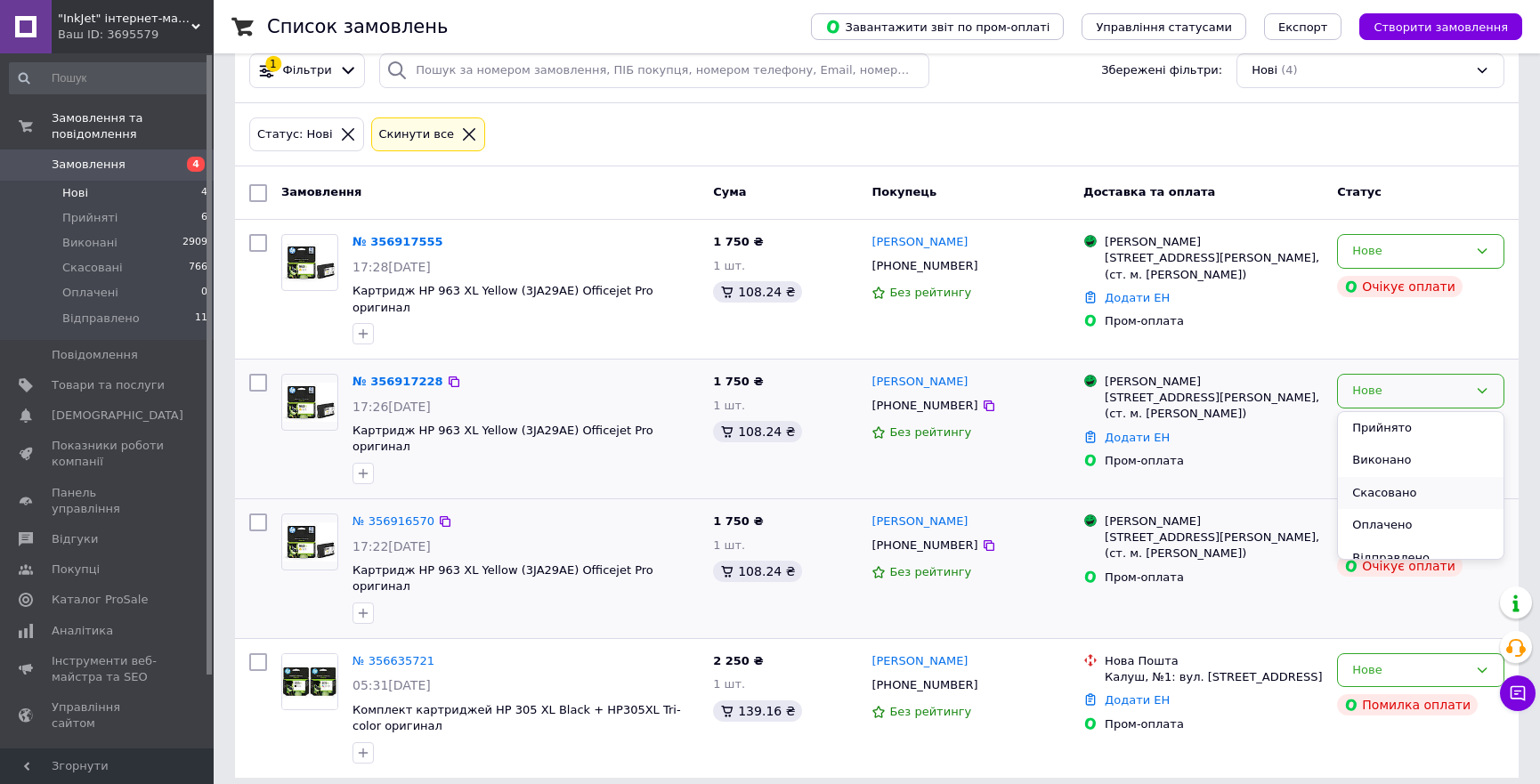
click at [1386, 498] on li "Скасовано" at bounding box center [1420, 493] width 165 height 33
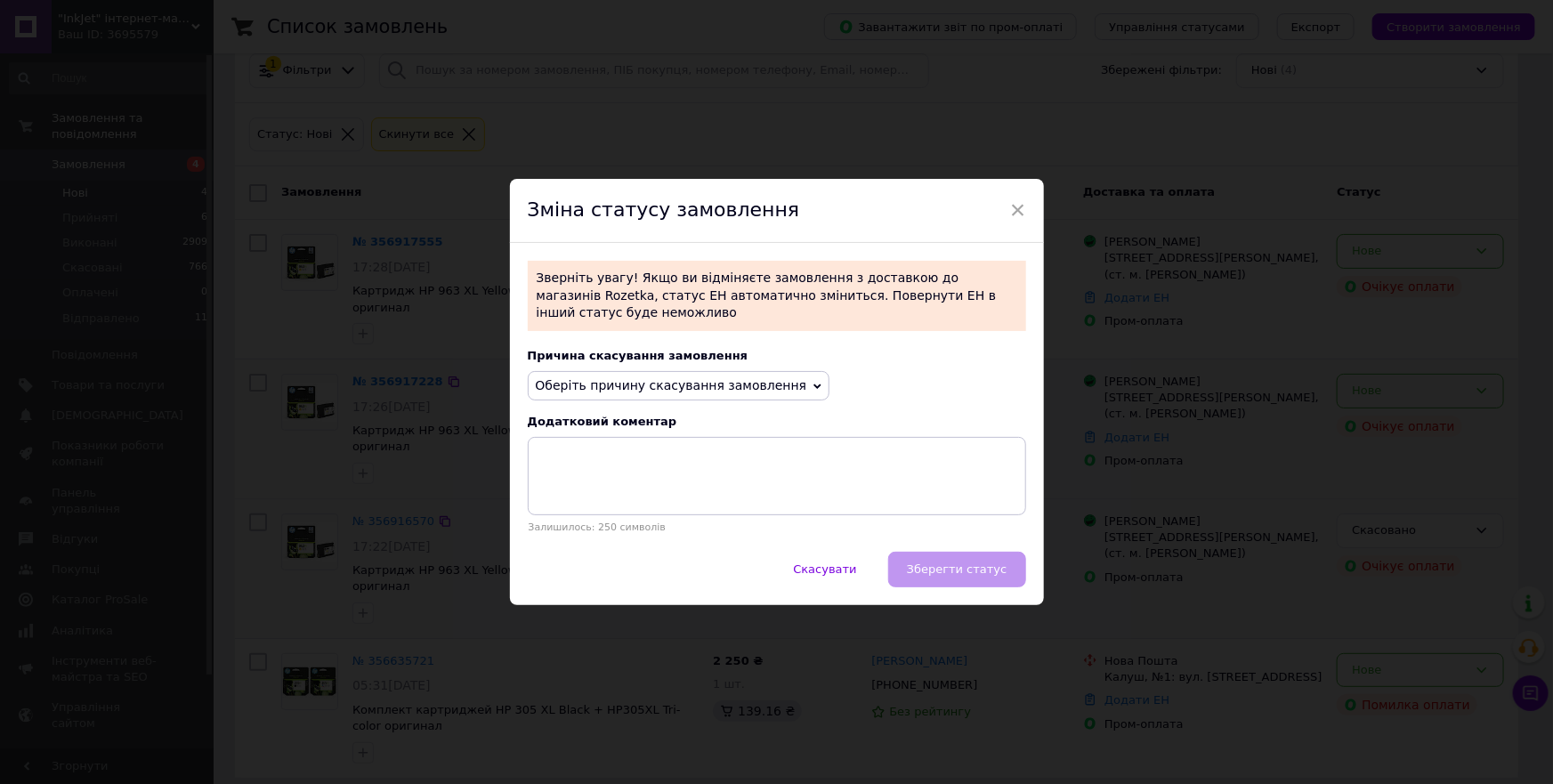
click at [754, 382] on span "Оберіть причину скасування замовлення" at bounding box center [672, 385] width 271 height 14
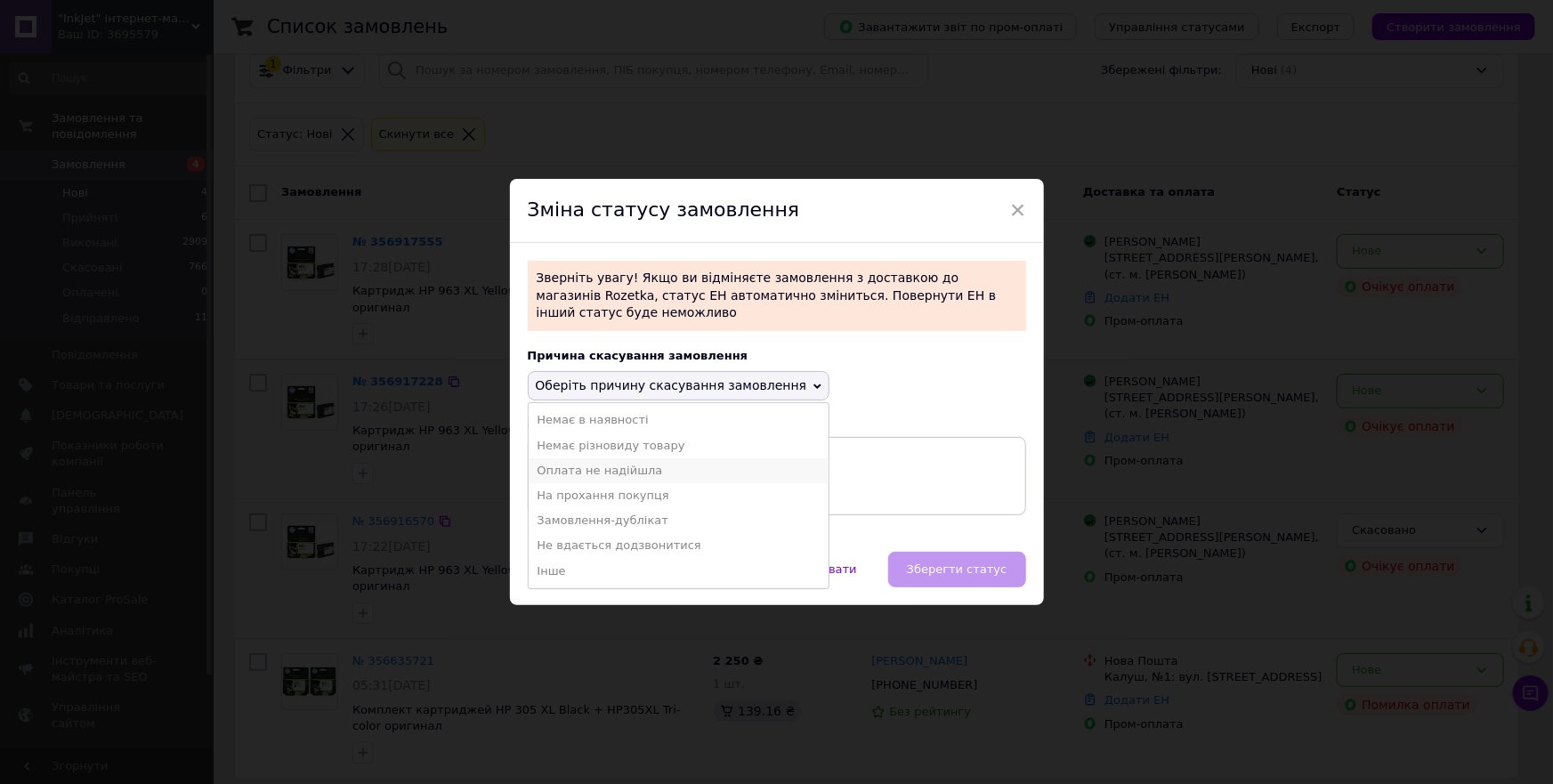
click at [641, 463] on li "Оплата не надійшла" at bounding box center [679, 470] width 301 height 25
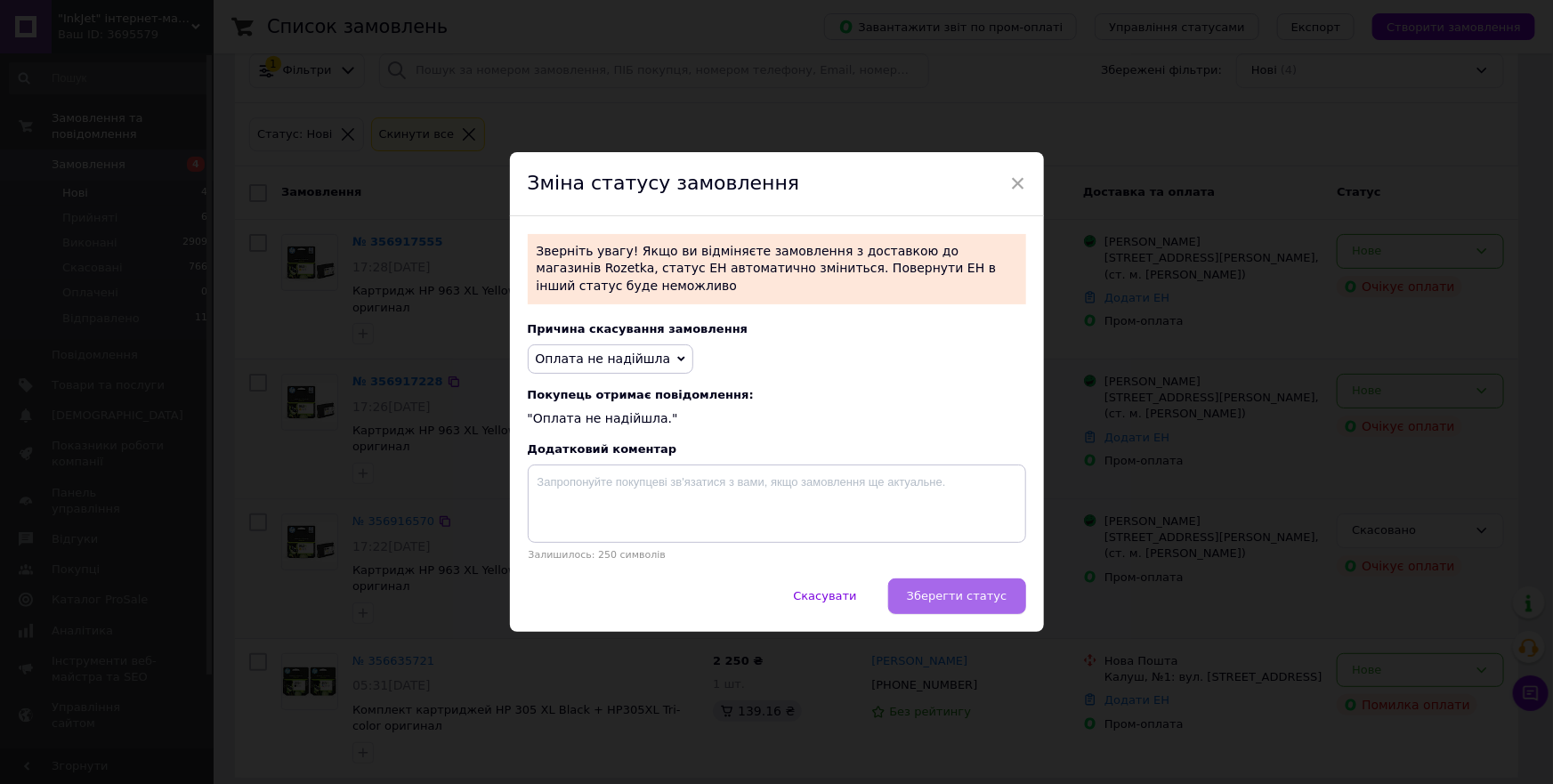
click at [966, 589] on span "Зберегти статус" at bounding box center [958, 595] width 101 height 13
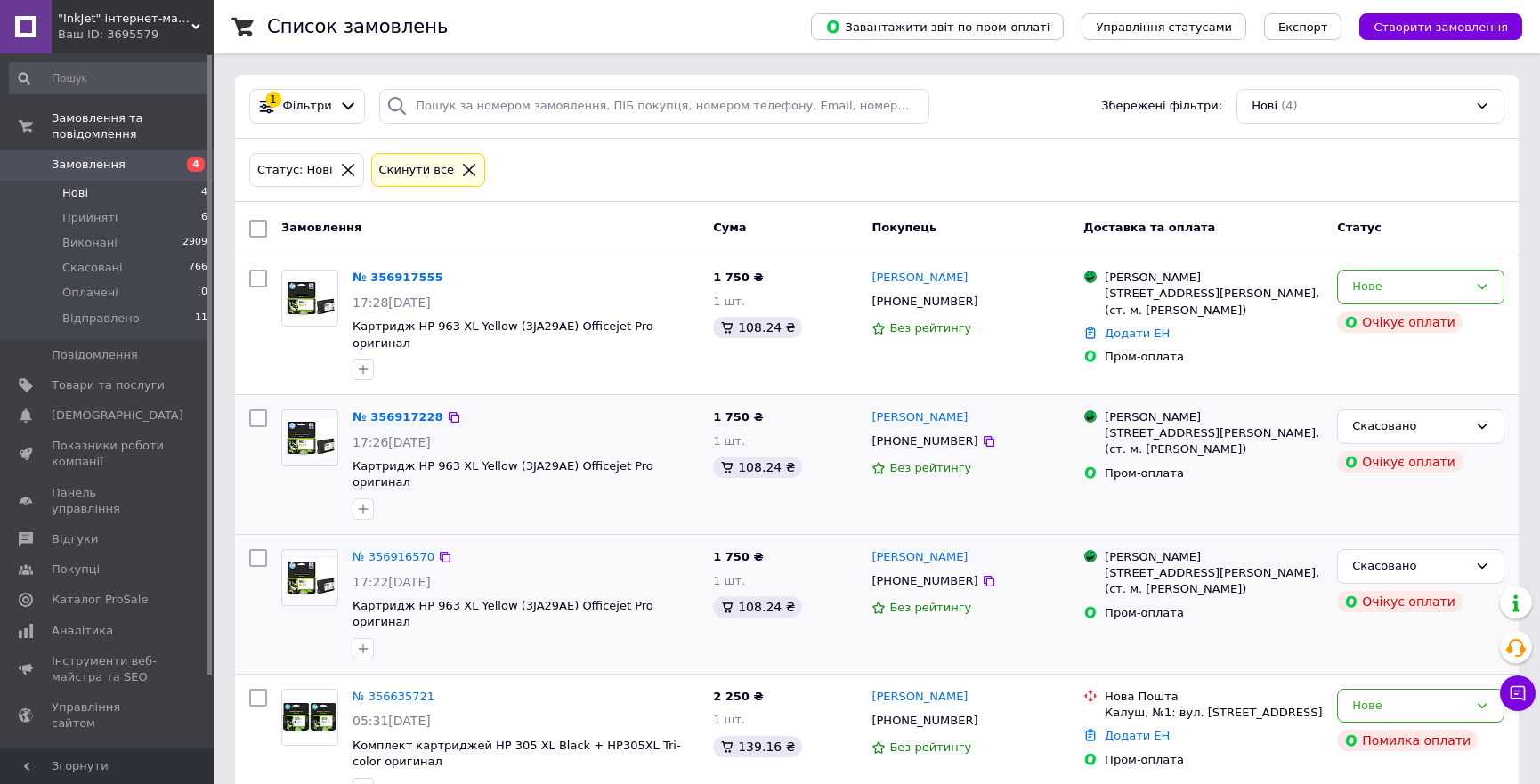
scroll to position [18, 0]
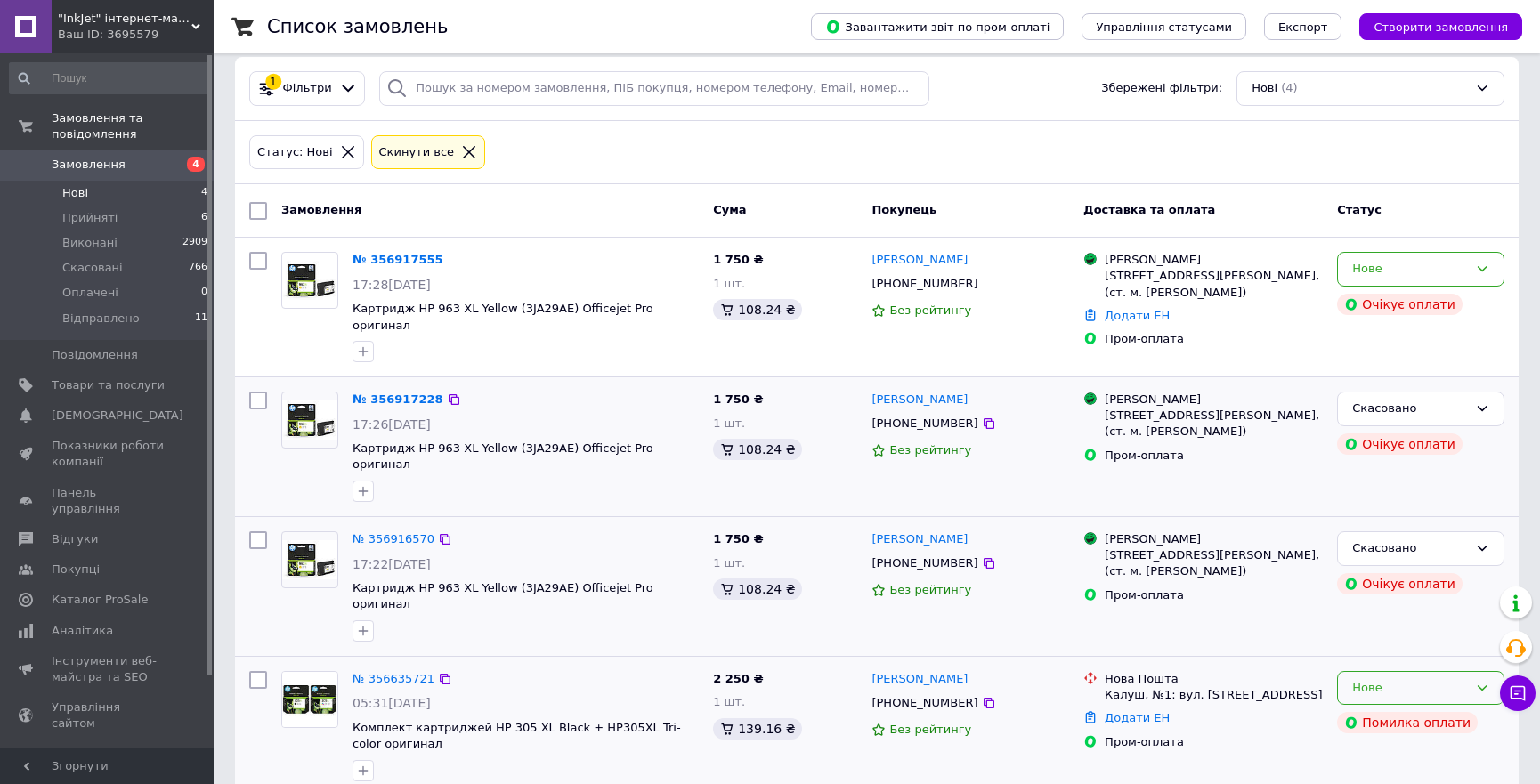
click at [1396, 679] on div "Нове" at bounding box center [1409, 688] width 116 height 19
click at [1377, 774] on li "Скасовано" at bounding box center [1420, 790] width 165 height 33
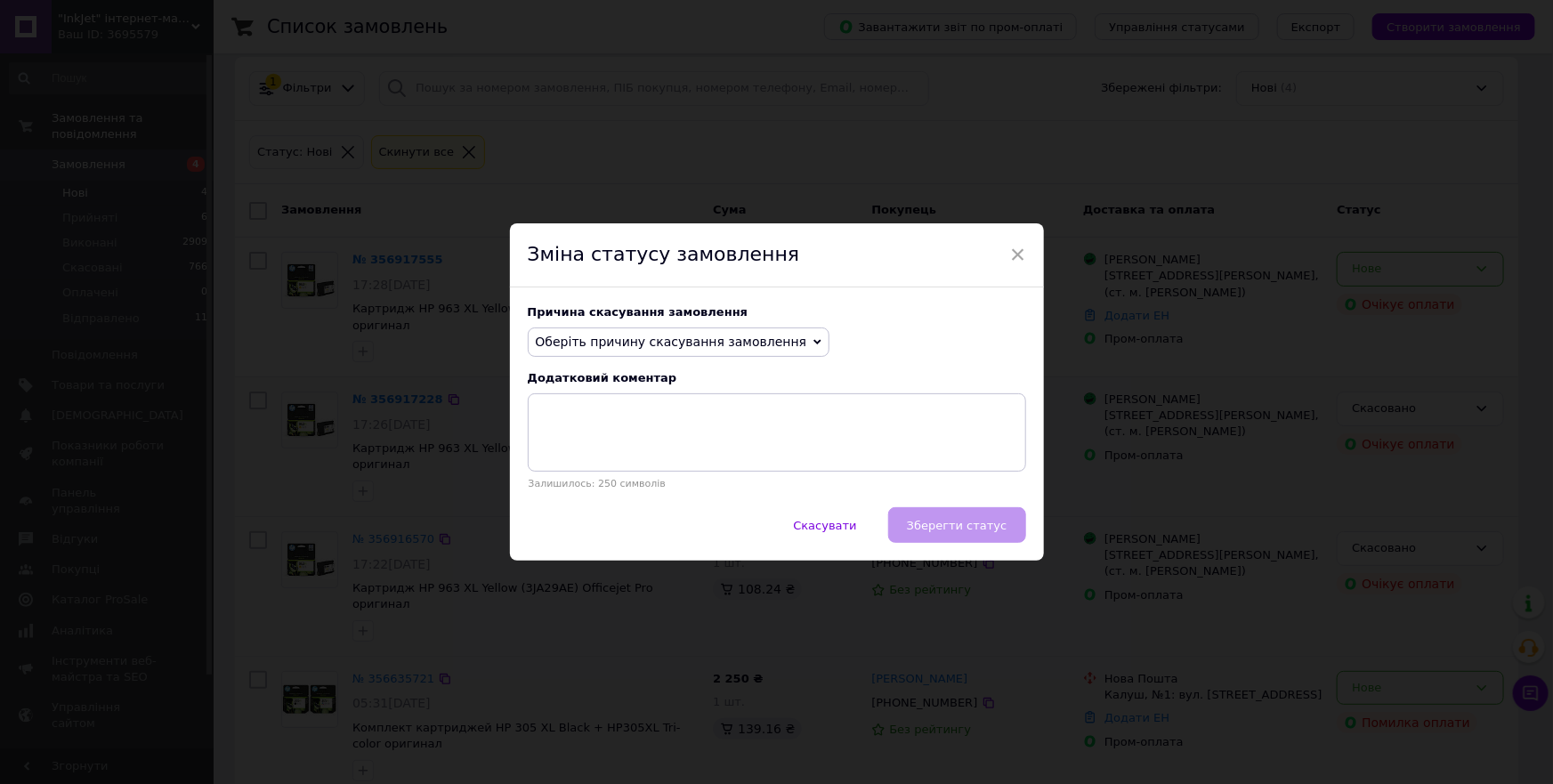
click at [761, 330] on span "Оберіть причину скасування замовлення" at bounding box center [679, 343] width 303 height 31
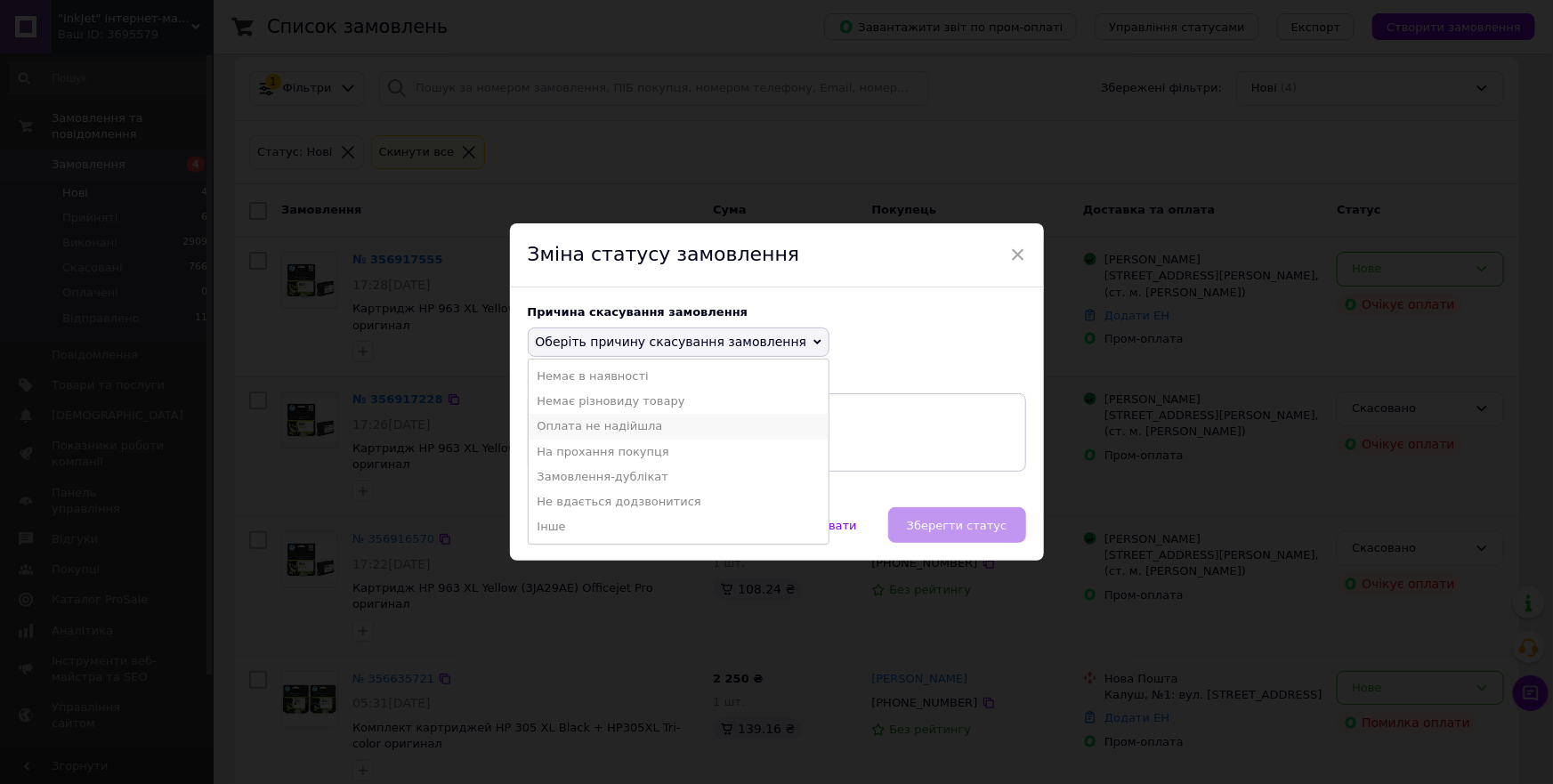
click at [609, 434] on li "Оплата не надійшла" at bounding box center [679, 426] width 301 height 25
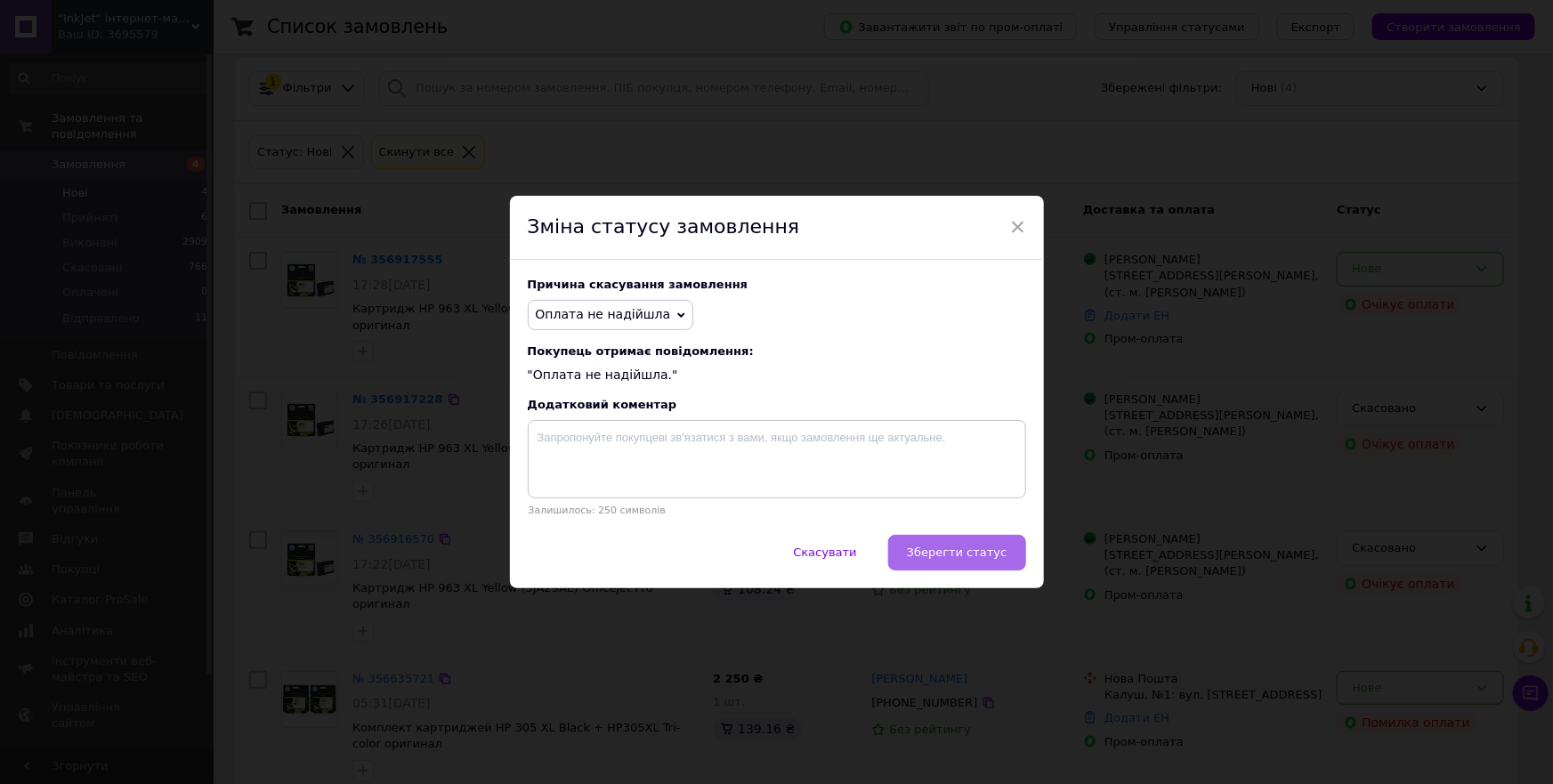
click at [968, 554] on span "Зберегти статус" at bounding box center [958, 551] width 101 height 13
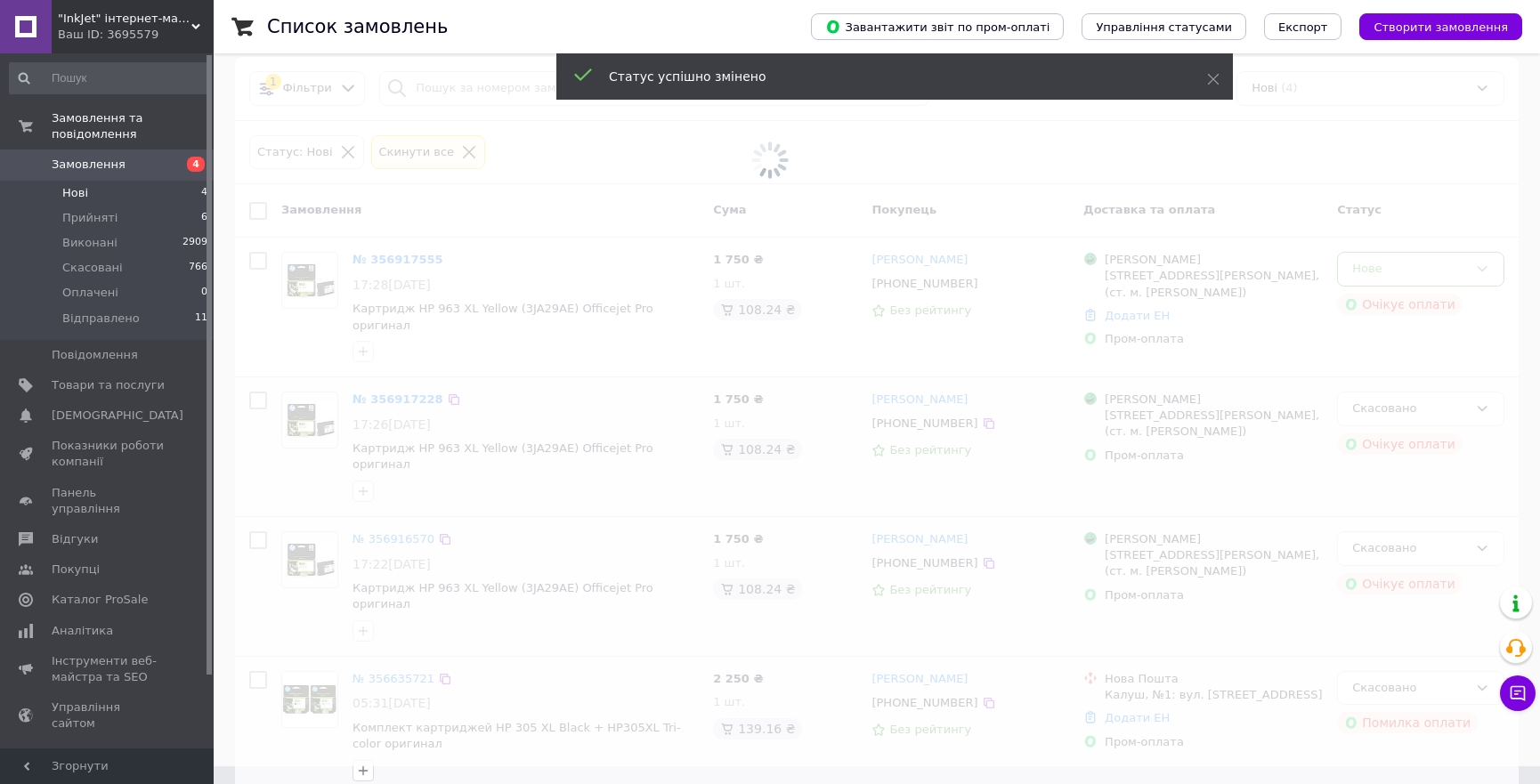
scroll to position [0, 0]
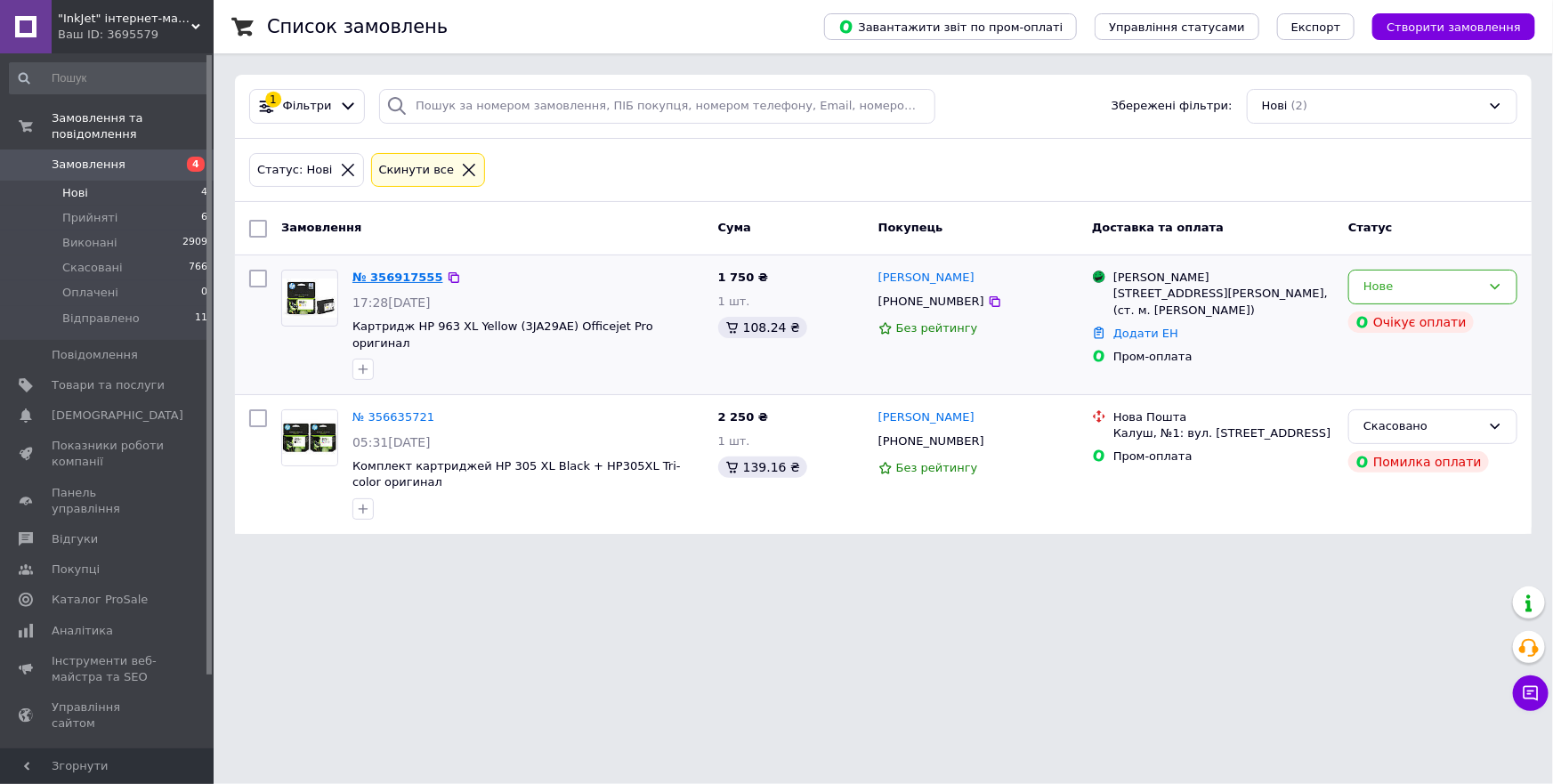
click at [404, 278] on link "№ 356917555" at bounding box center [398, 276] width 91 height 13
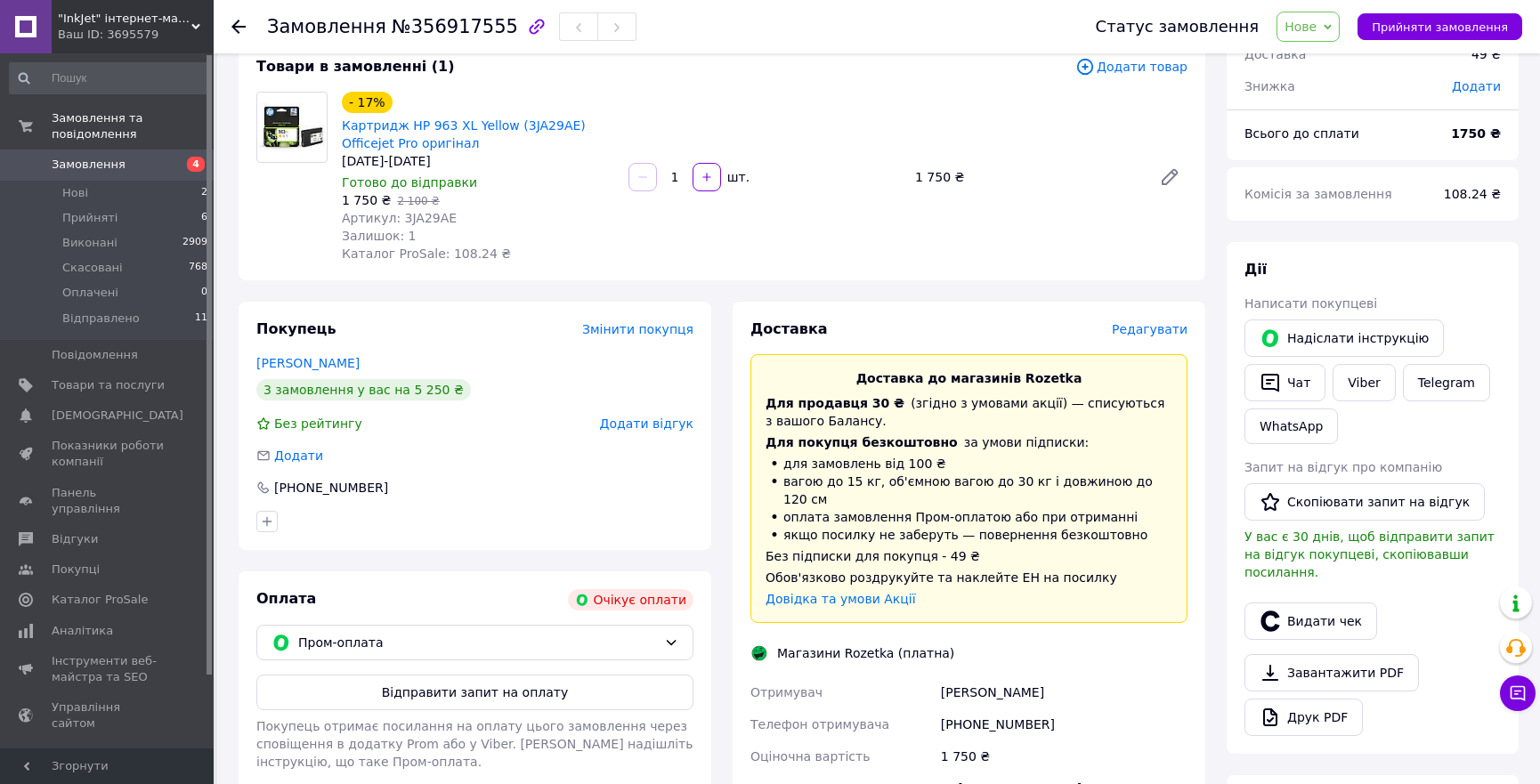
scroll to position [137, 0]
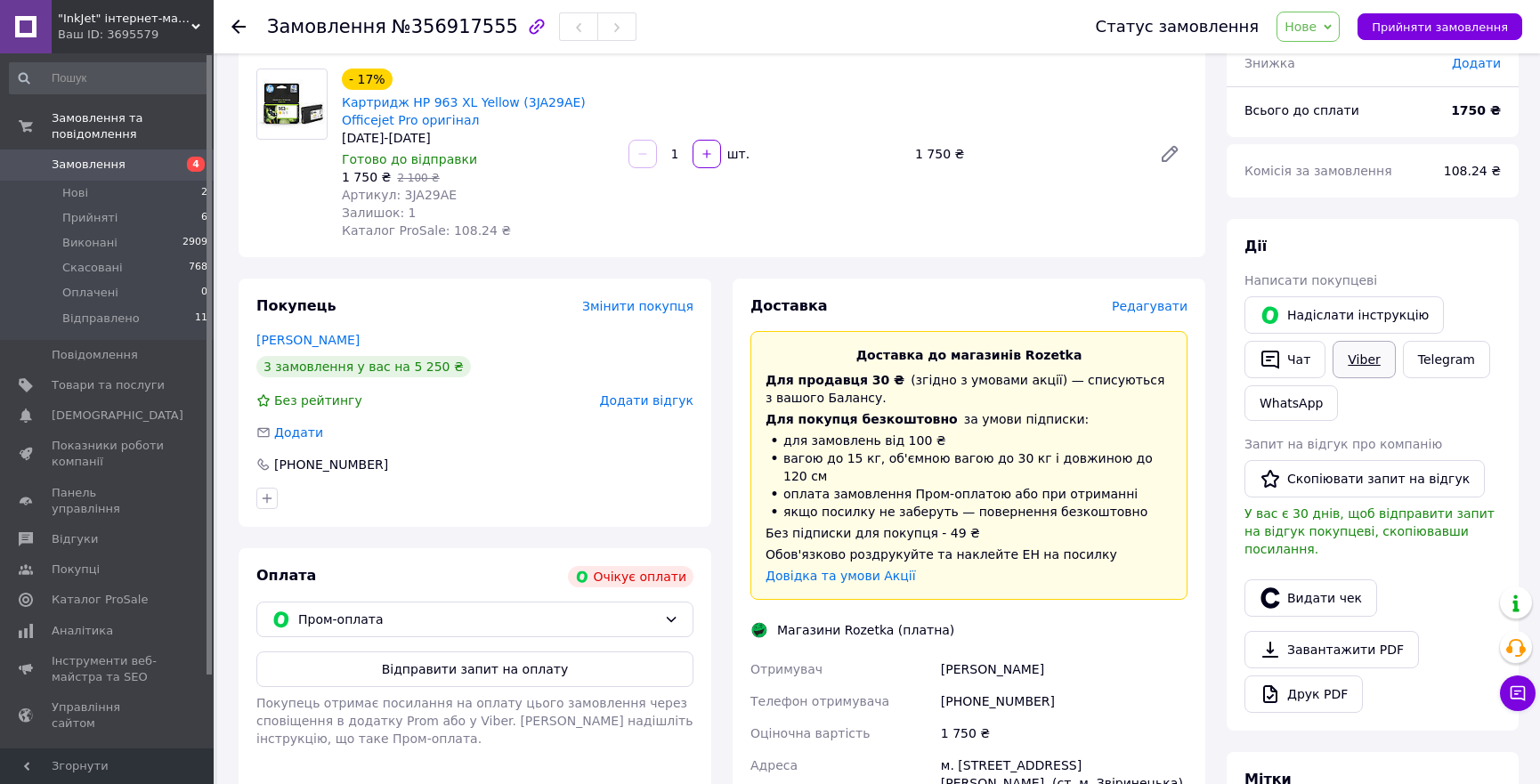
click at [1361, 356] on link "Viber" at bounding box center [1363, 359] width 62 height 38
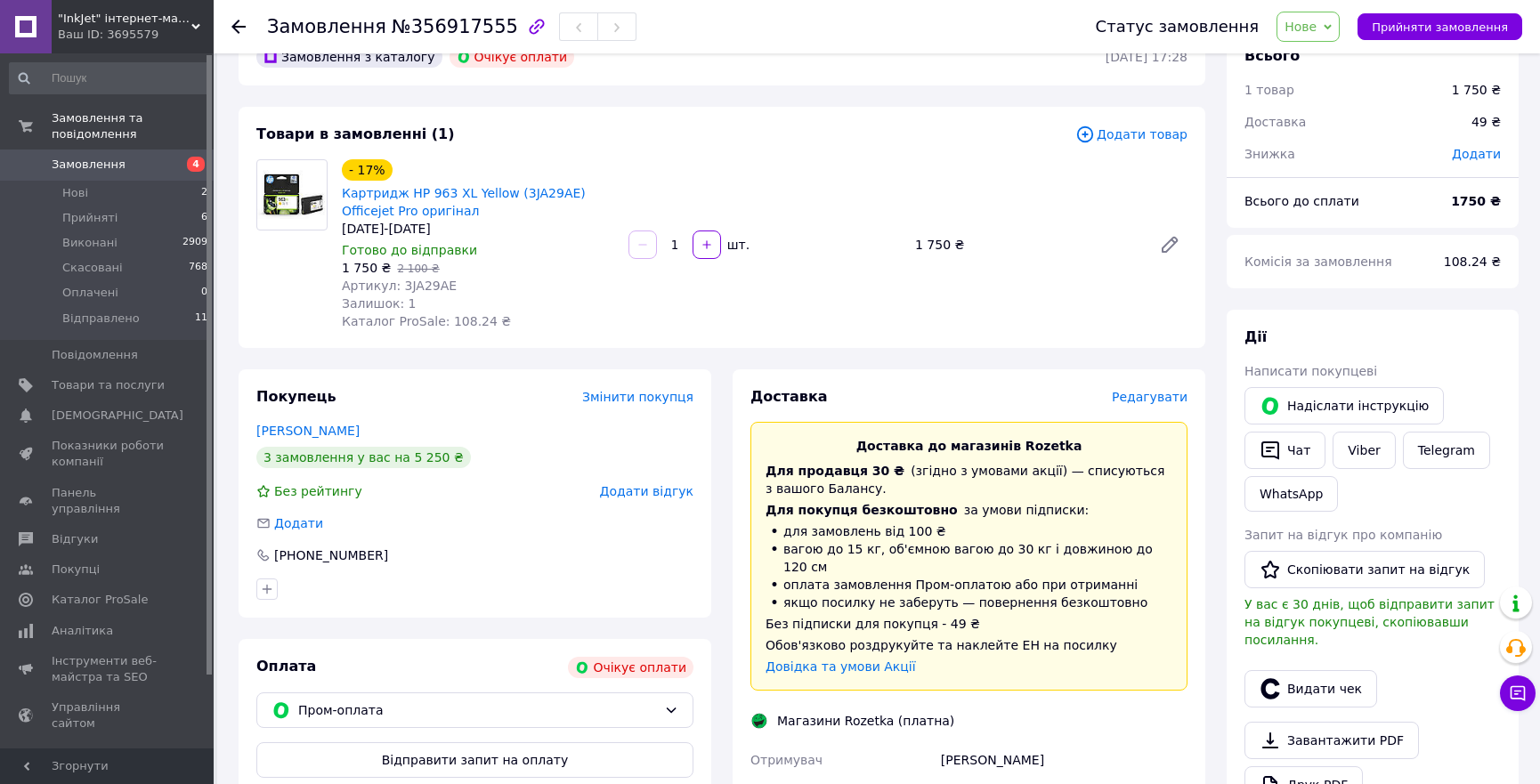
scroll to position [43, 0]
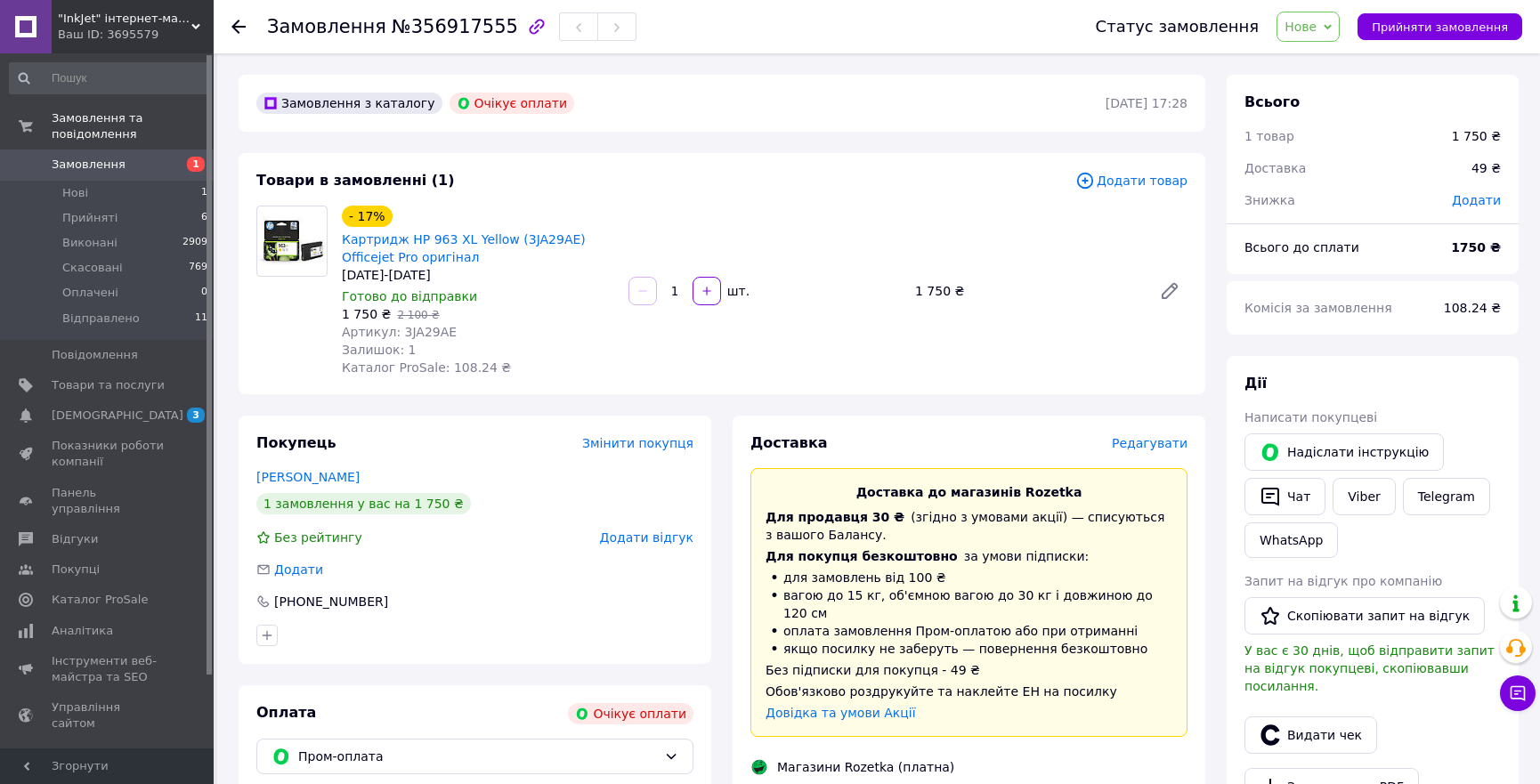
click at [880, 143] on div "Замовлення з каталогу Очікує оплати [DATE] 17:28 Товари в замовленні (1) Додати…" at bounding box center [722, 713] width 988 height 1278
click at [89, 377] on span "Товари та послуги" at bounding box center [108, 385] width 113 height 16
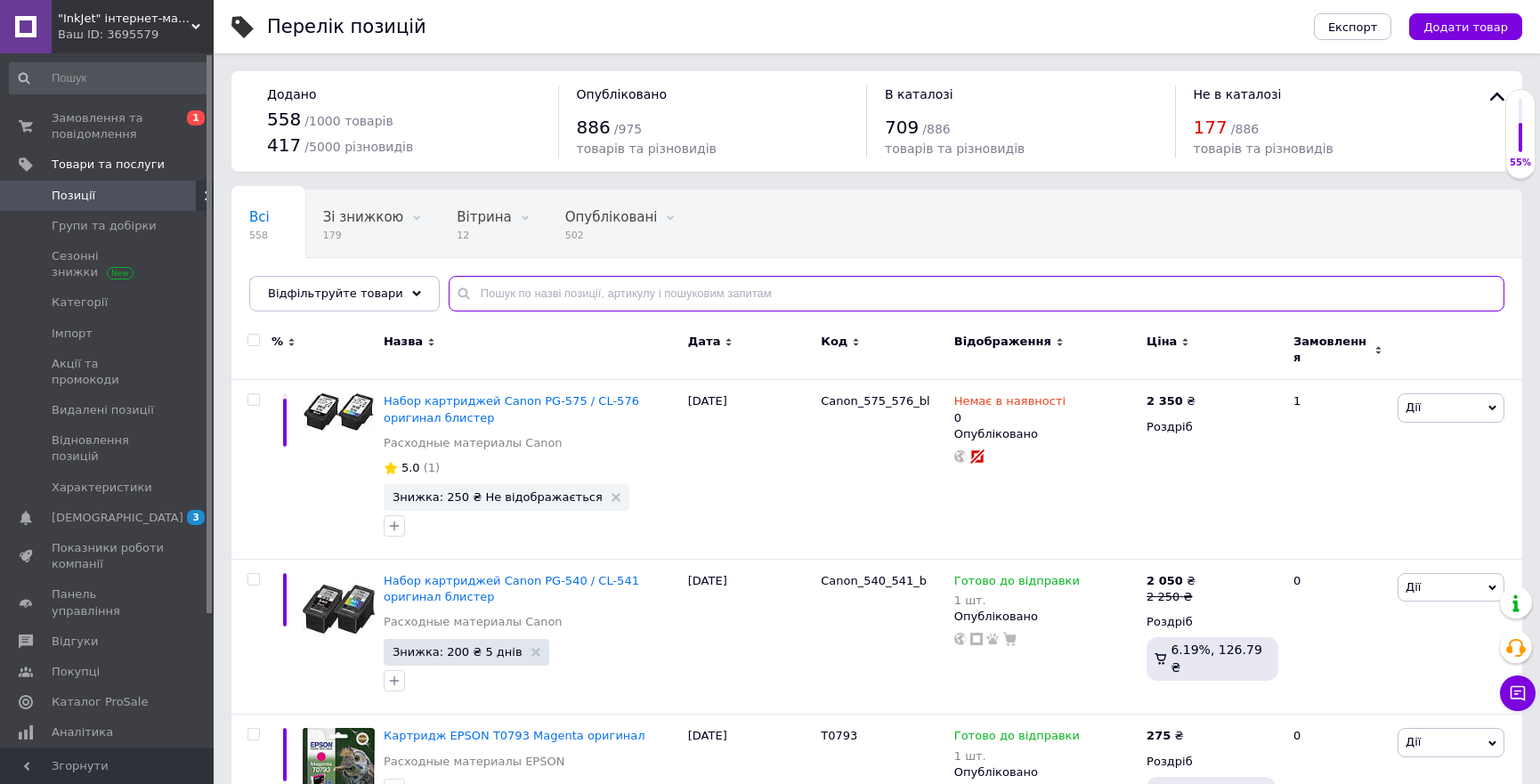
click at [570, 285] on input "text" at bounding box center [976, 294] width 1056 height 36
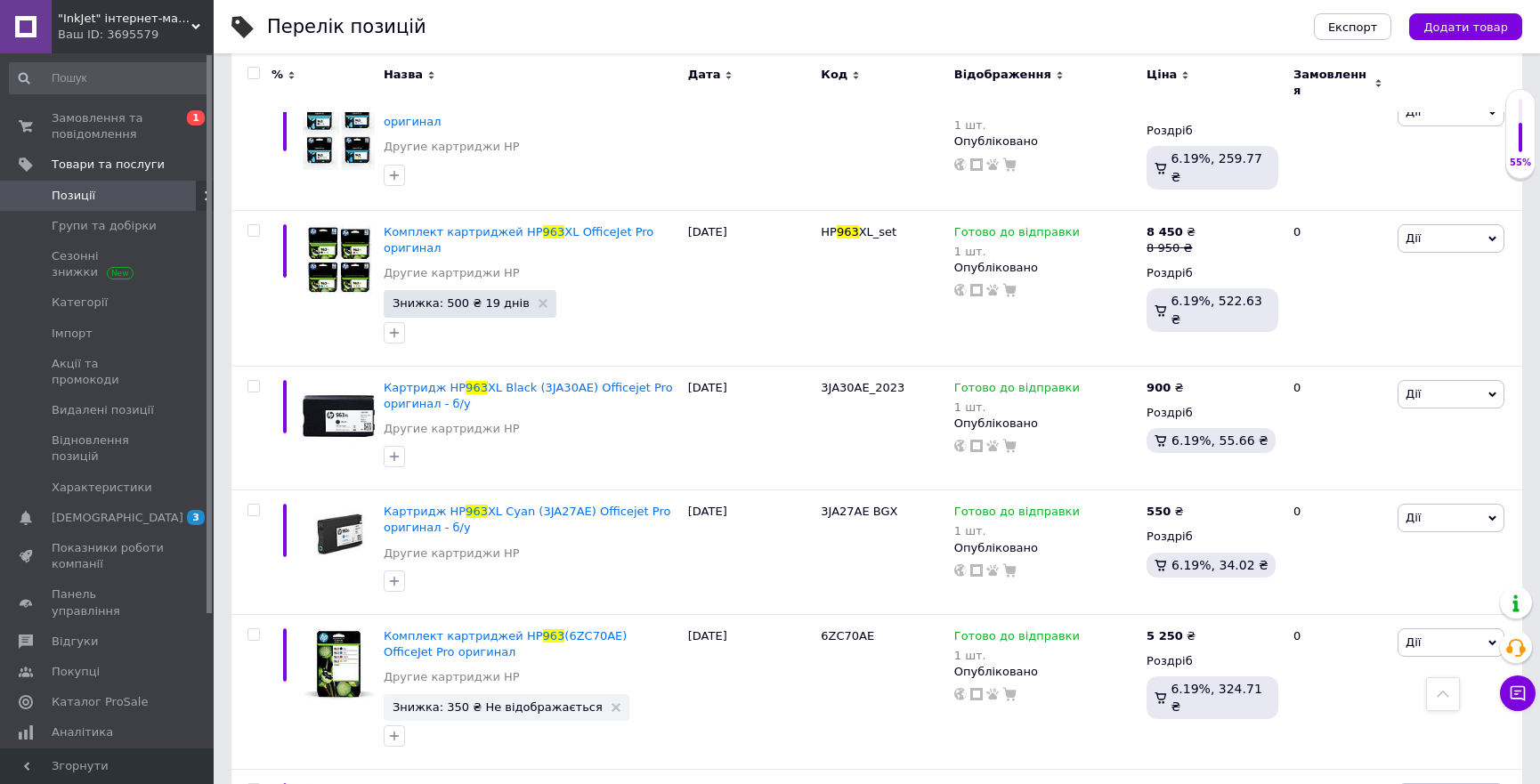
scroll to position [627, 0]
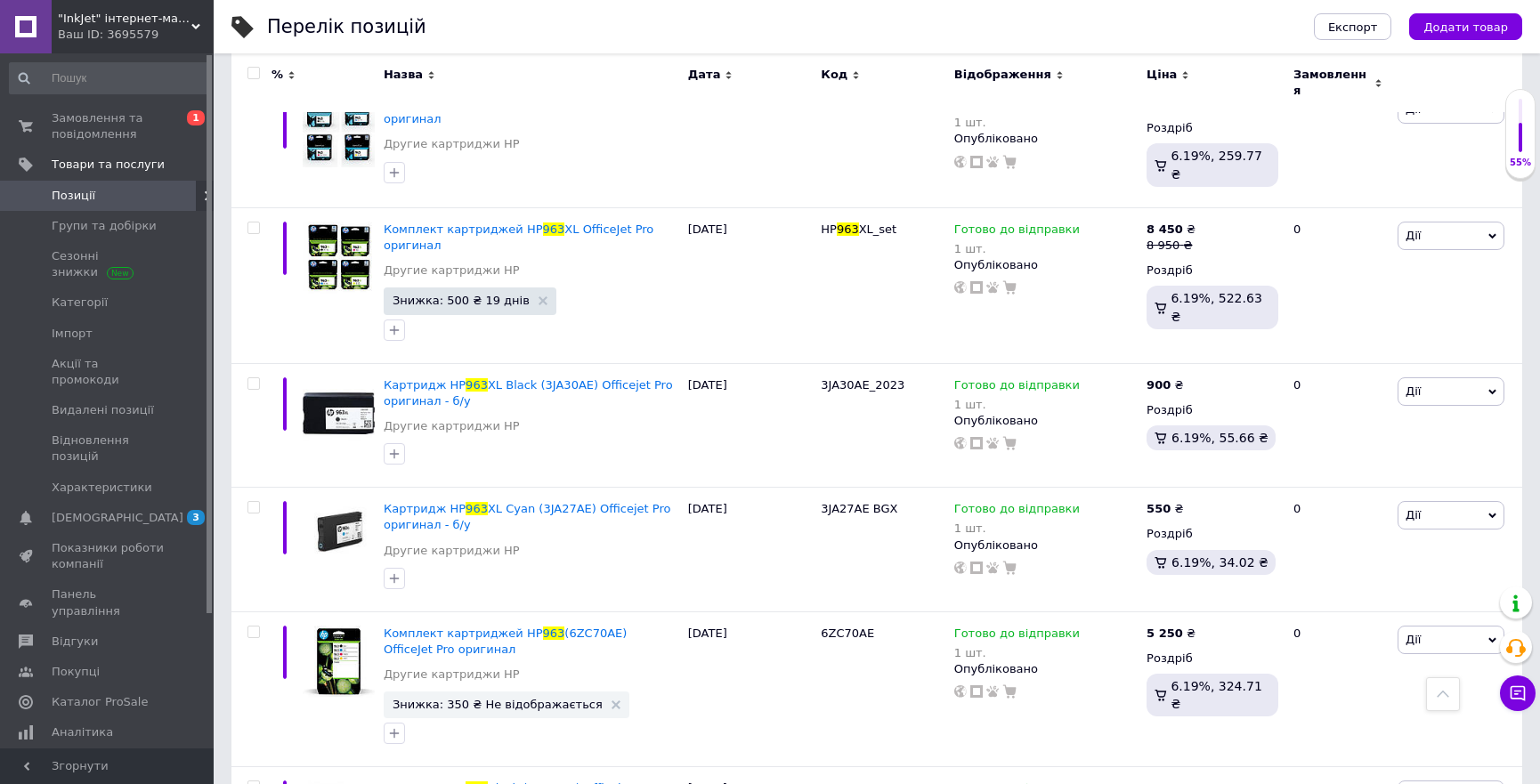
type input "963"
click at [93, 123] on span "Замовлення та повідомлення" at bounding box center [108, 126] width 113 height 32
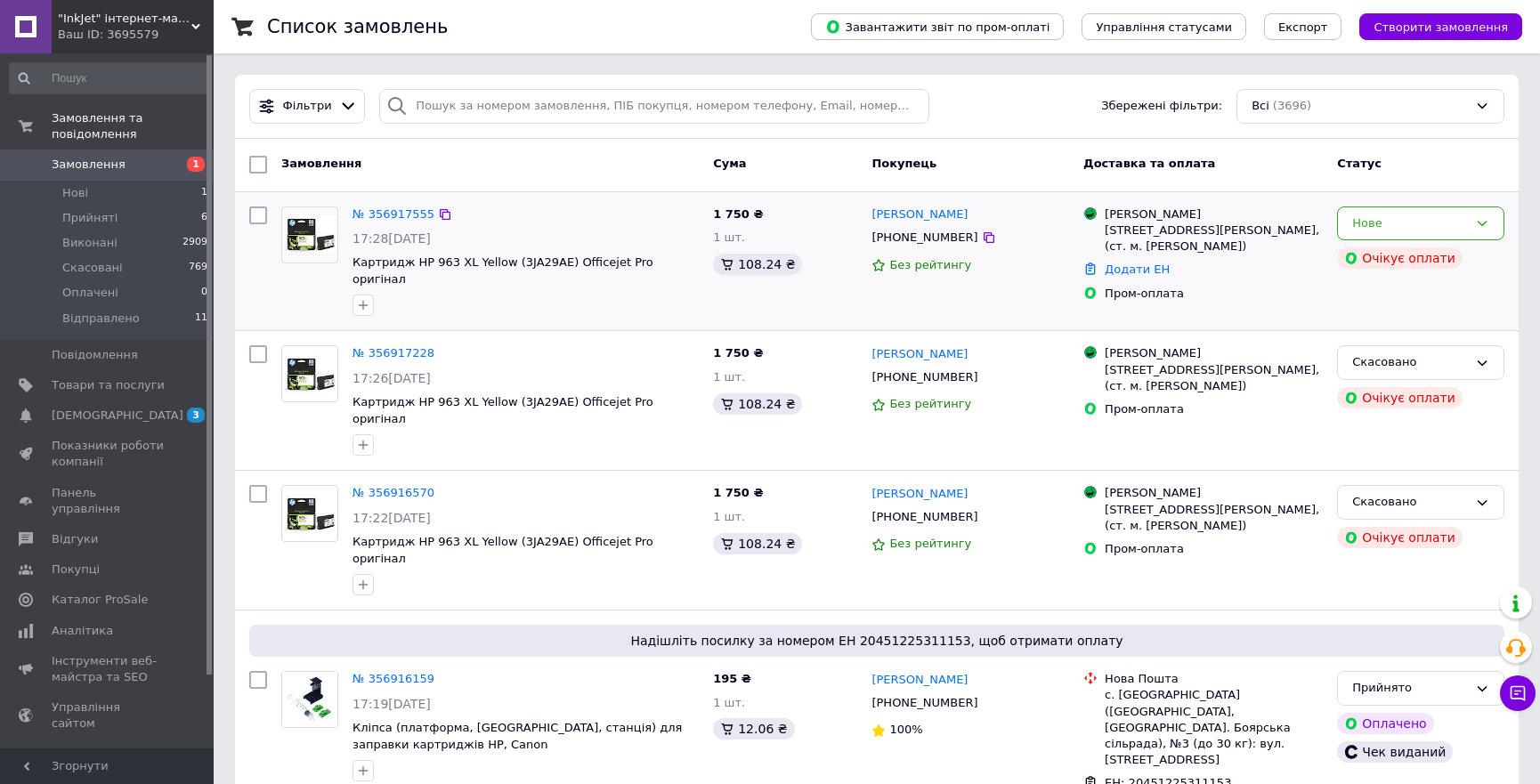
click at [916, 241] on div "[PHONE_NUMBER]" at bounding box center [924, 237] width 113 height 23
copy div "380504135533"
click at [88, 408] on span "[DEMOGRAPHIC_DATA]" at bounding box center [117, 416] width 132 height 16
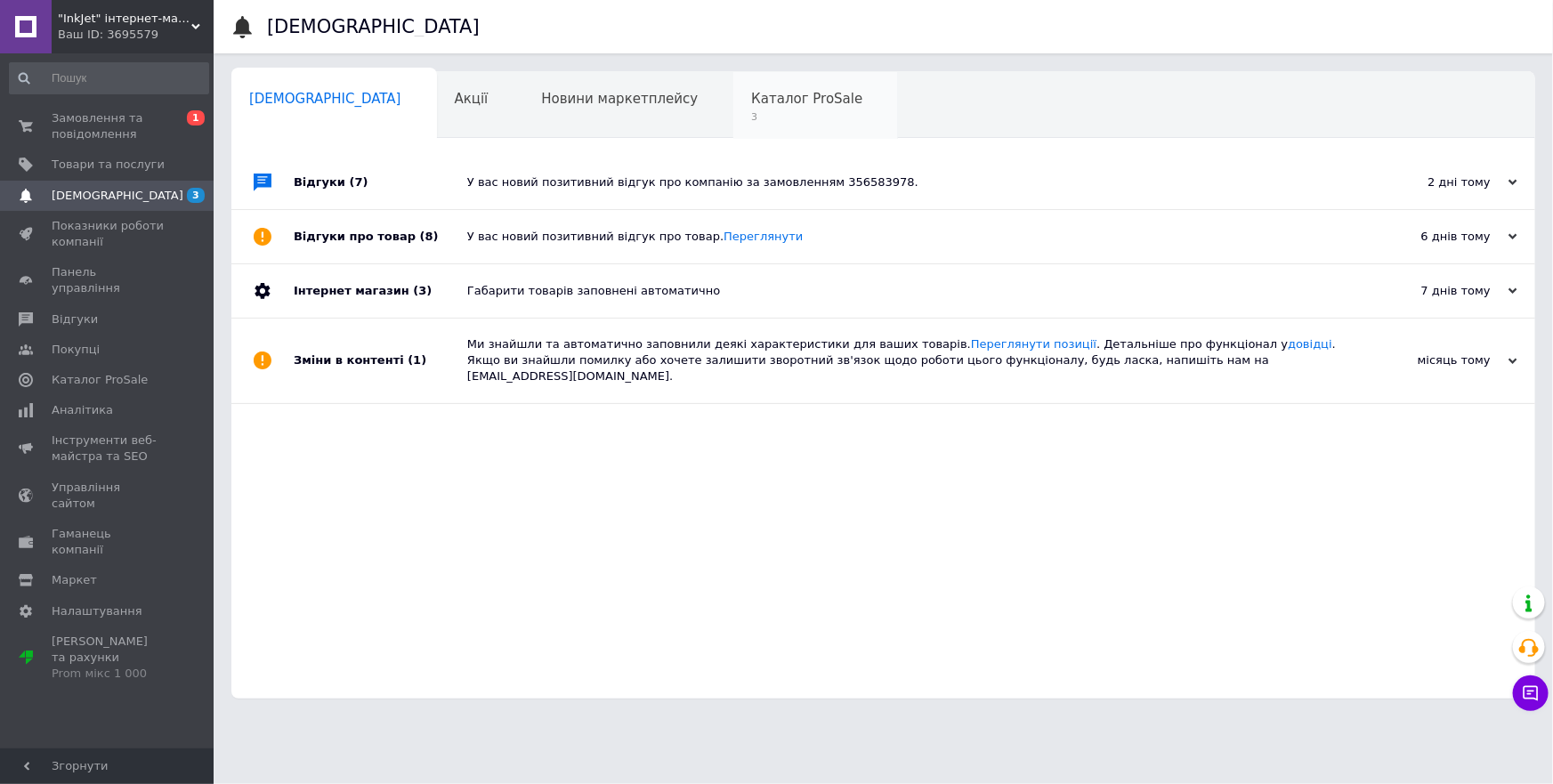
click at [752, 106] on span "Каталог ProSale" at bounding box center [807, 99] width 111 height 16
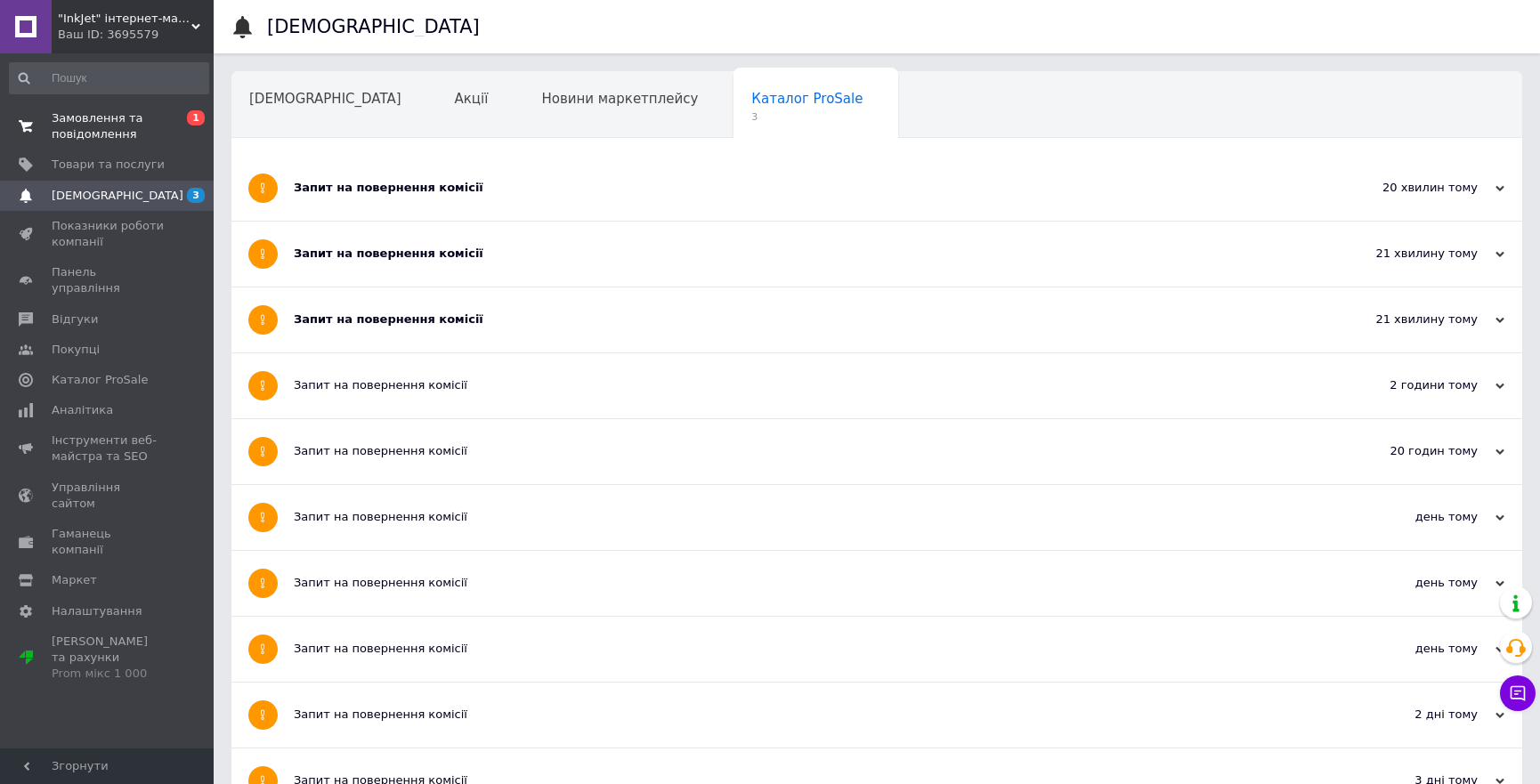
click at [89, 124] on span "Замовлення та повідомлення" at bounding box center [108, 126] width 113 height 32
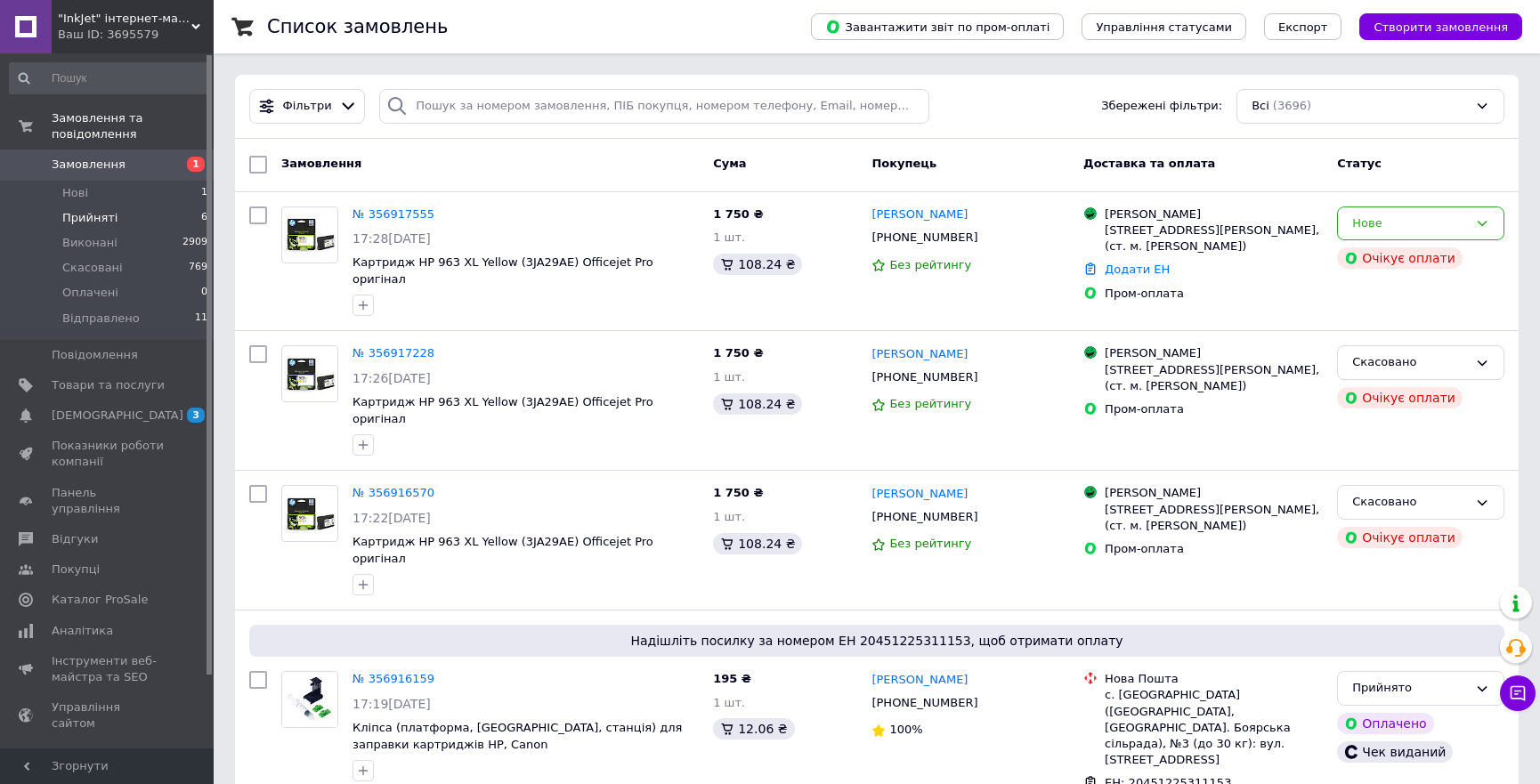
click at [89, 210] on span "Прийняті" at bounding box center [90, 218] width 55 height 16
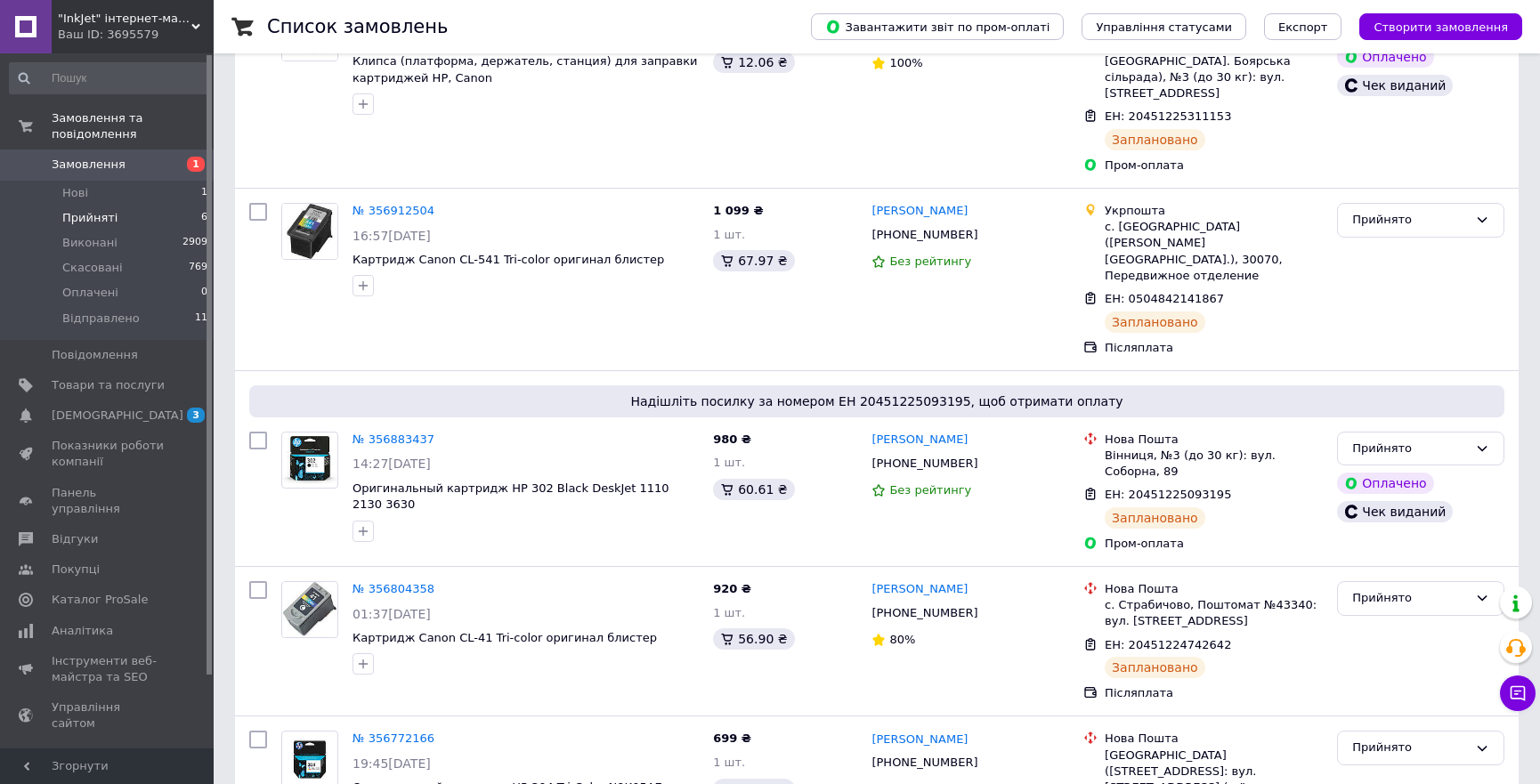
scroll to position [301, 0]
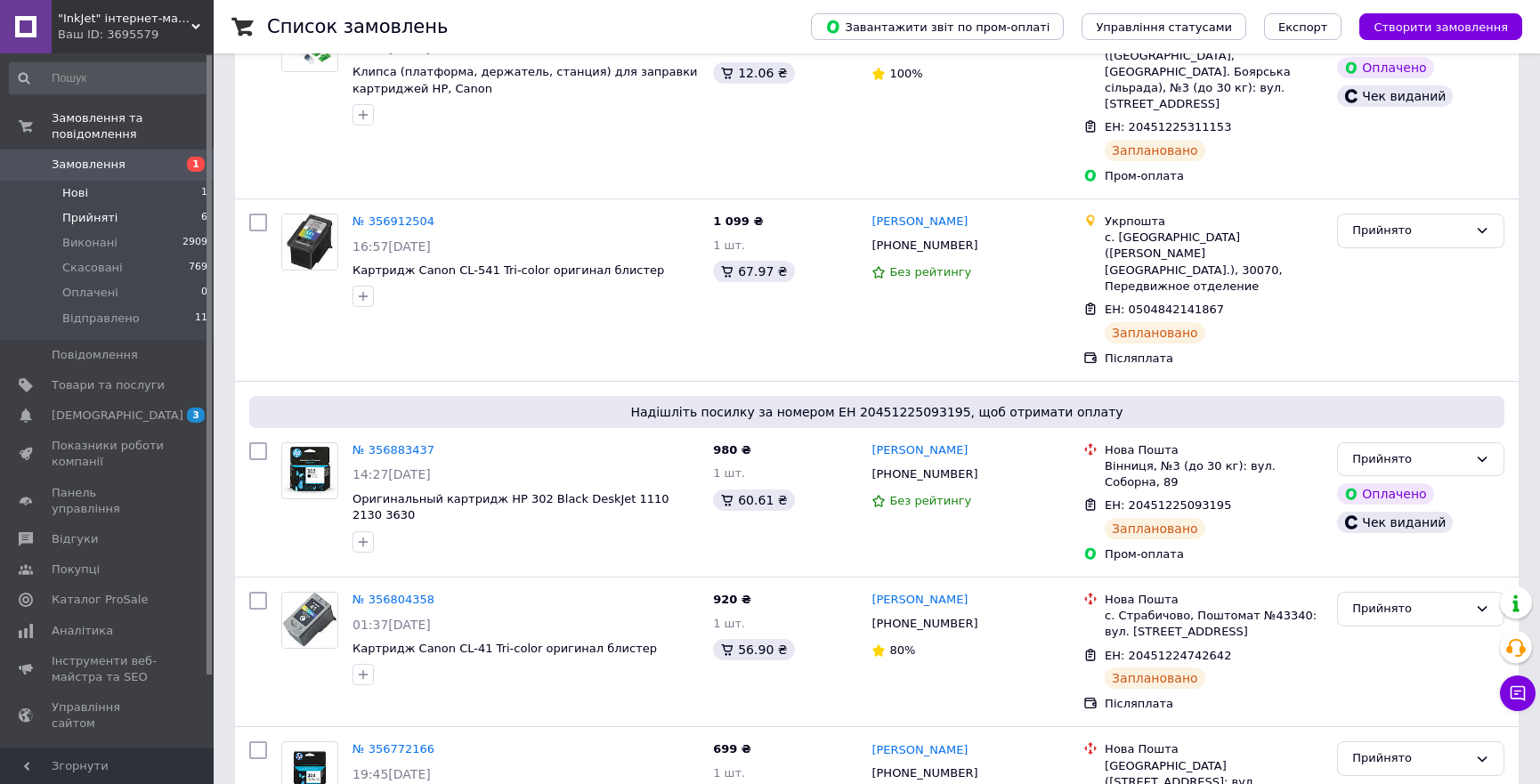
click at [105, 180] on li "Нові 1" at bounding box center [109, 192] width 218 height 25
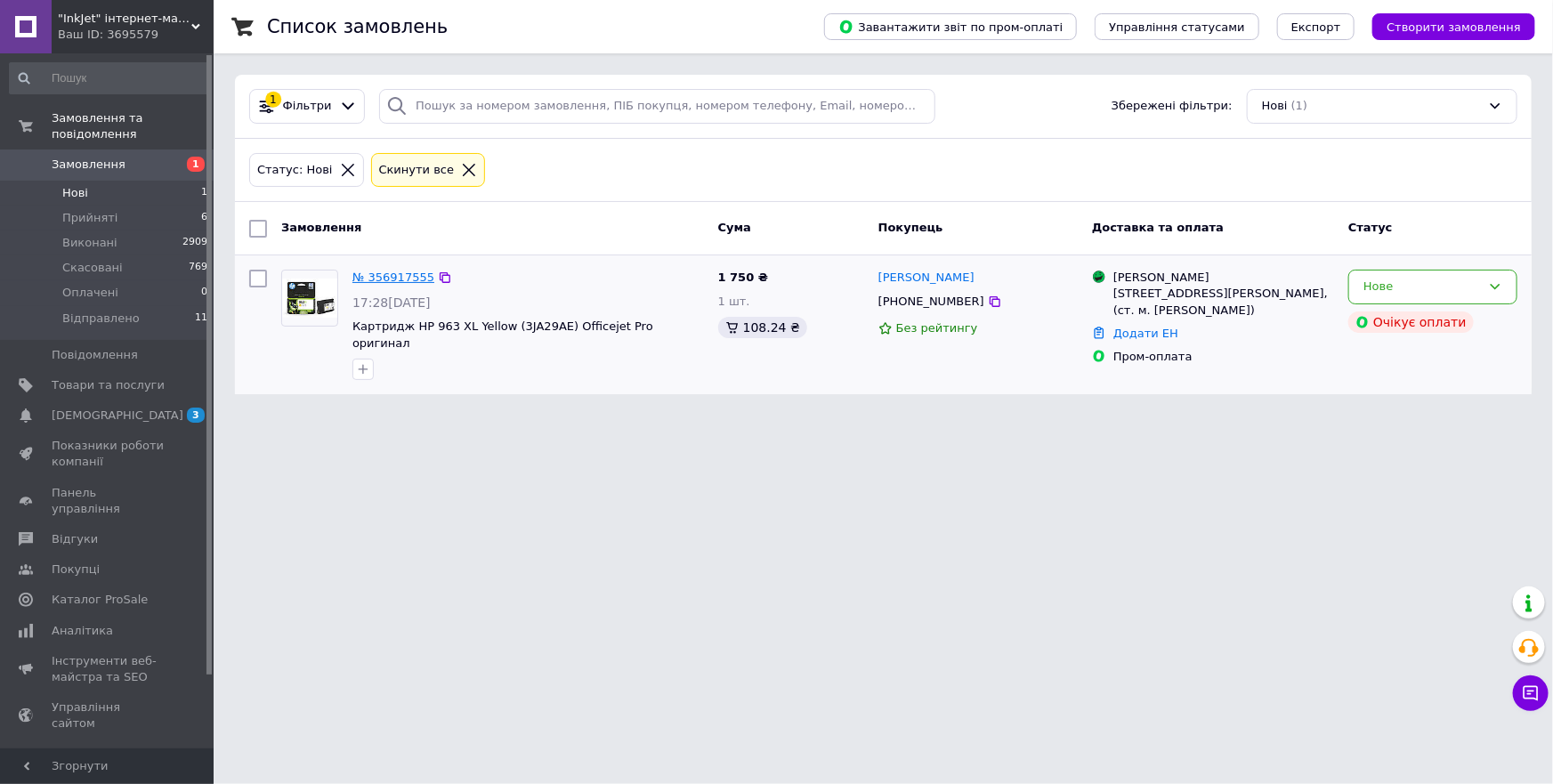
click at [405, 277] on link "№ 356917555" at bounding box center [393, 276] width 82 height 13
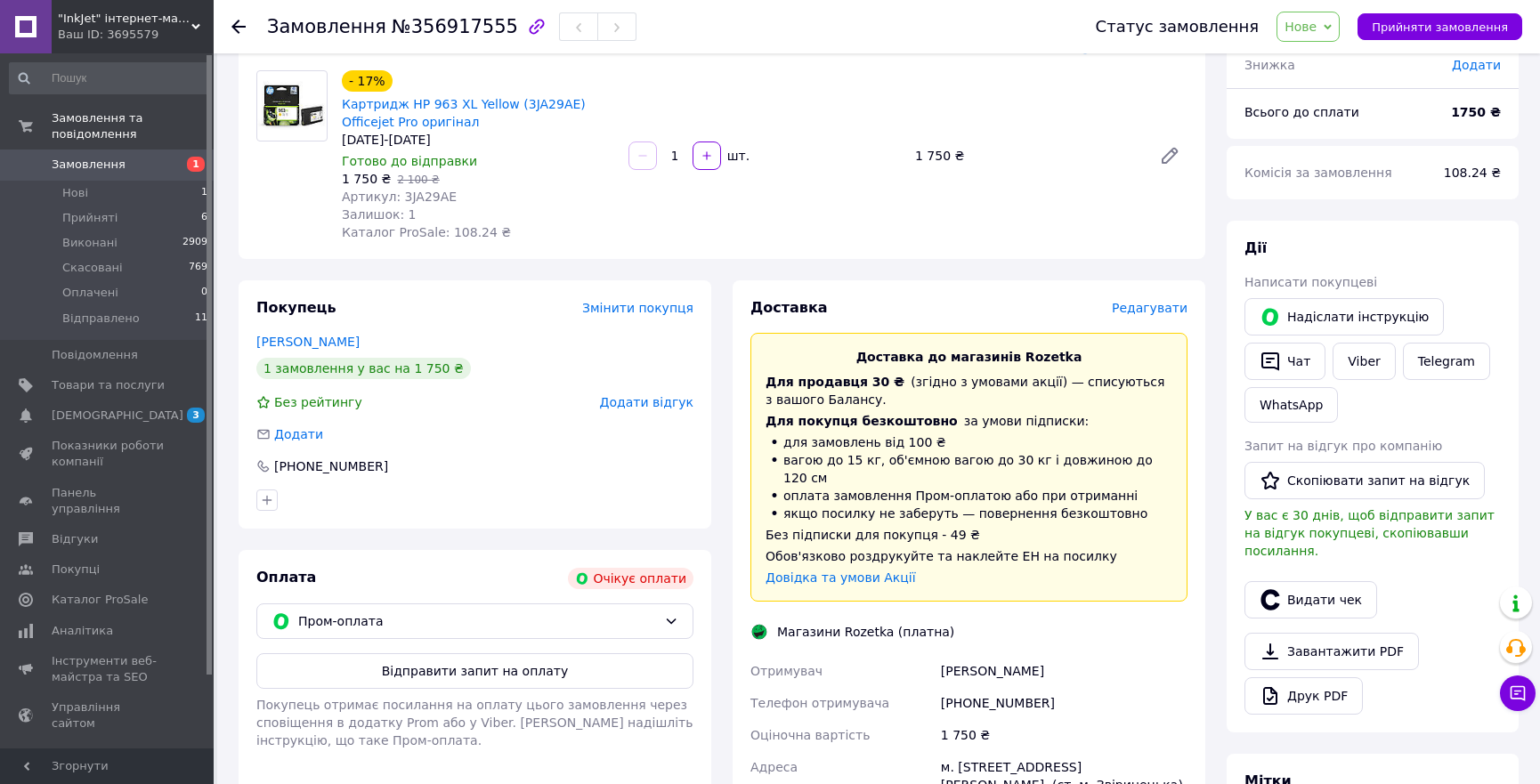
scroll to position [143, 0]
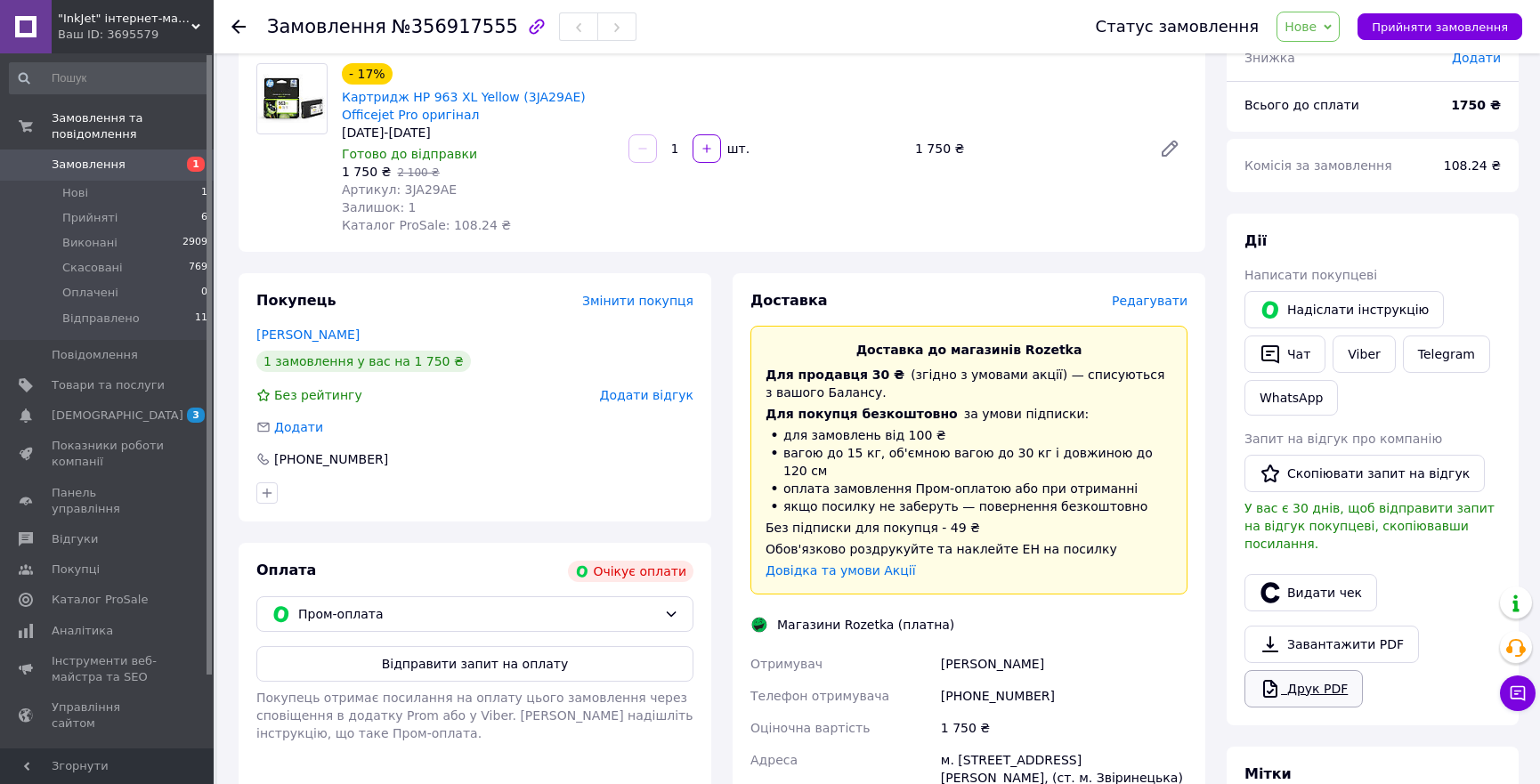
click at [1303, 670] on link "Друк PDF" at bounding box center [1303, 689] width 119 height 38
click at [80, 210] on span "Прийняті" at bounding box center [90, 218] width 55 height 16
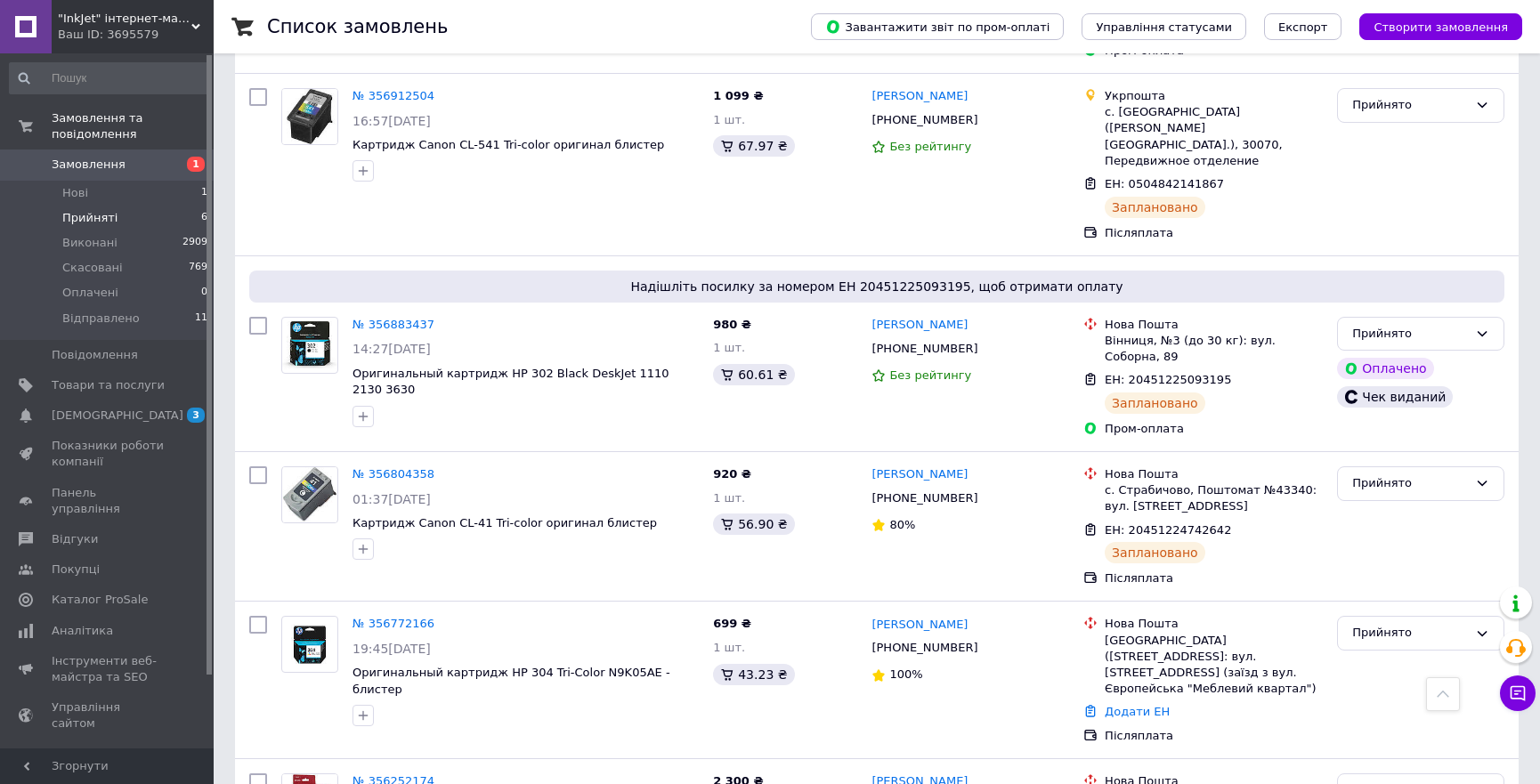
scroll to position [464, 0]
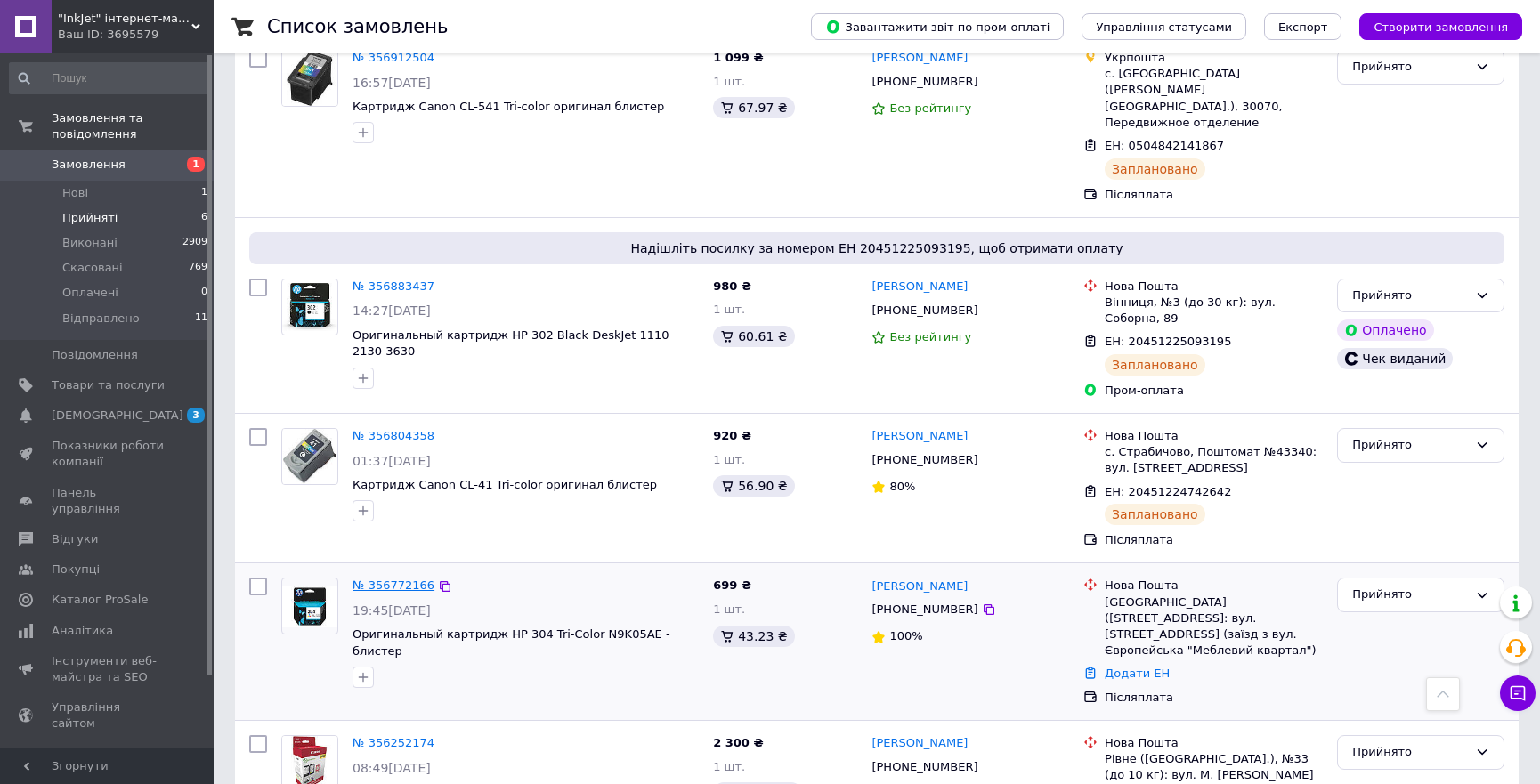
click at [381, 578] on link "№ 356772166" at bounding box center [393, 584] width 82 height 13
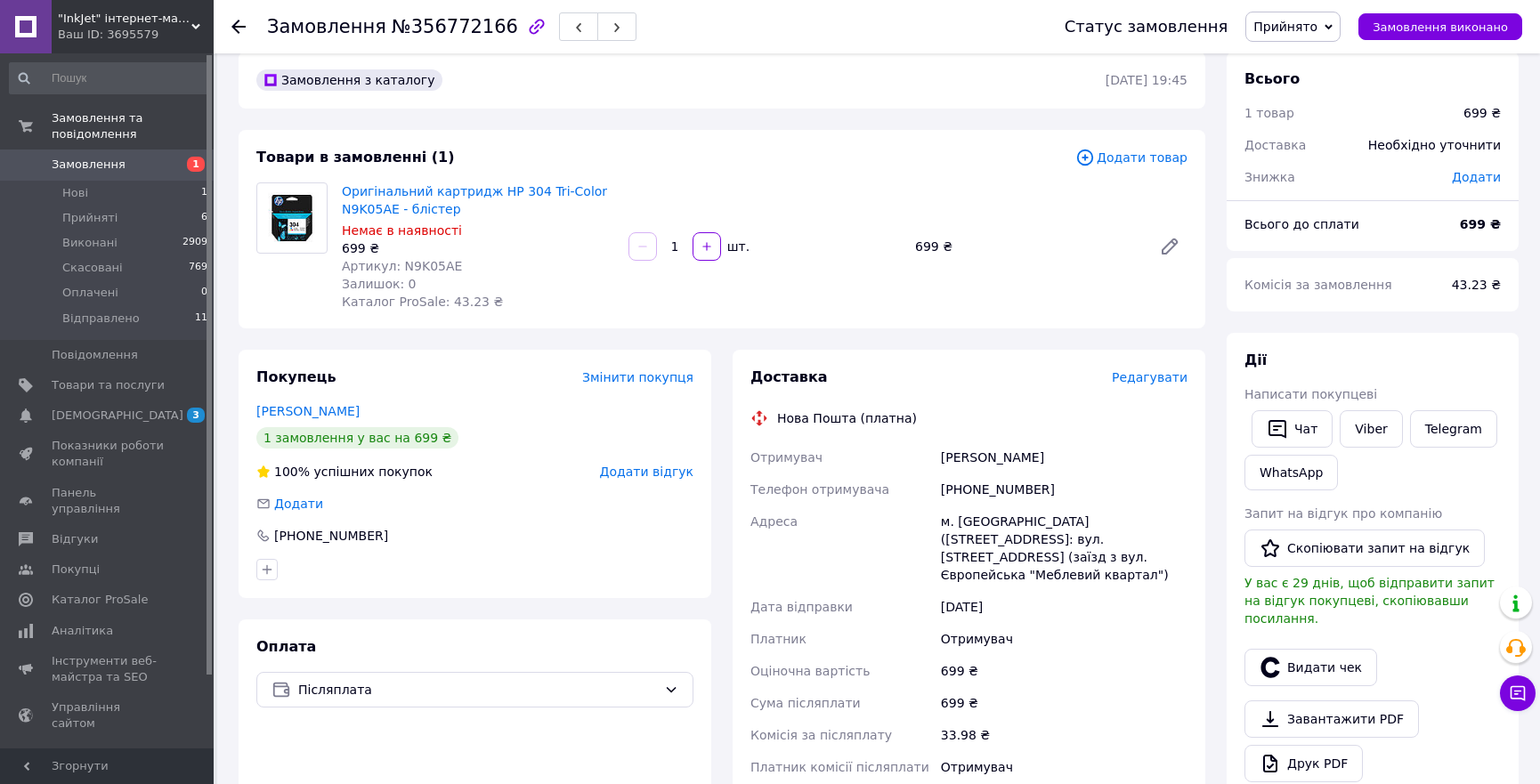
scroll to position [25, 0]
click at [1172, 244] on icon at bounding box center [1170, 245] width 14 height 14
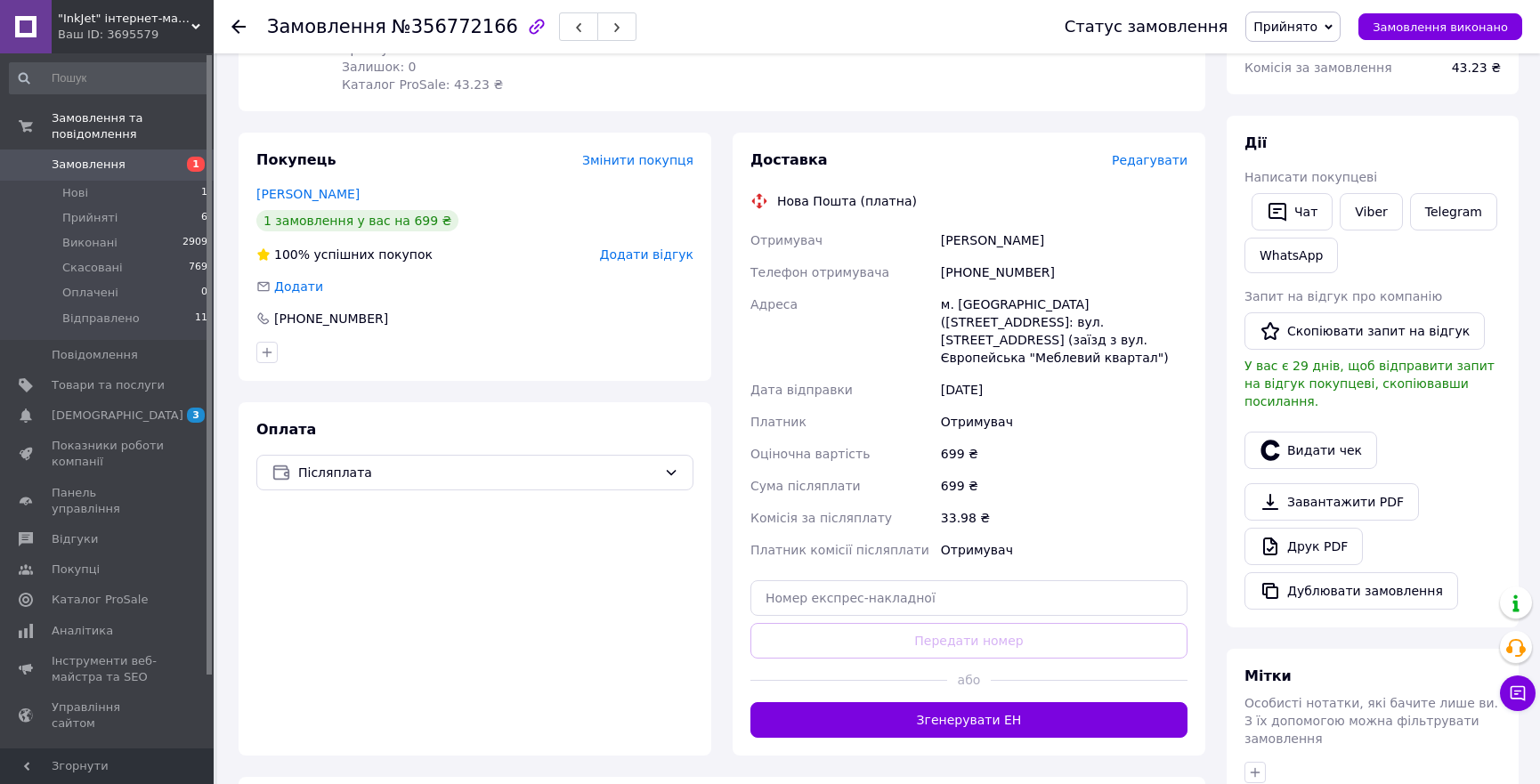
scroll to position [349, 0]
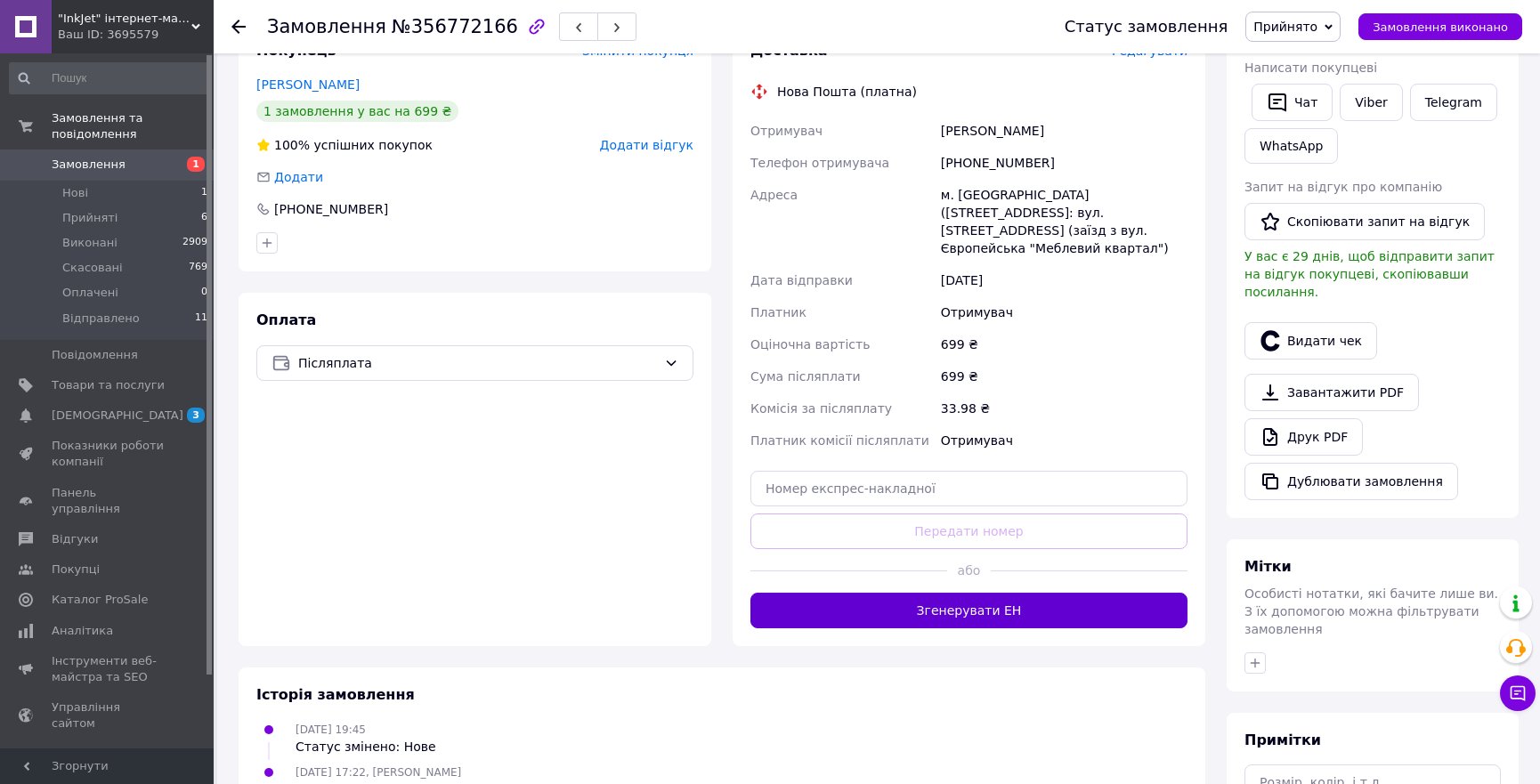
click at [978, 593] on button "Згенерувати ЕН" at bounding box center [969, 611] width 437 height 36
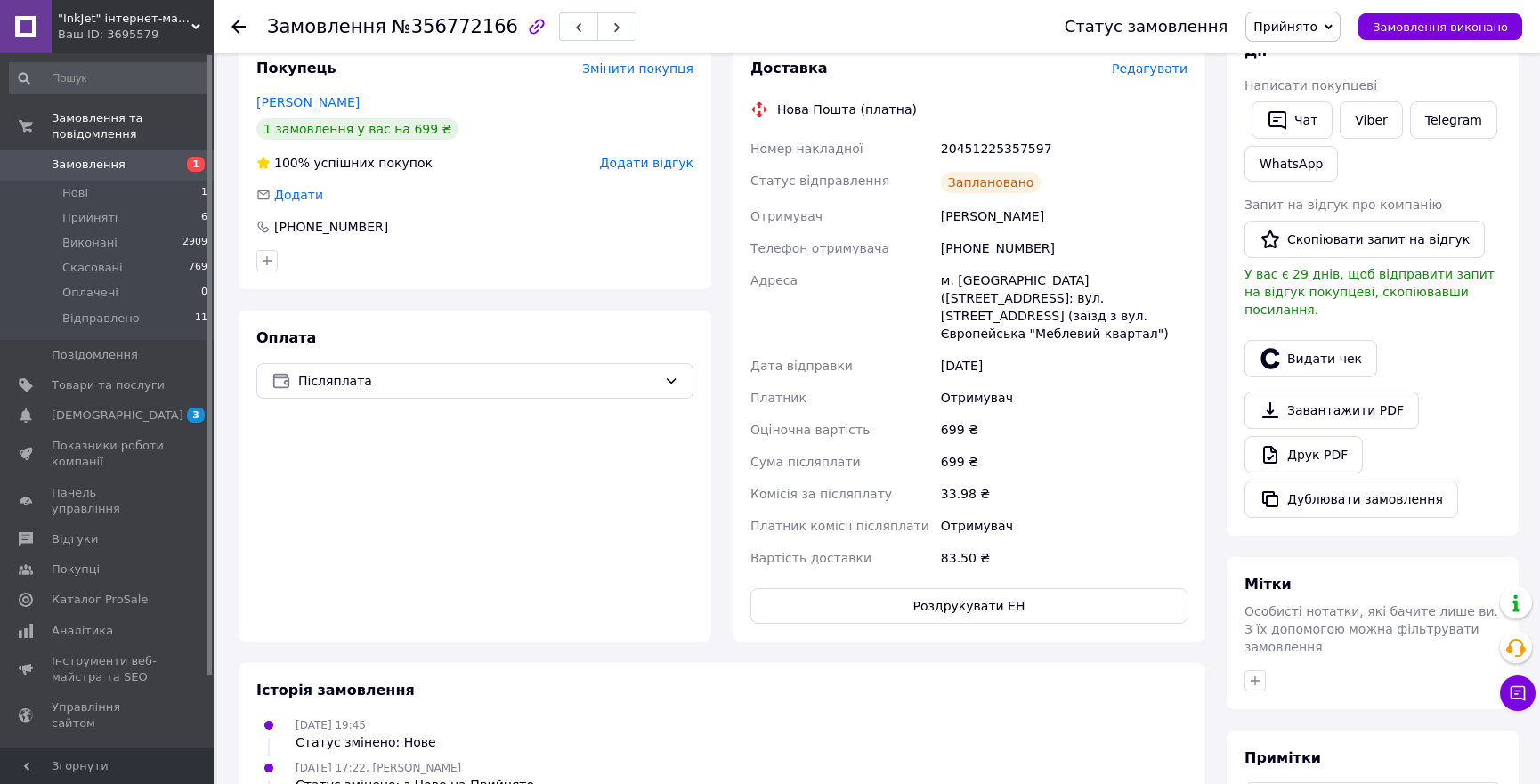
scroll to position [327, 0]
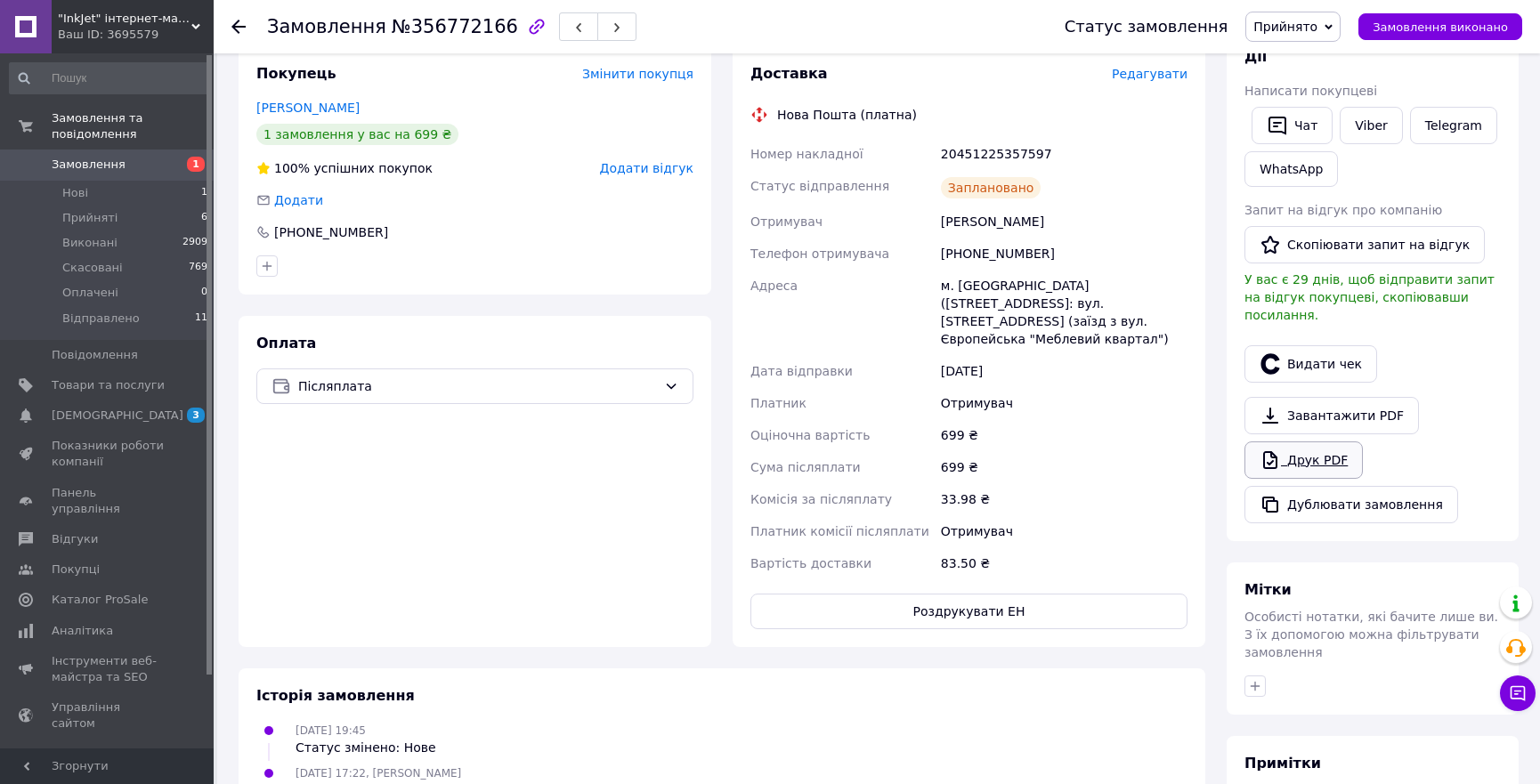
click at [1304, 441] on link "Друк PDF" at bounding box center [1303, 460] width 119 height 38
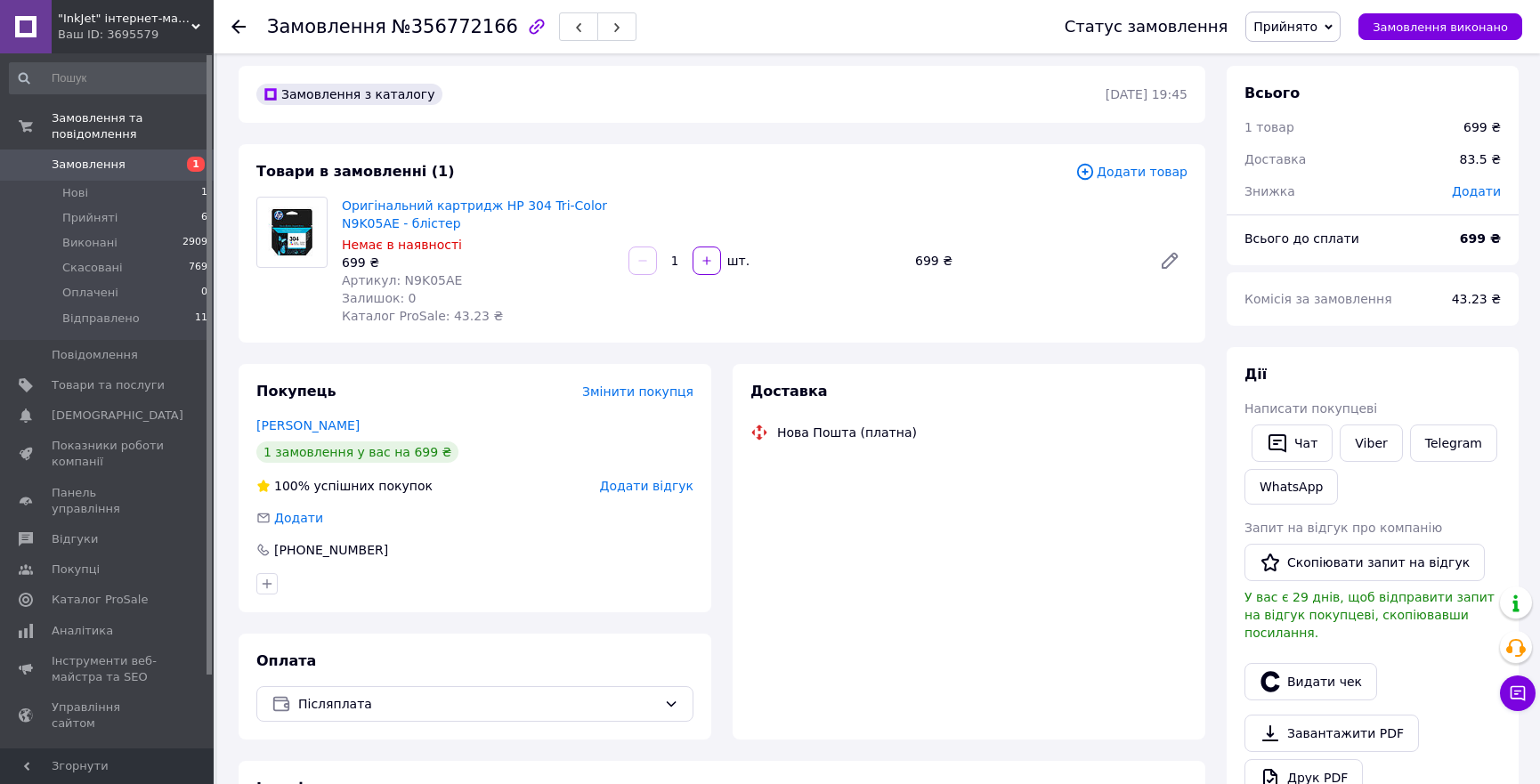
scroll to position [29, 0]
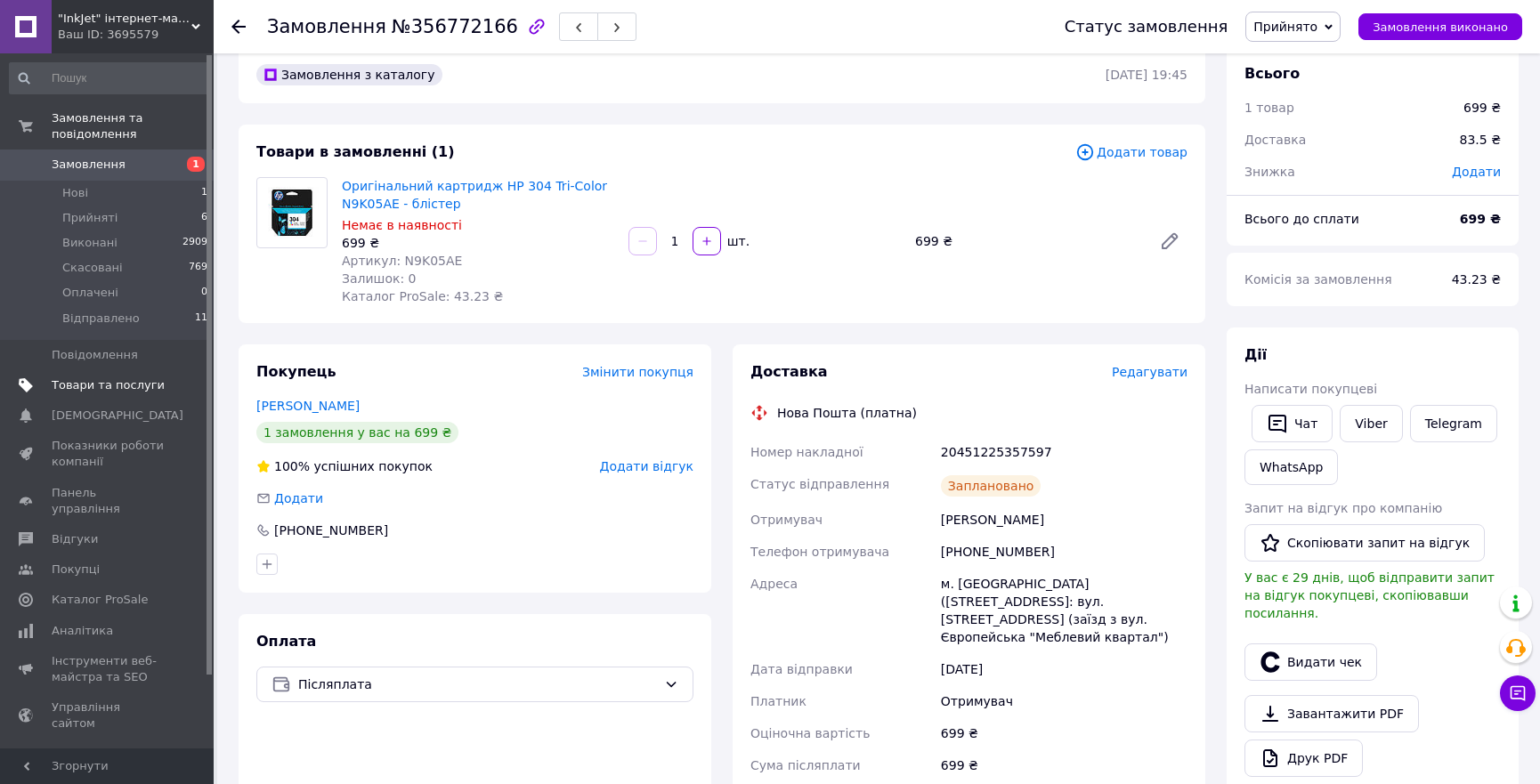
click at [110, 377] on span "Товари та послуги" at bounding box center [108, 385] width 113 height 16
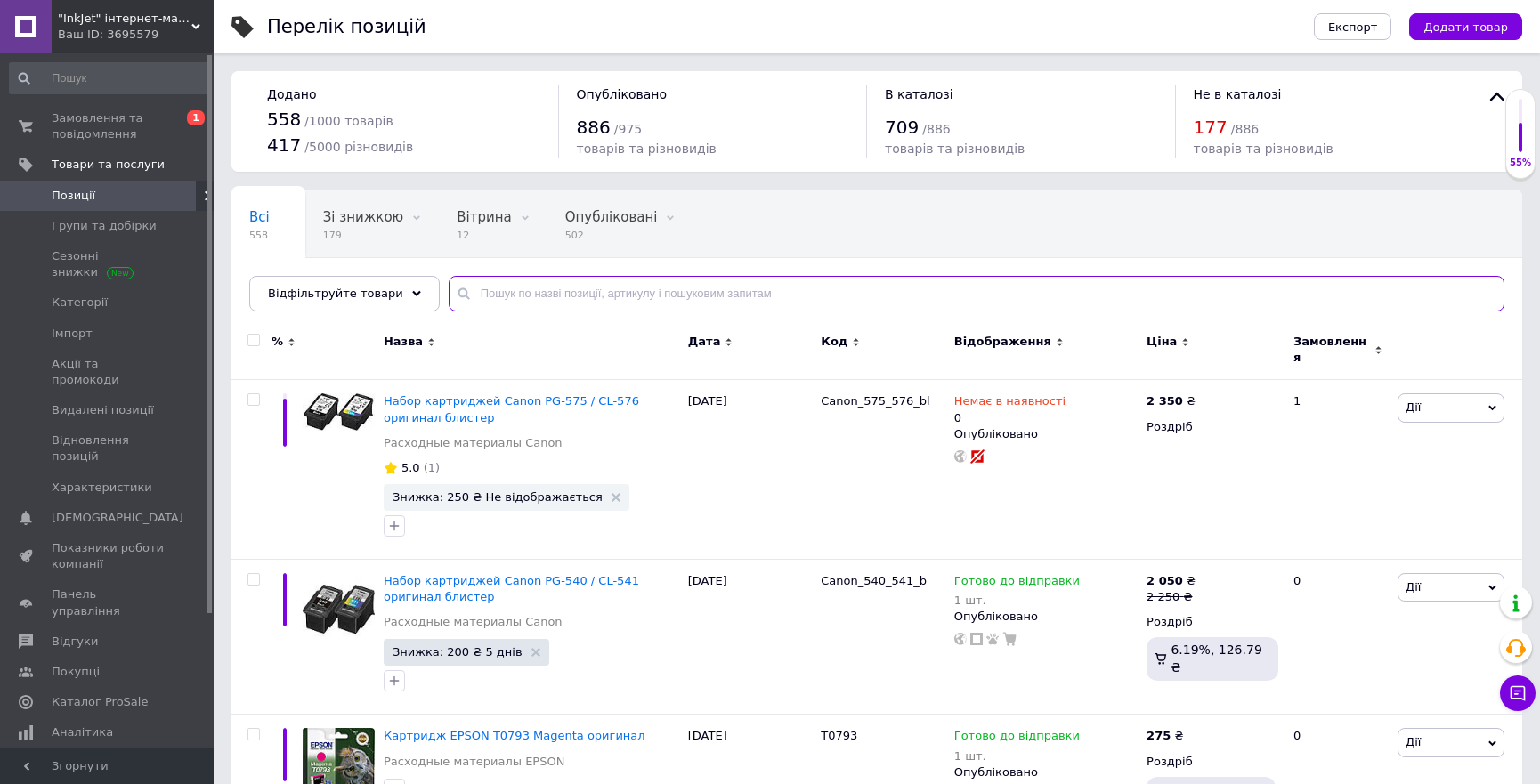
click at [644, 281] on input "text" at bounding box center [976, 294] width 1056 height 36
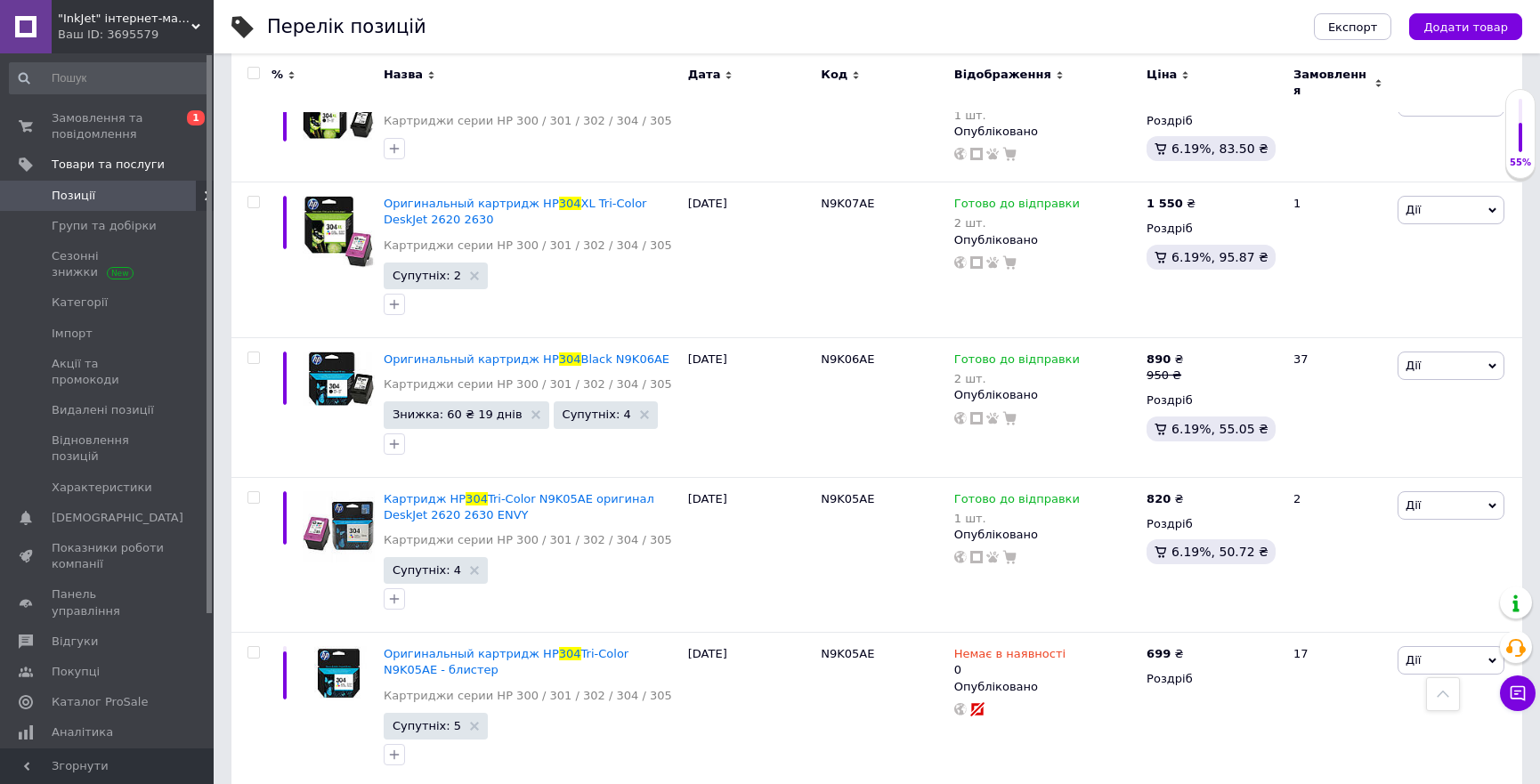
scroll to position [1930, 0]
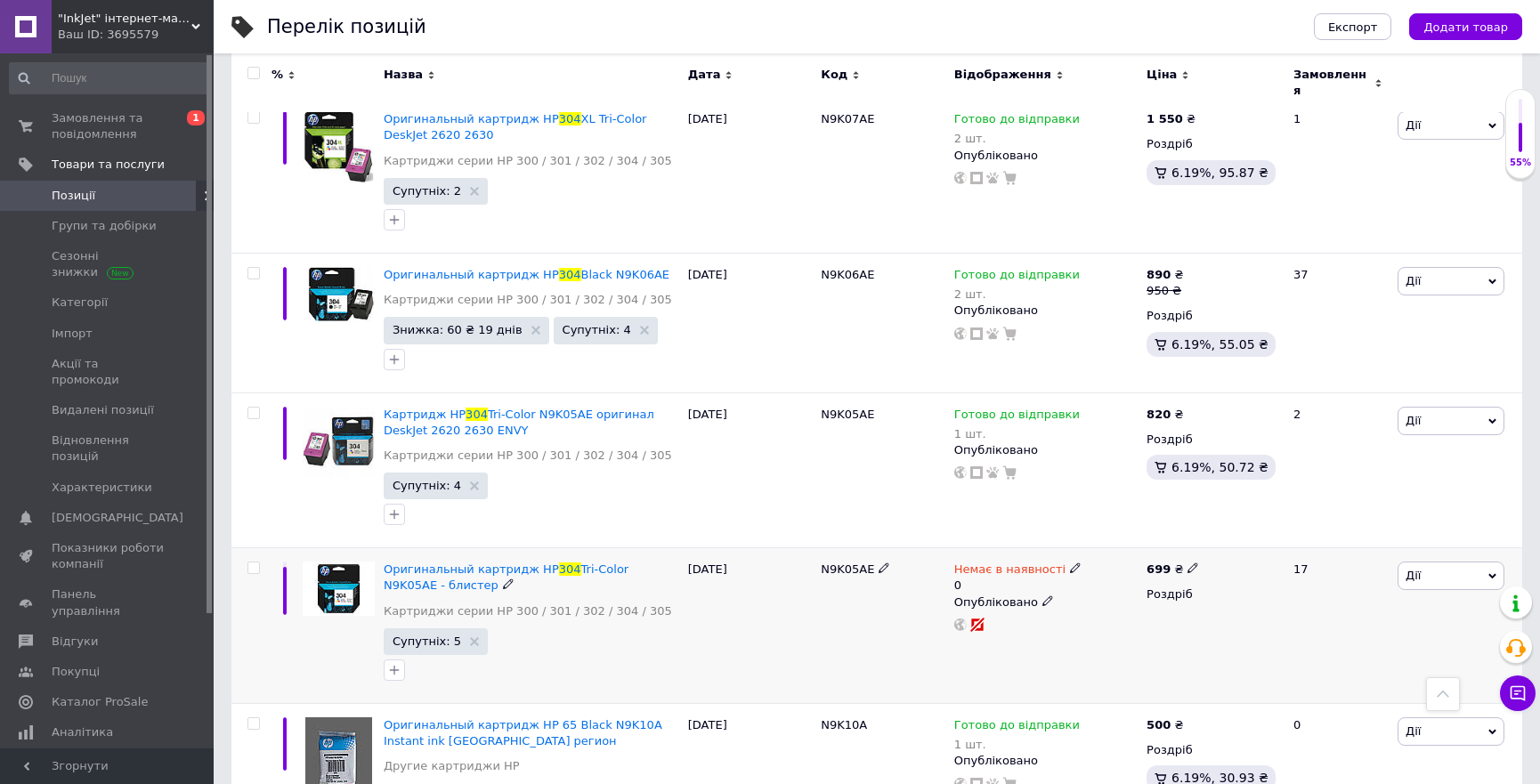
type input "304"
click at [1070, 562] on icon at bounding box center [1075, 567] width 11 height 11
click at [1129, 629] on li "Готово до відправки" at bounding box center [1169, 640] width 169 height 25
click at [1121, 622] on input "0" at bounding box center [1151, 639] width 136 height 36
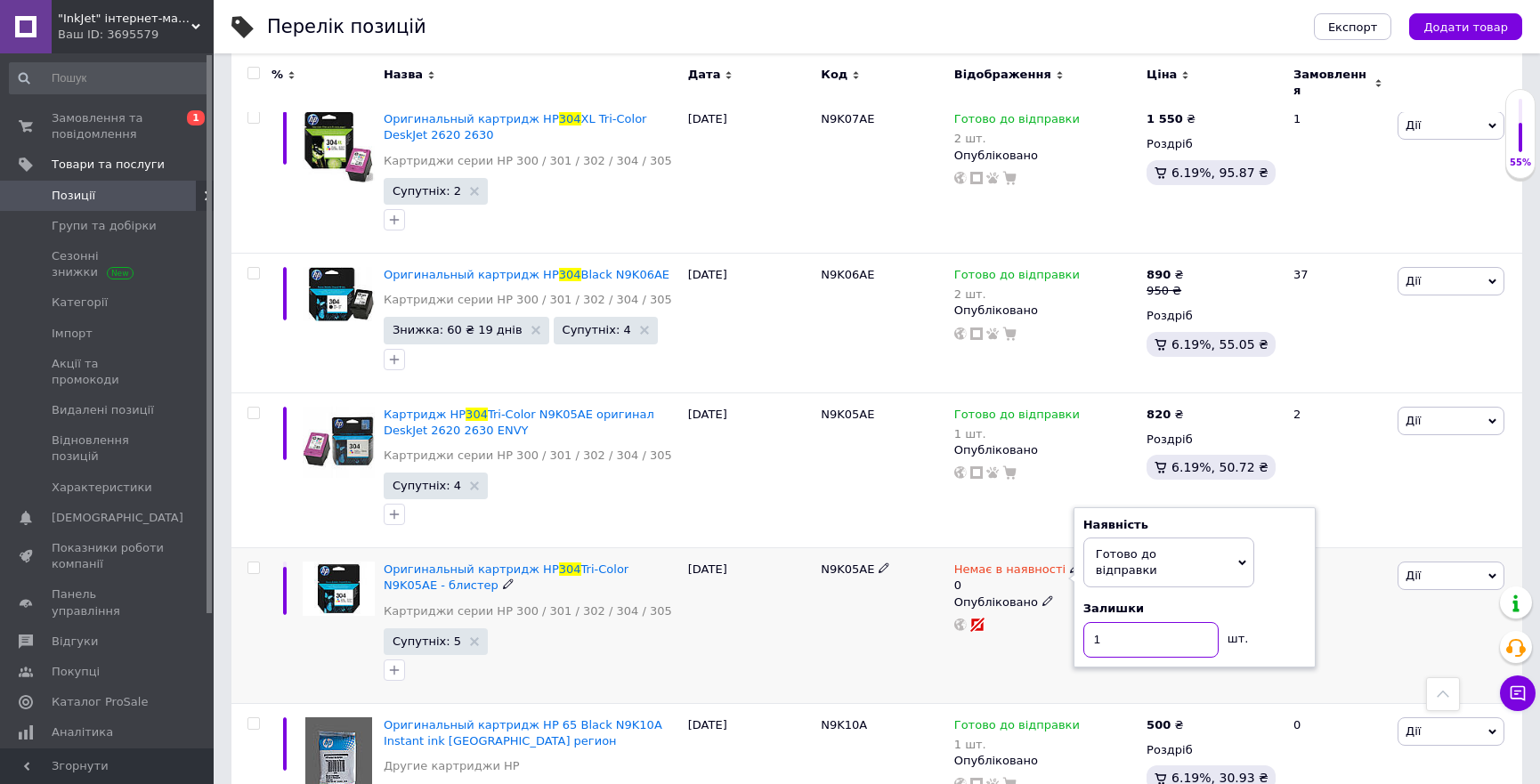
type input "1"
click at [753, 587] on div "[DATE]" at bounding box center [750, 626] width 133 height 155
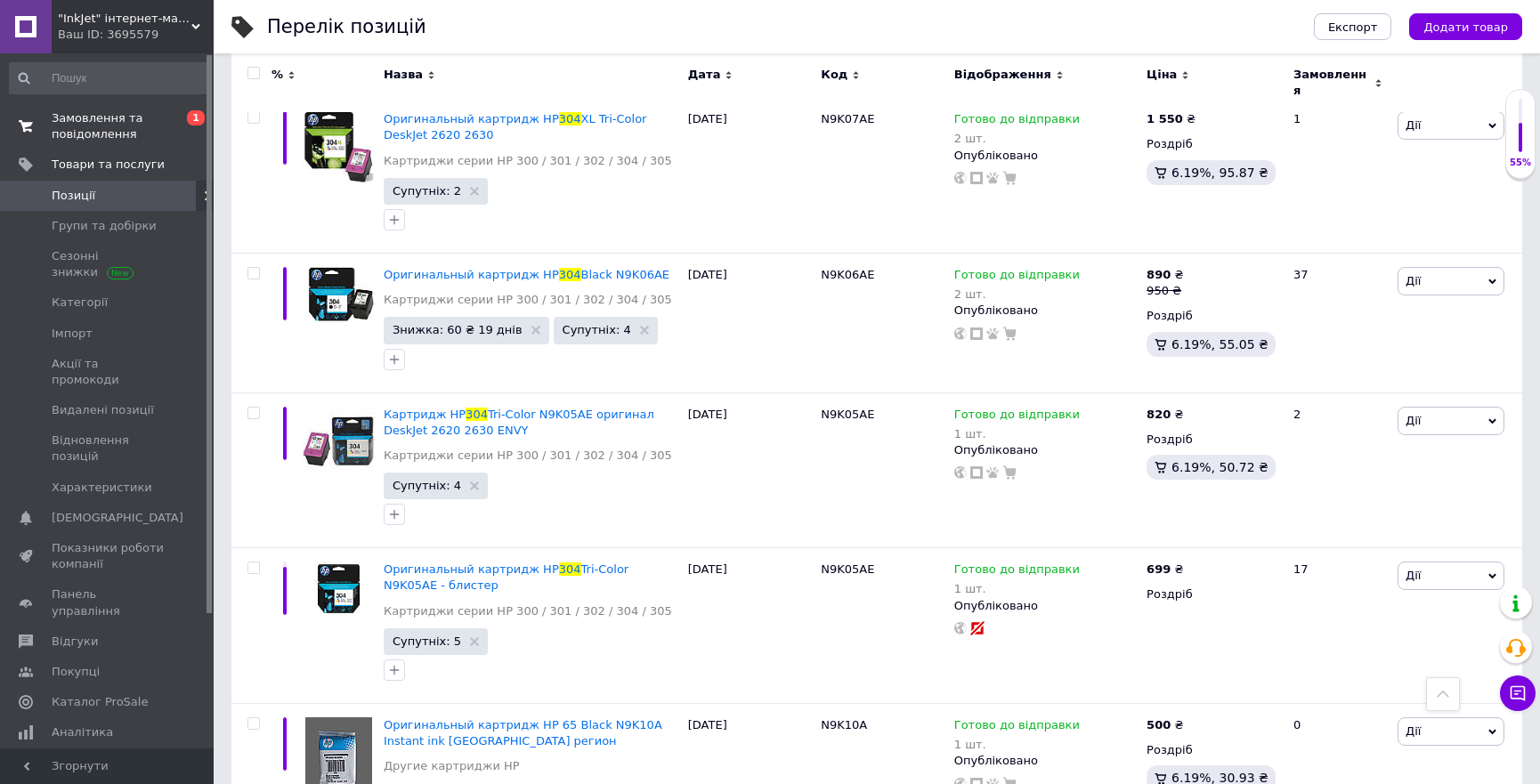
click at [89, 125] on span "Замовлення та повідомлення" at bounding box center [108, 126] width 113 height 32
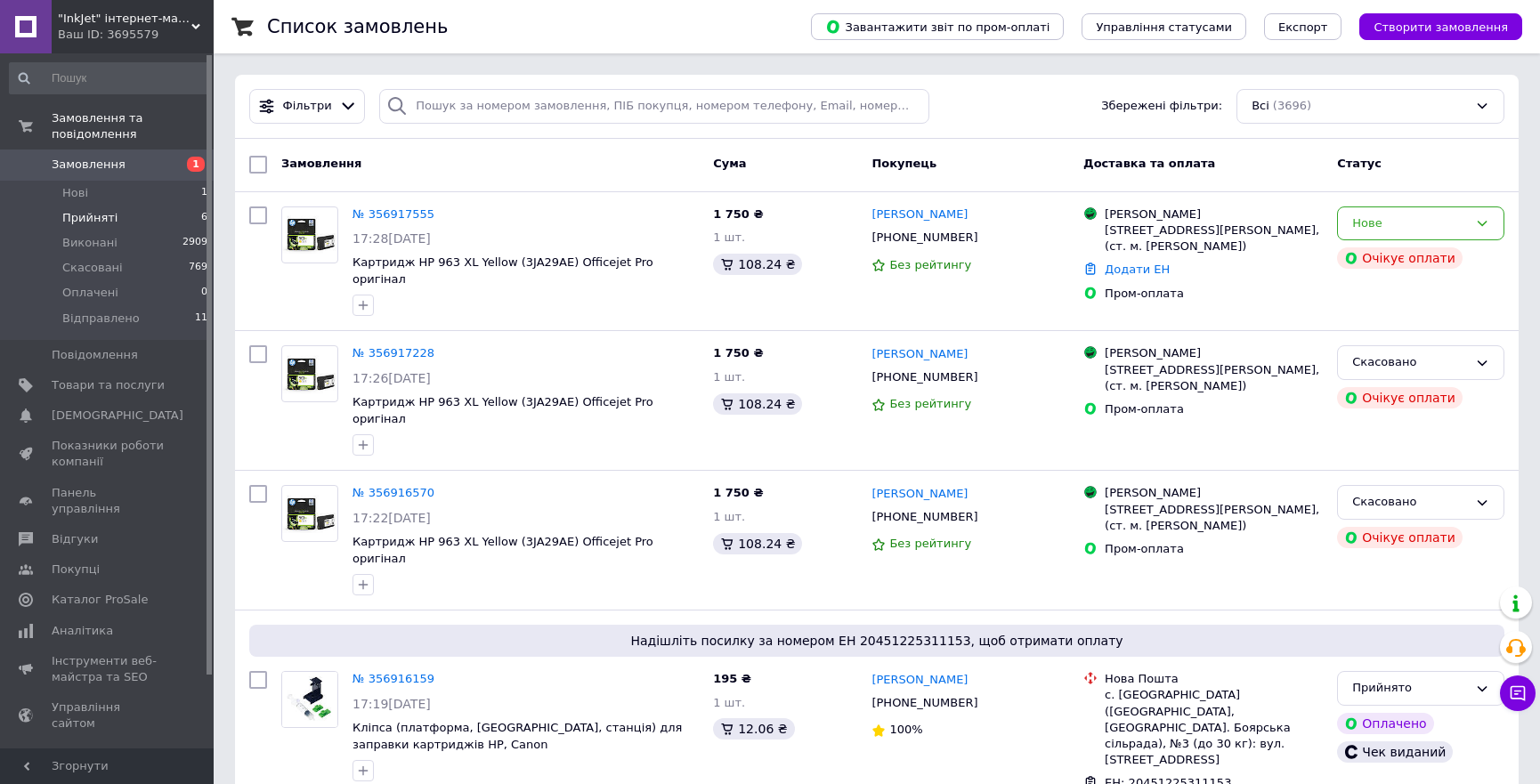
click at [89, 210] on span "Прийняті" at bounding box center [90, 218] width 55 height 16
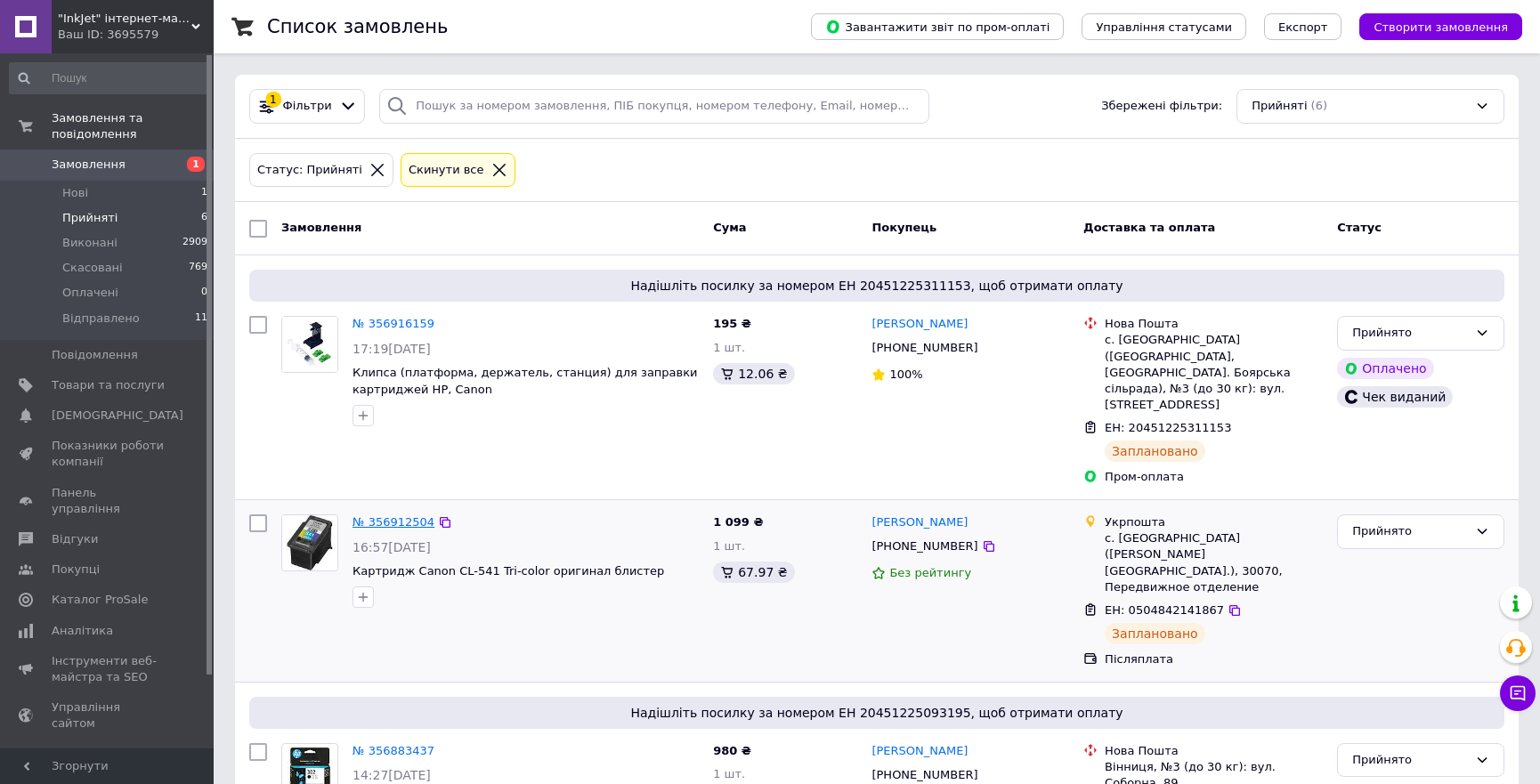
click at [385, 515] on link "№ 356912504" at bounding box center [393, 521] width 82 height 13
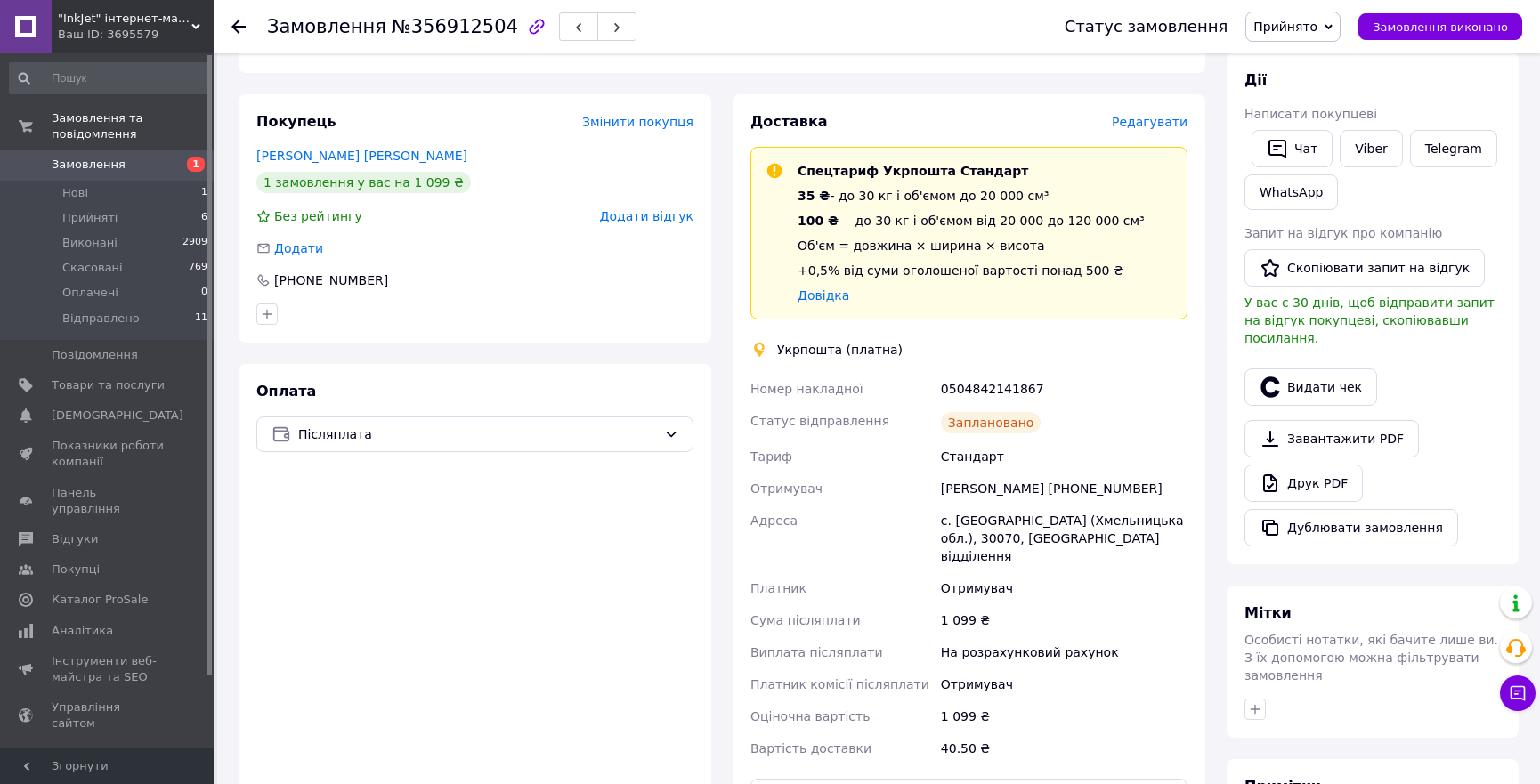
scroll to position [334, 0]
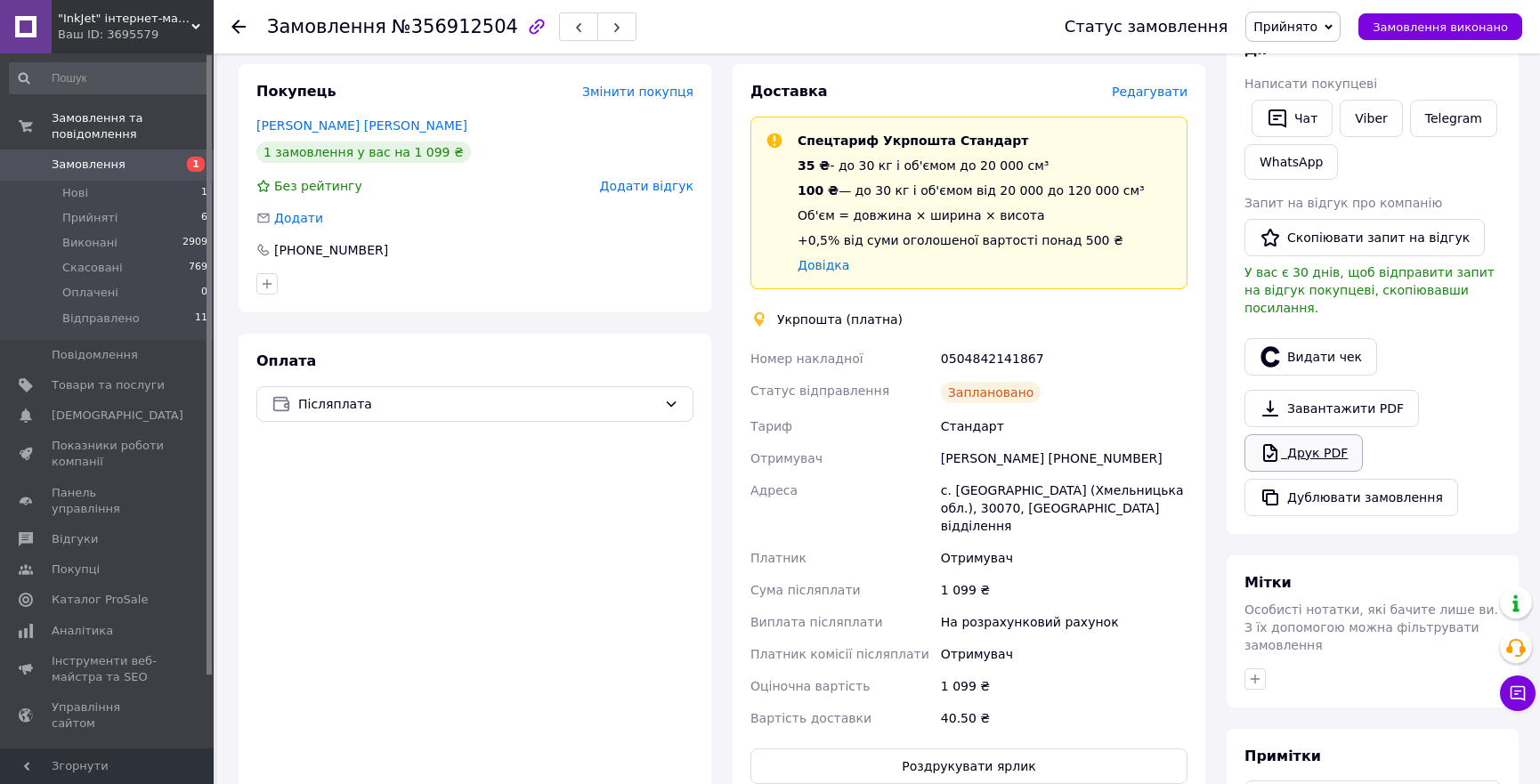
click at [1331, 435] on link "Друк PDF" at bounding box center [1303, 453] width 119 height 38
click at [71, 185] on span "Нові" at bounding box center [75, 193] width 26 height 16
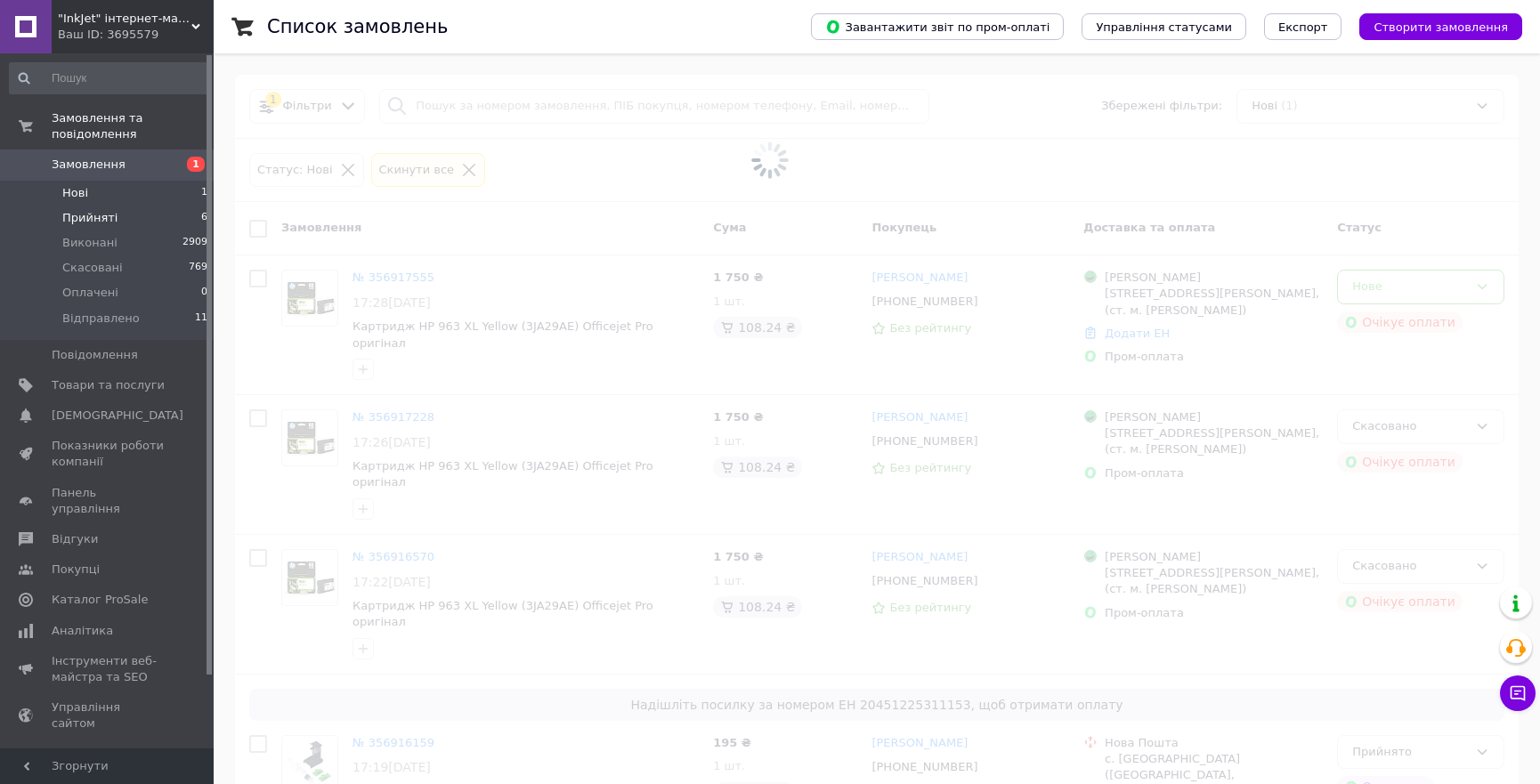
click at [91, 210] on span "Прийняті" at bounding box center [90, 218] width 55 height 16
